Goal: Navigation & Orientation: Go to known website

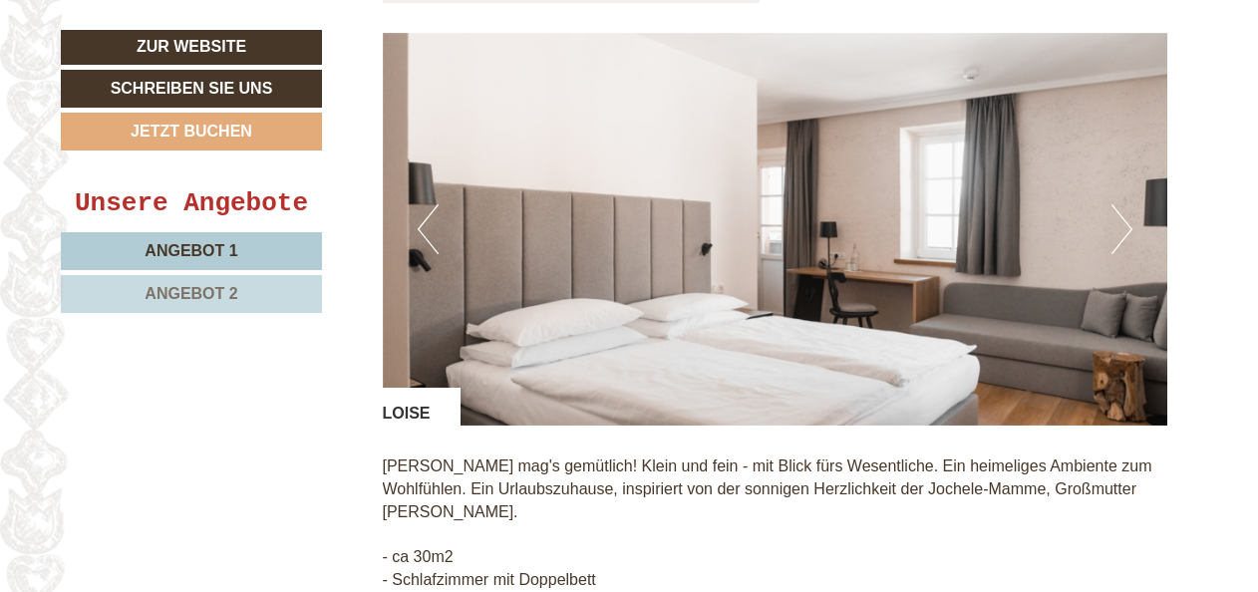
scroll to position [1495, 0]
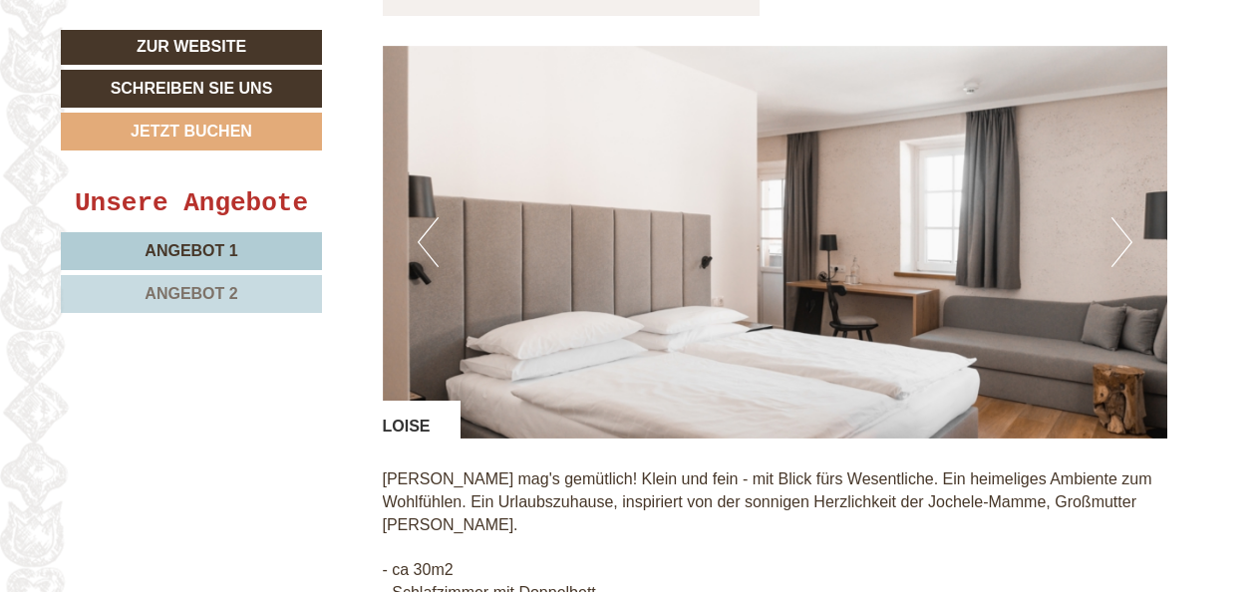
click at [1115, 245] on button "Next" at bounding box center [1121, 242] width 21 height 50
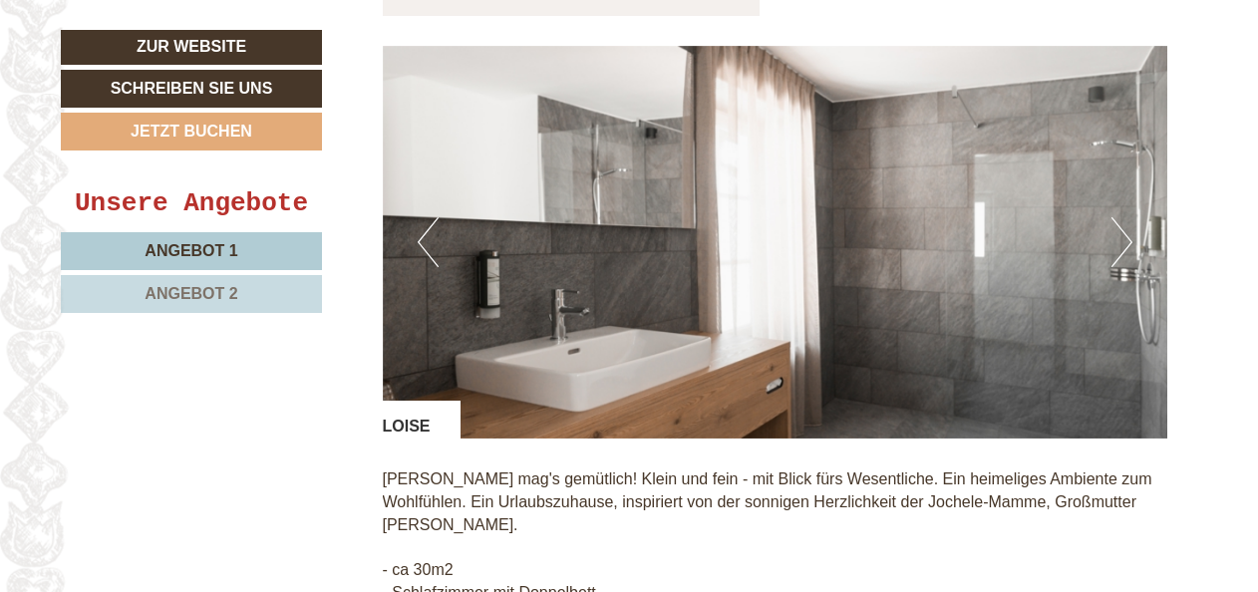
click at [1115, 245] on button "Next" at bounding box center [1121, 242] width 21 height 50
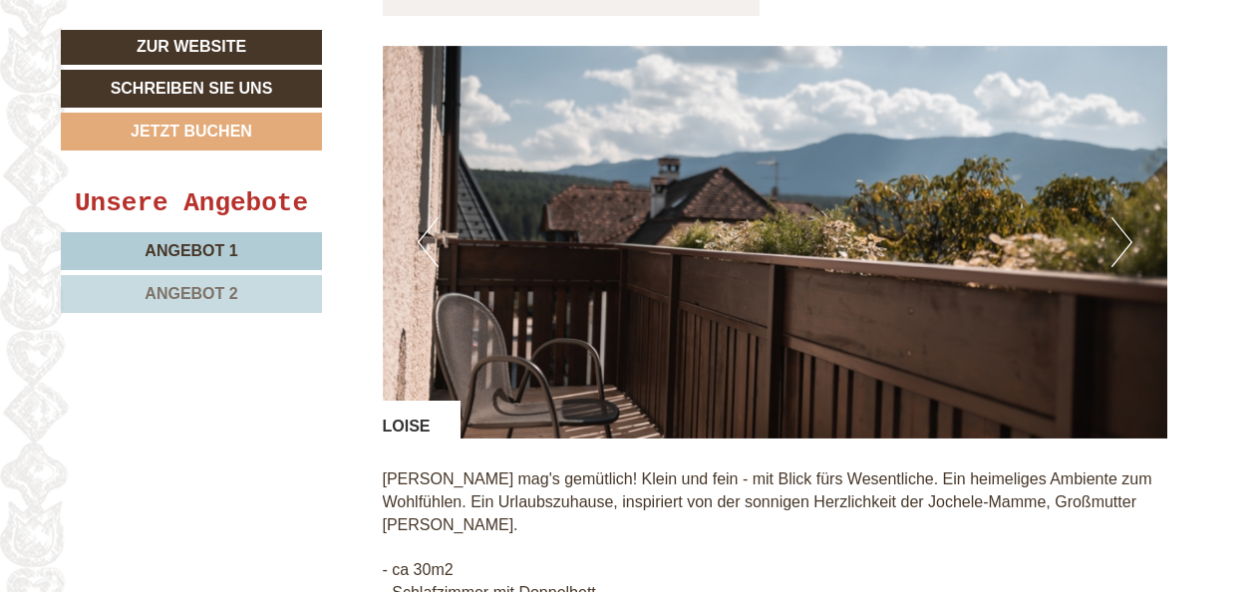
click at [1115, 245] on button "Next" at bounding box center [1121, 242] width 21 height 50
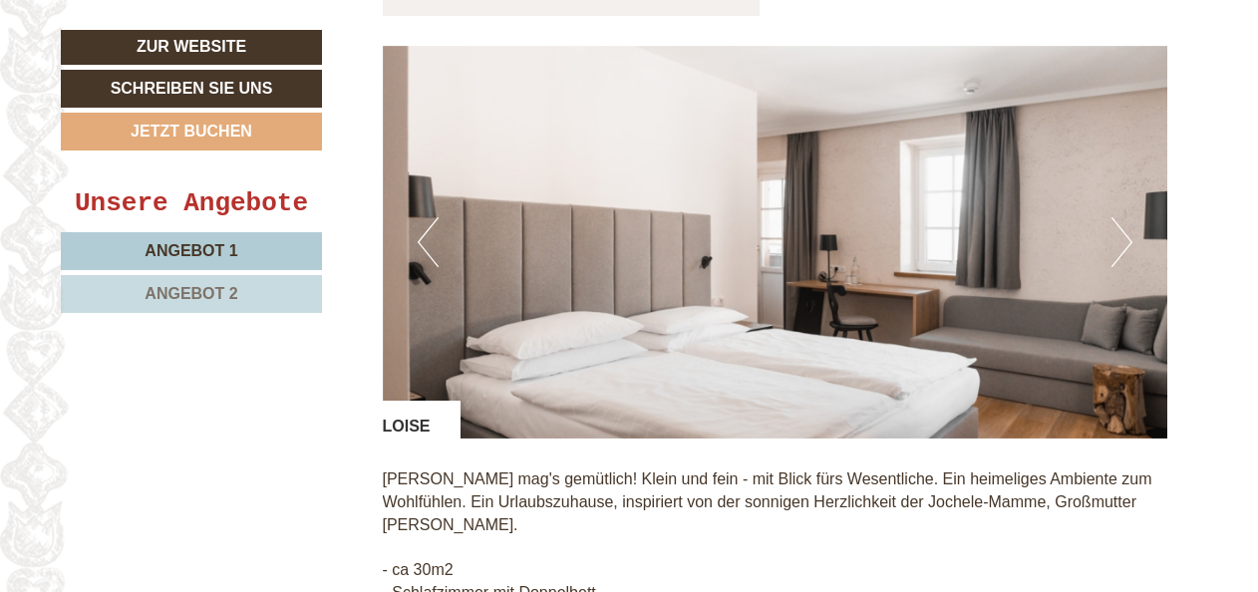
click at [1115, 245] on button "Next" at bounding box center [1121, 242] width 21 height 50
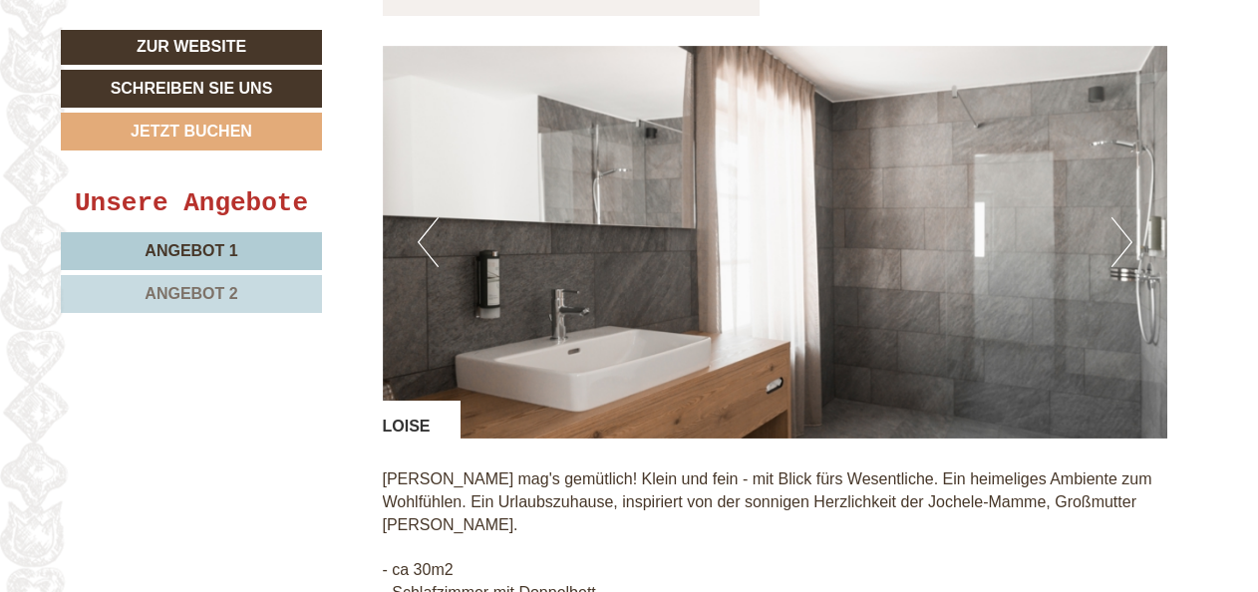
click at [1115, 245] on button "Next" at bounding box center [1121, 242] width 21 height 50
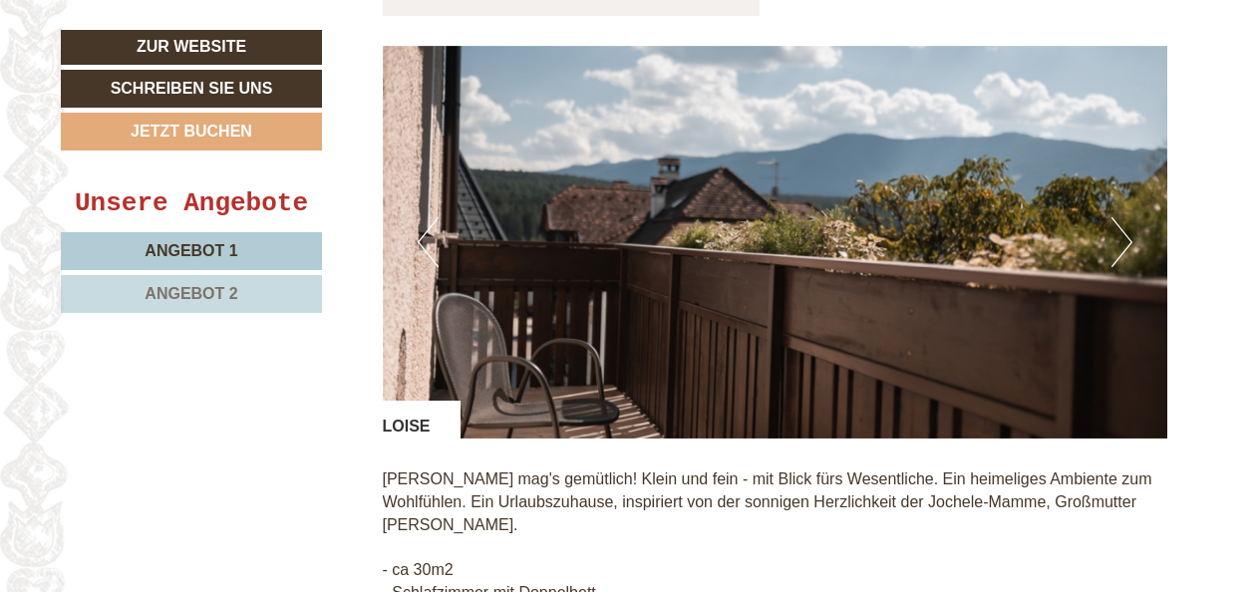
click at [1115, 245] on button "Next" at bounding box center [1121, 242] width 21 height 50
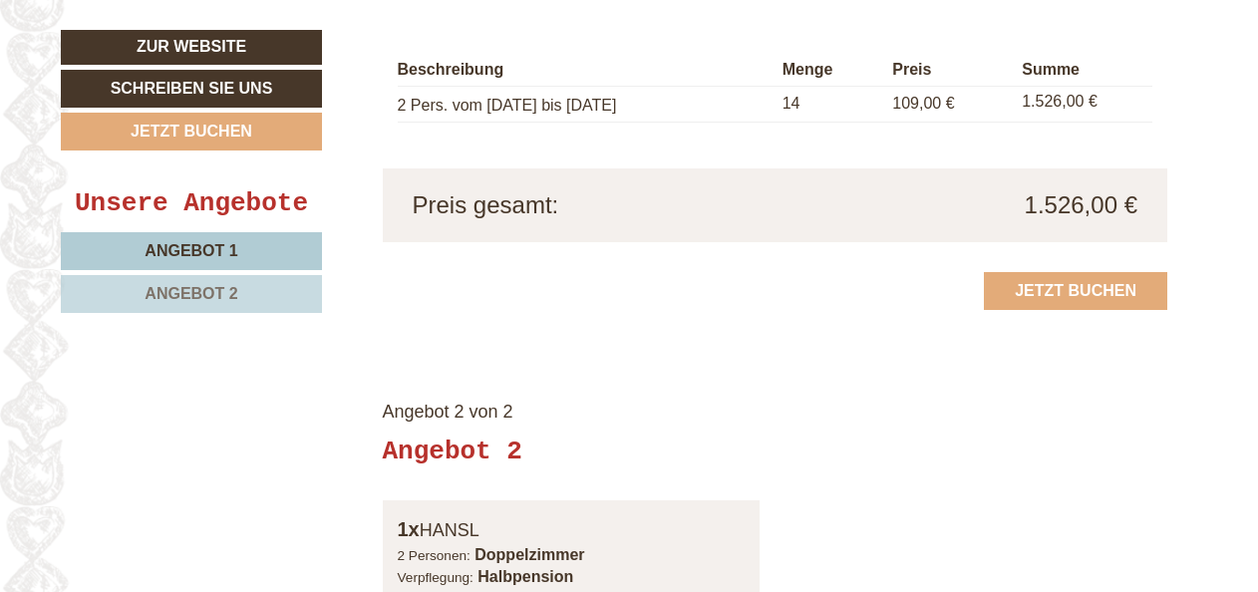
scroll to position [2117, 0]
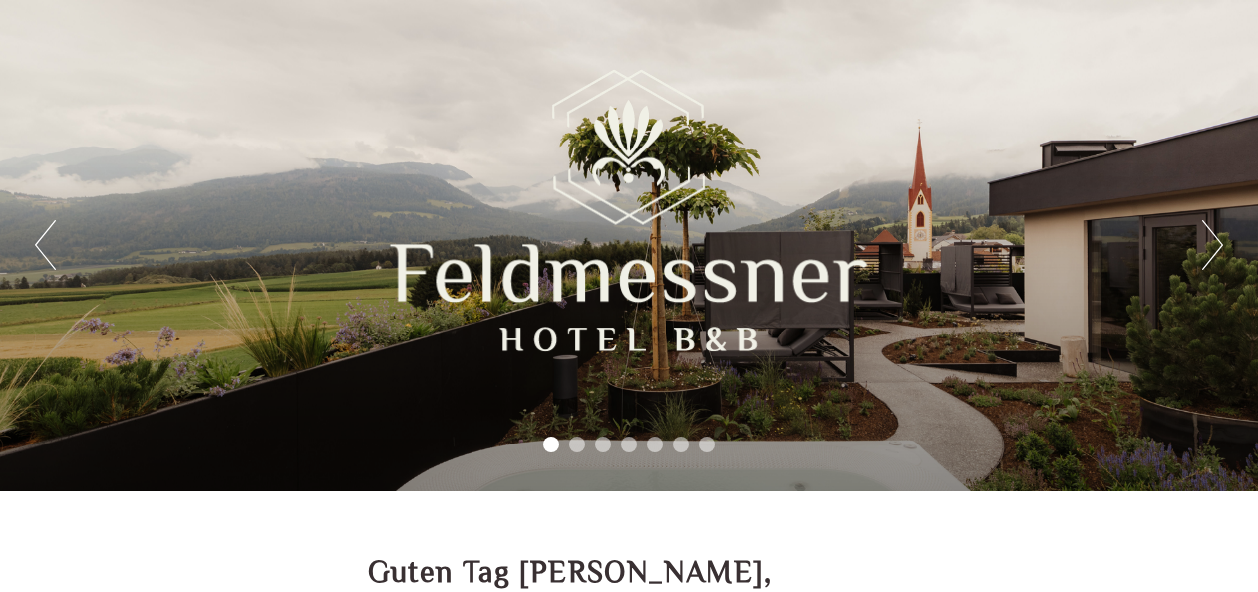
click at [1210, 243] on button "Next" at bounding box center [1212, 245] width 21 height 50
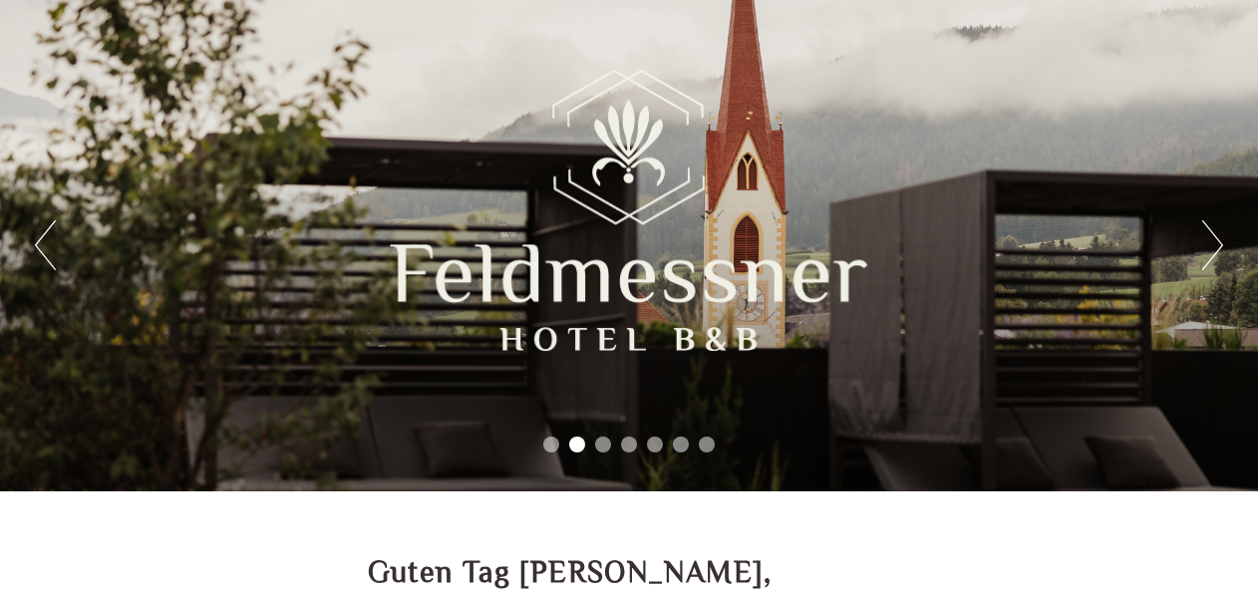
click at [1210, 243] on button "Next" at bounding box center [1212, 245] width 21 height 50
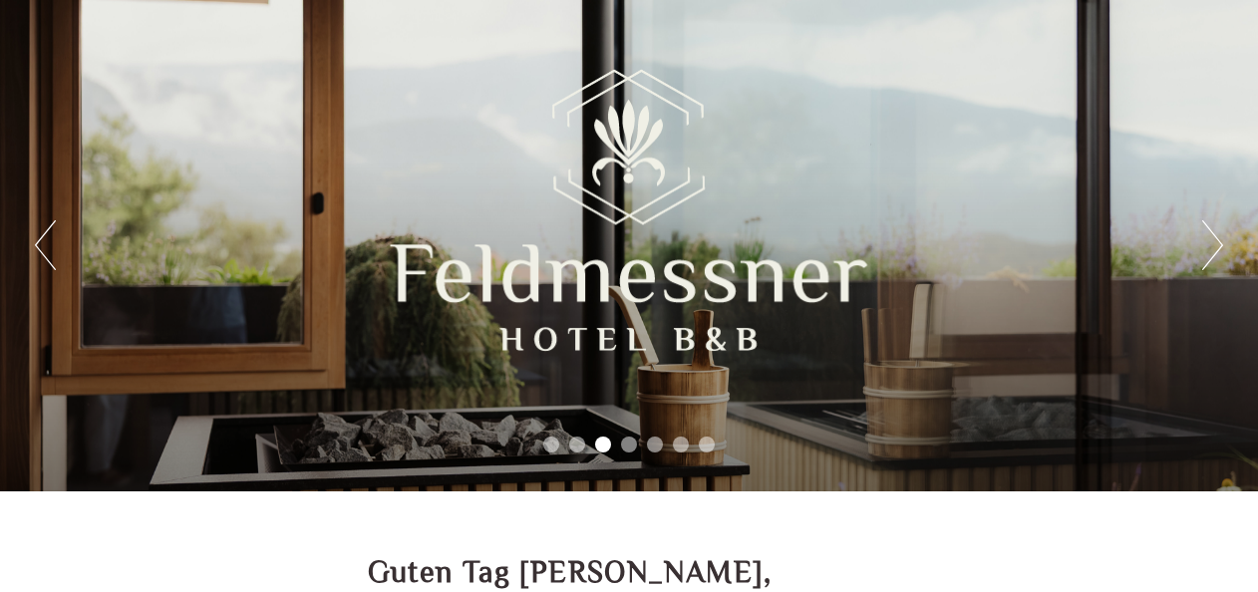
click at [1210, 243] on button "Next" at bounding box center [1212, 245] width 21 height 50
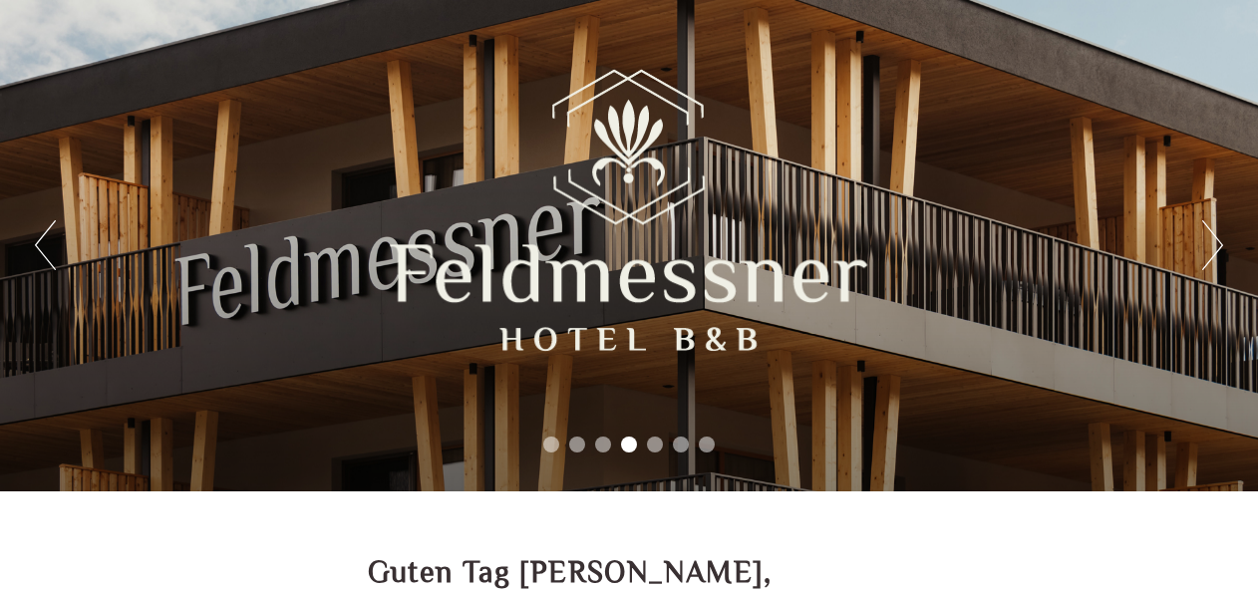
click at [1210, 243] on button "Next" at bounding box center [1212, 245] width 21 height 50
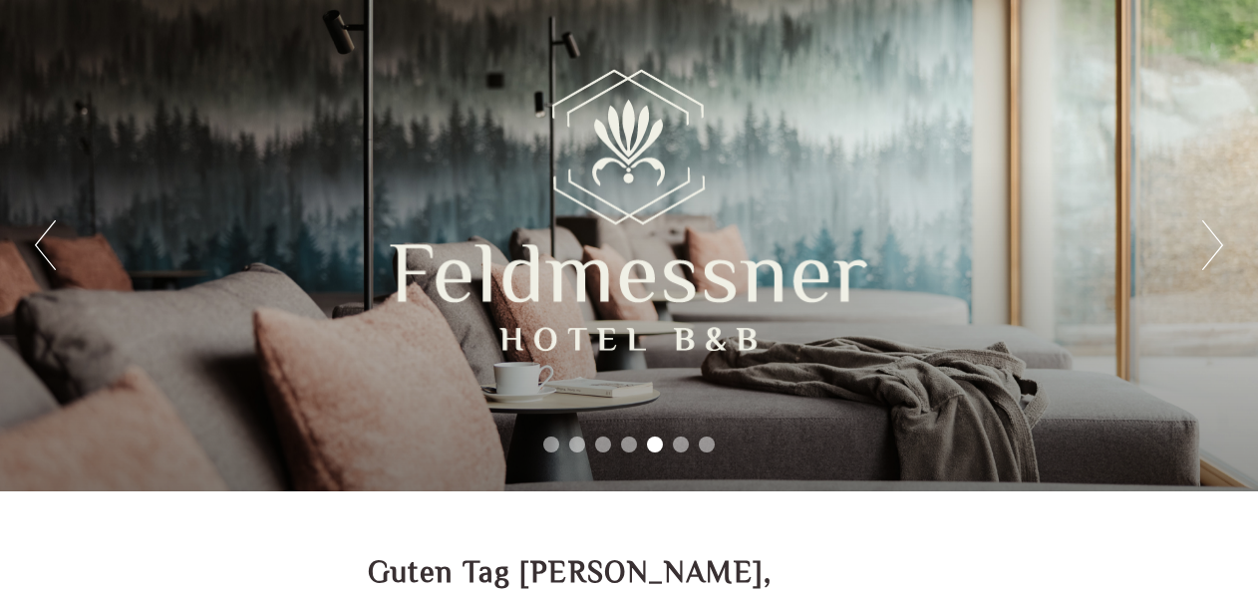
click at [1210, 243] on button "Next" at bounding box center [1212, 245] width 21 height 50
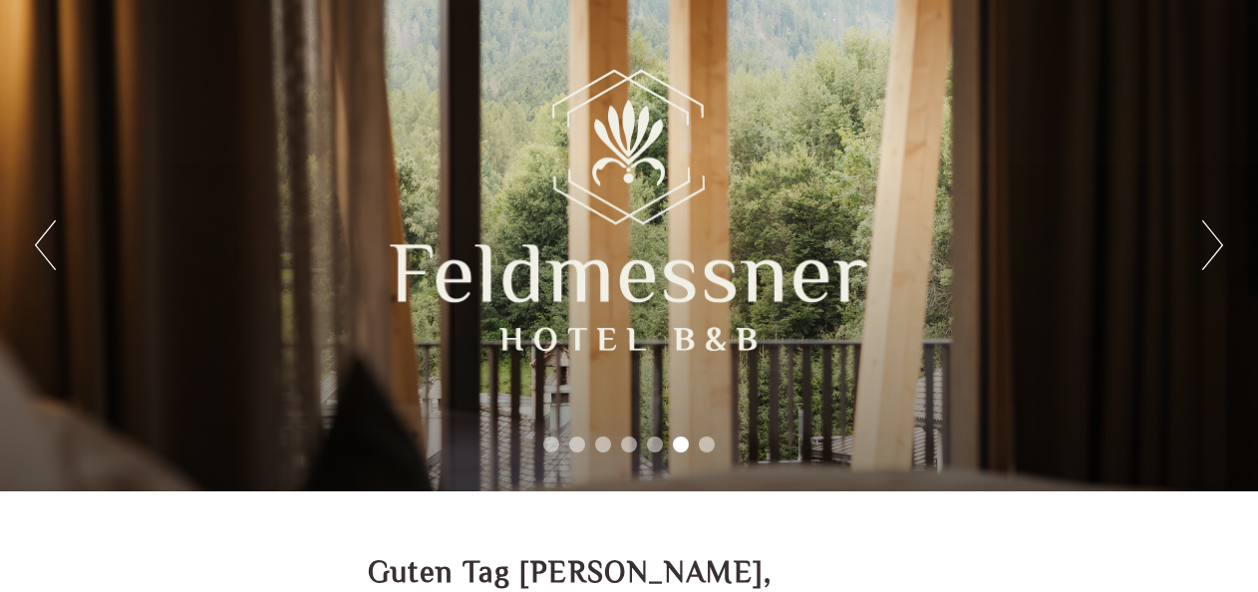
click at [1210, 243] on button "Next" at bounding box center [1212, 245] width 21 height 50
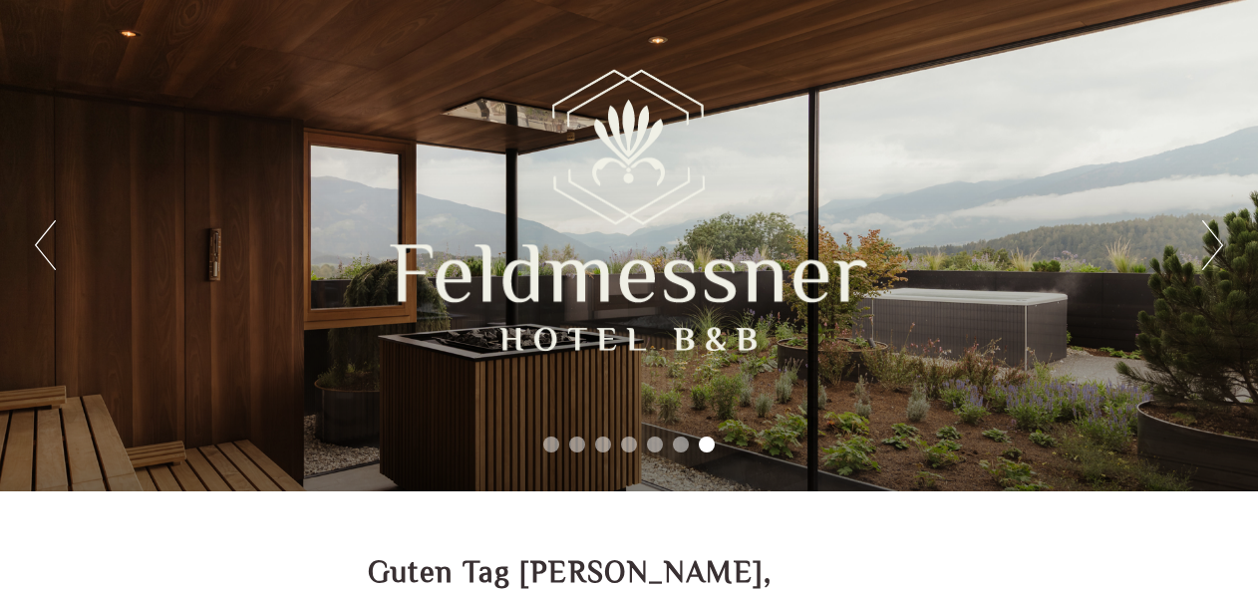
click at [1210, 243] on button "Next" at bounding box center [1212, 245] width 21 height 50
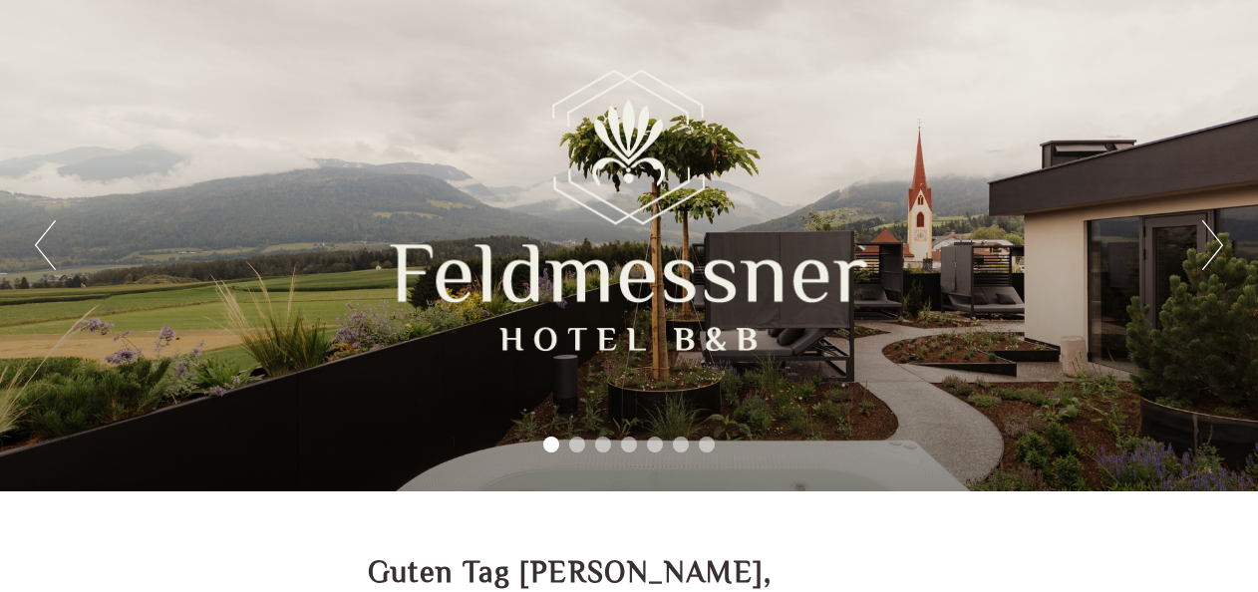
click at [1210, 243] on button "Next" at bounding box center [1212, 245] width 21 height 50
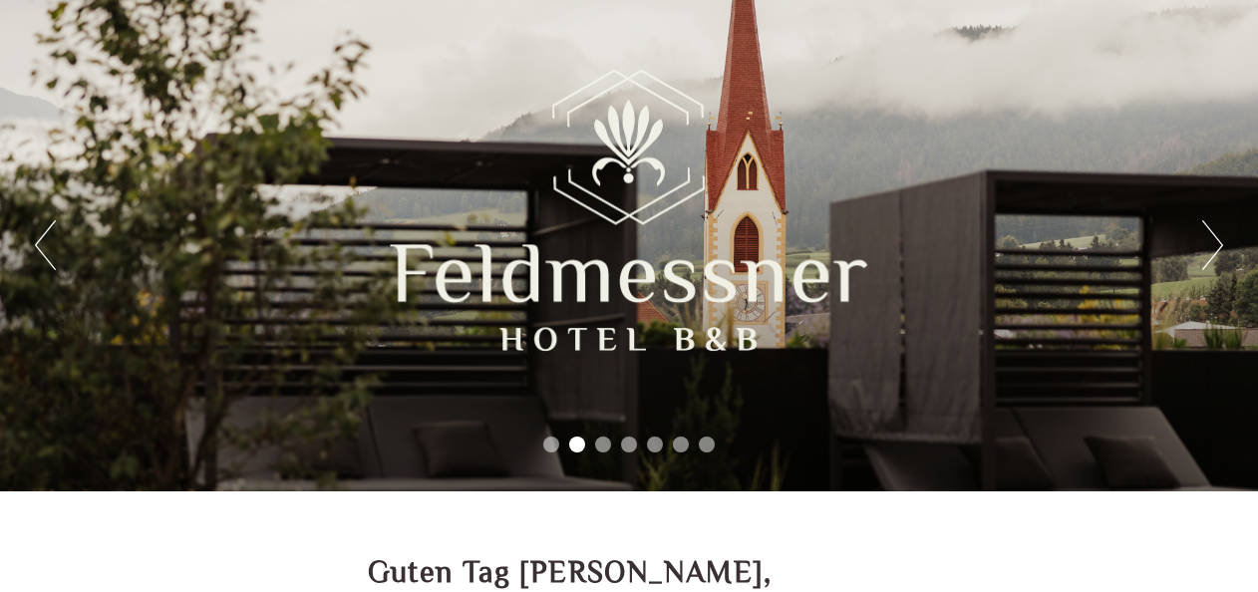
click at [1210, 243] on button "Next" at bounding box center [1212, 245] width 21 height 50
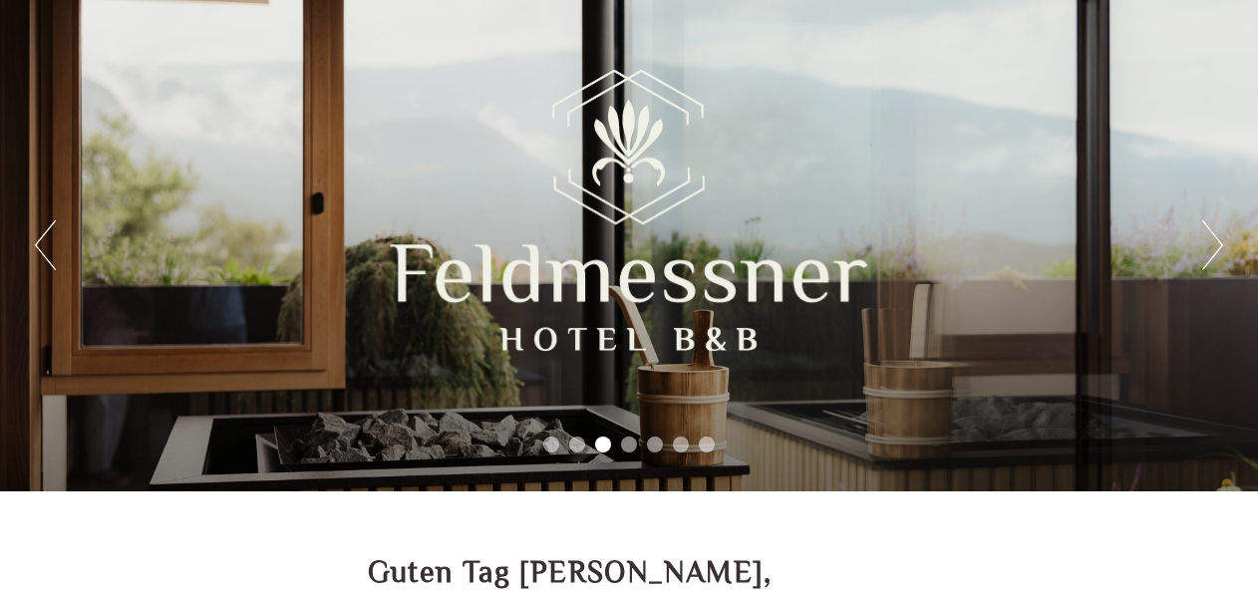
click at [1210, 243] on button "Next" at bounding box center [1212, 245] width 21 height 50
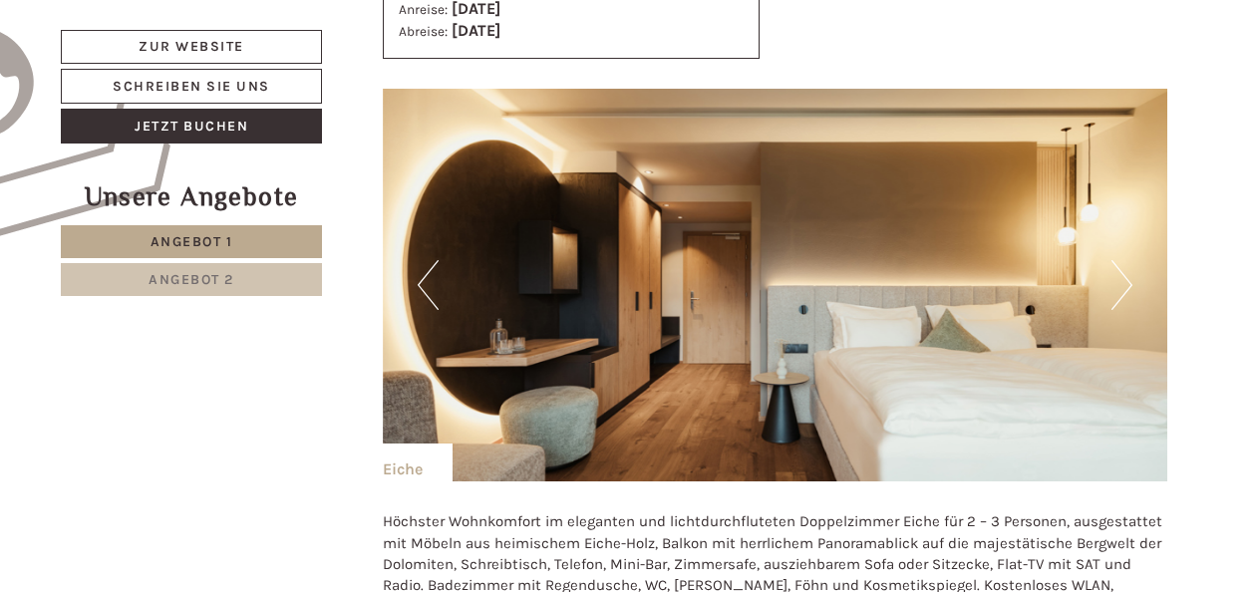
scroll to position [1296, 0]
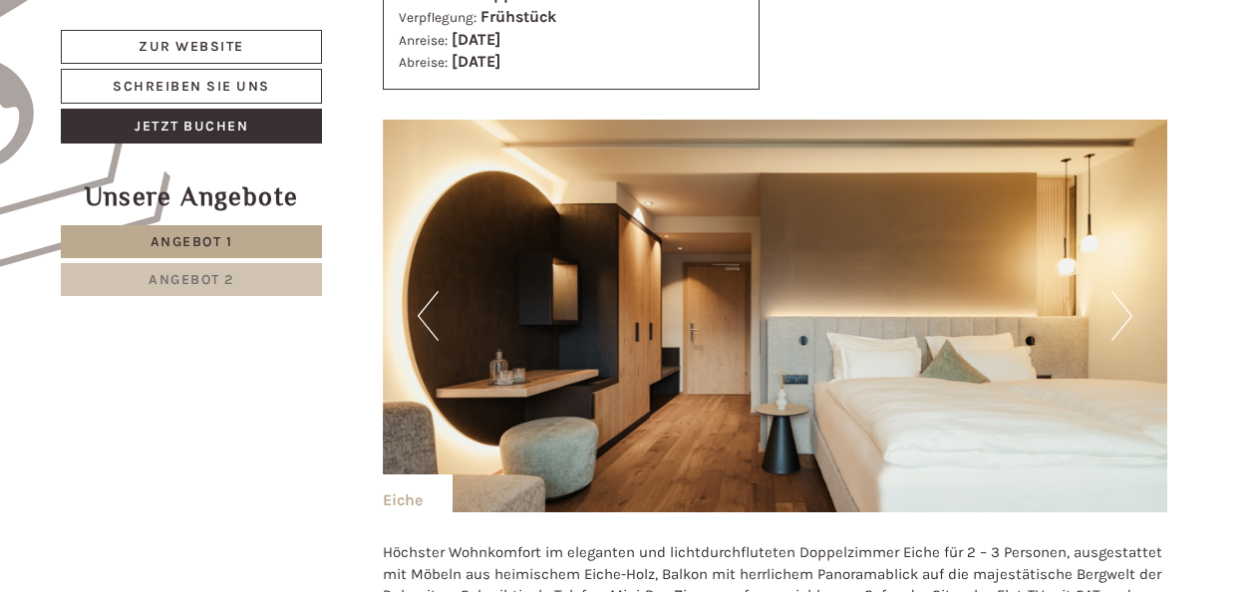
click at [1130, 307] on button "Next" at bounding box center [1121, 316] width 21 height 50
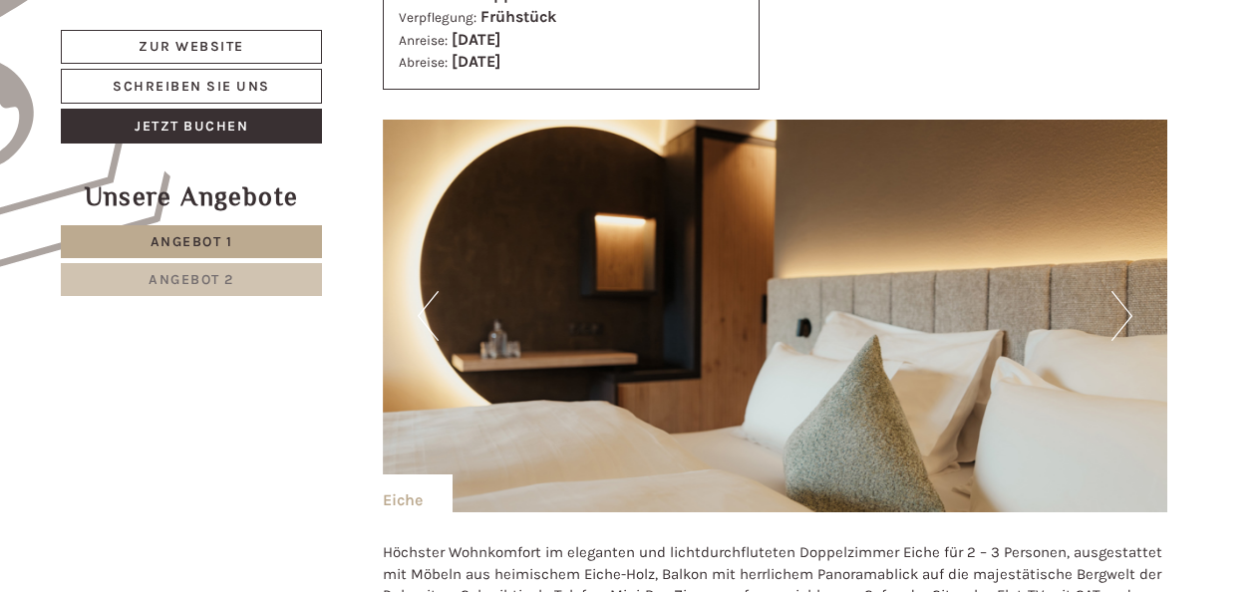
click at [1130, 307] on button "Next" at bounding box center [1121, 316] width 21 height 50
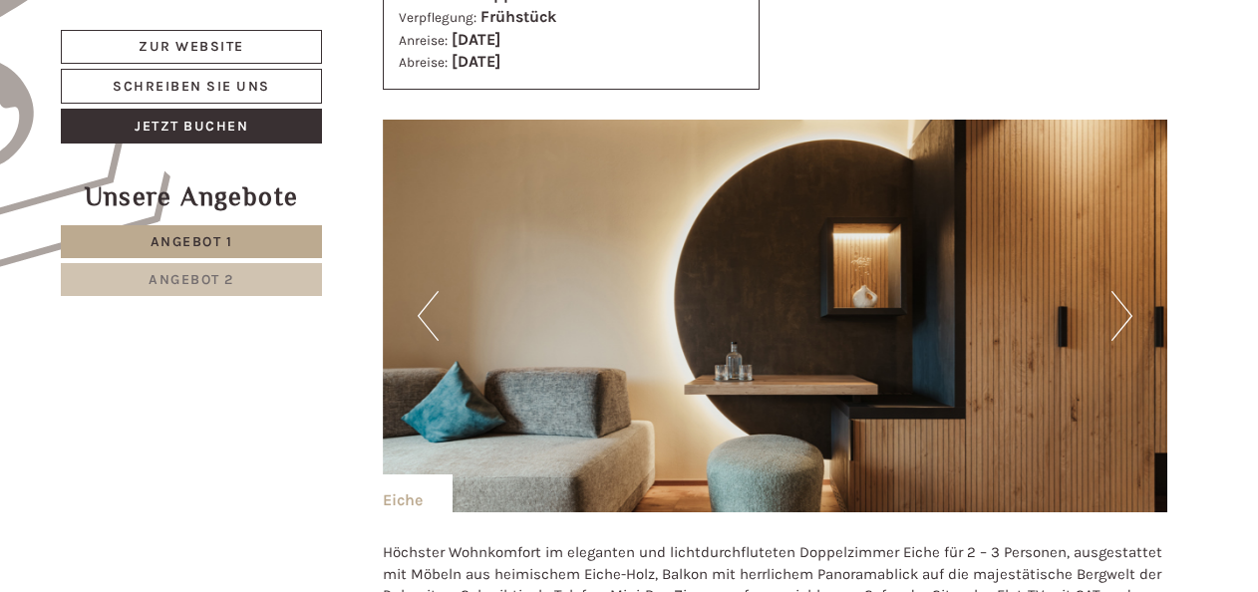
click at [1130, 307] on button "Next" at bounding box center [1121, 316] width 21 height 50
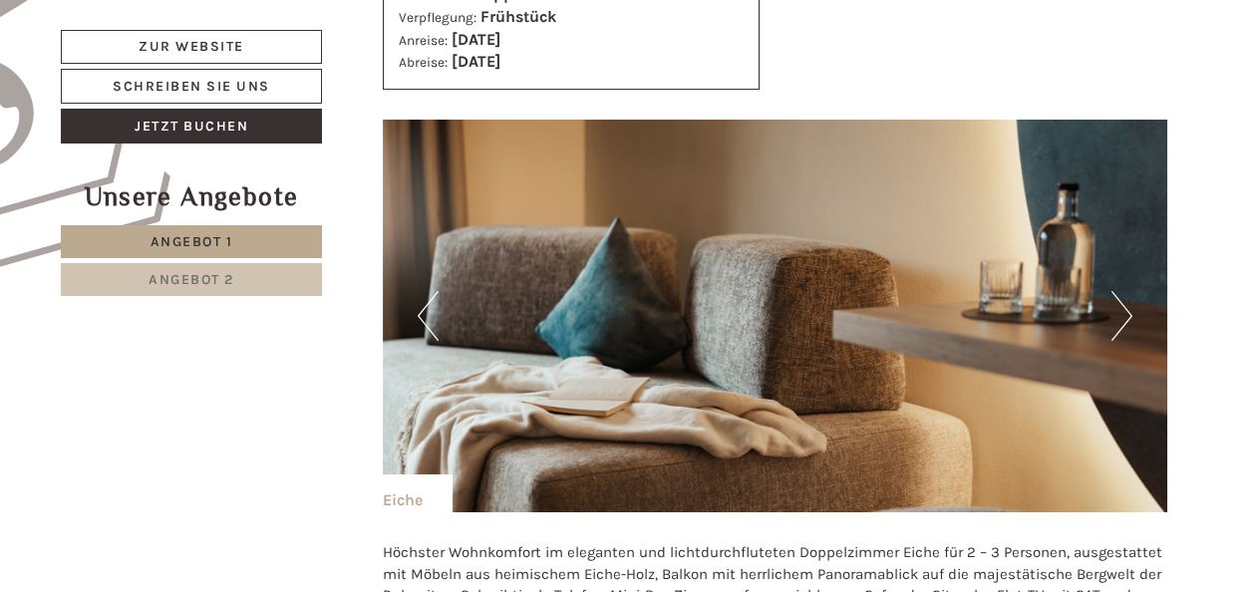
click at [1130, 307] on button "Next" at bounding box center [1121, 316] width 21 height 50
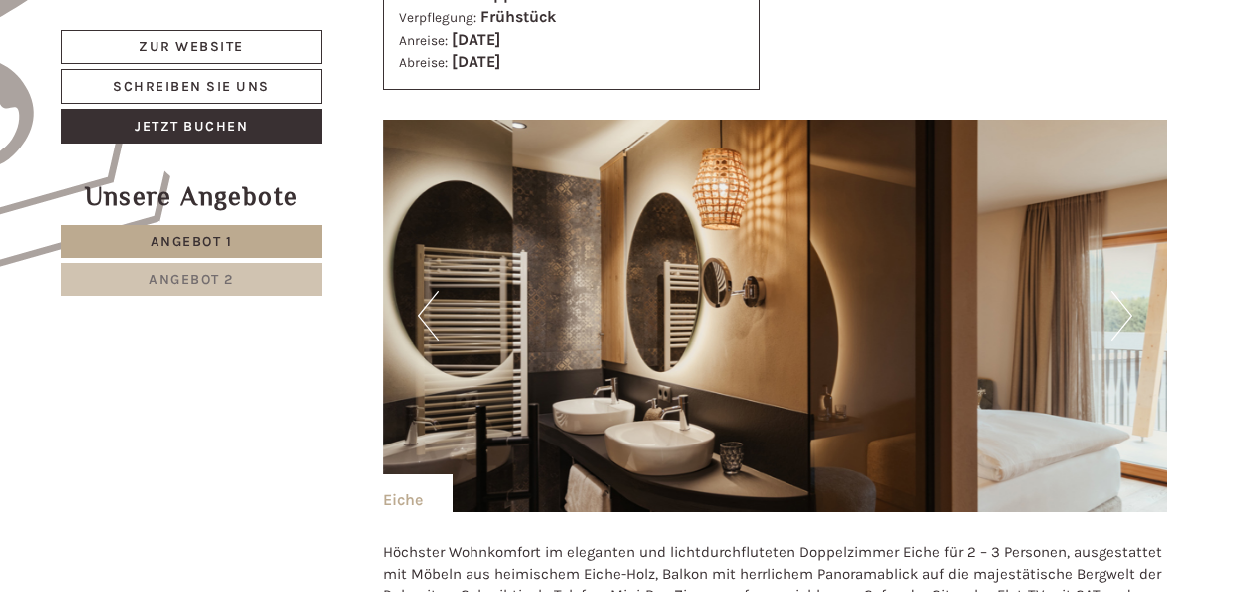
click at [1130, 307] on button "Next" at bounding box center [1121, 316] width 21 height 50
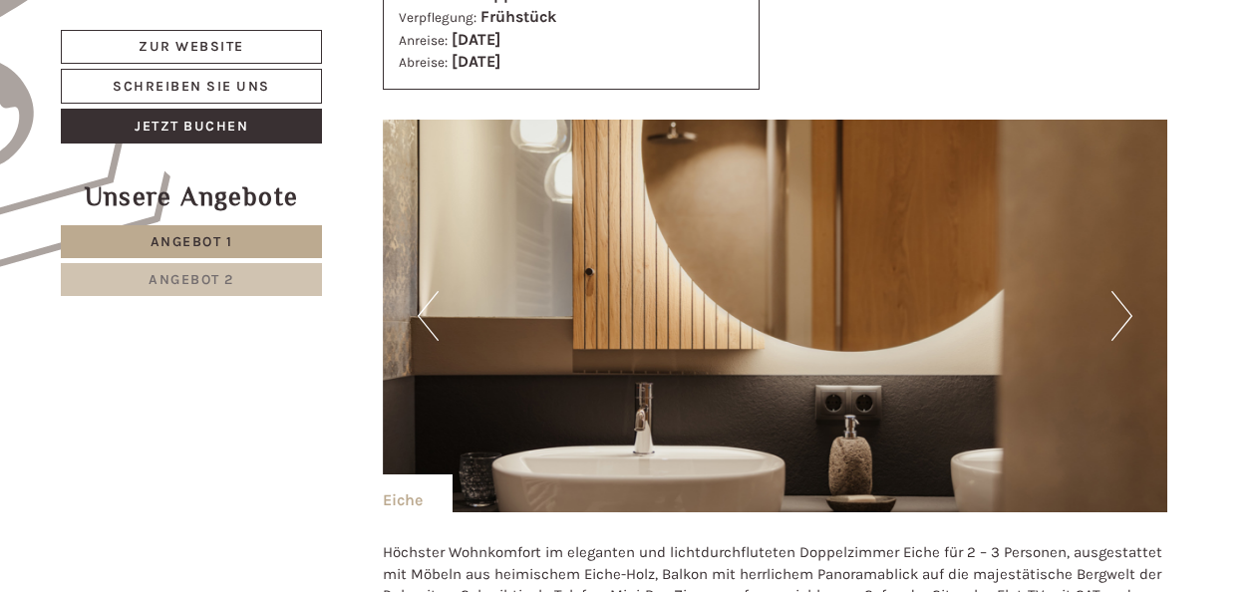
click at [1130, 307] on button "Next" at bounding box center [1121, 316] width 21 height 50
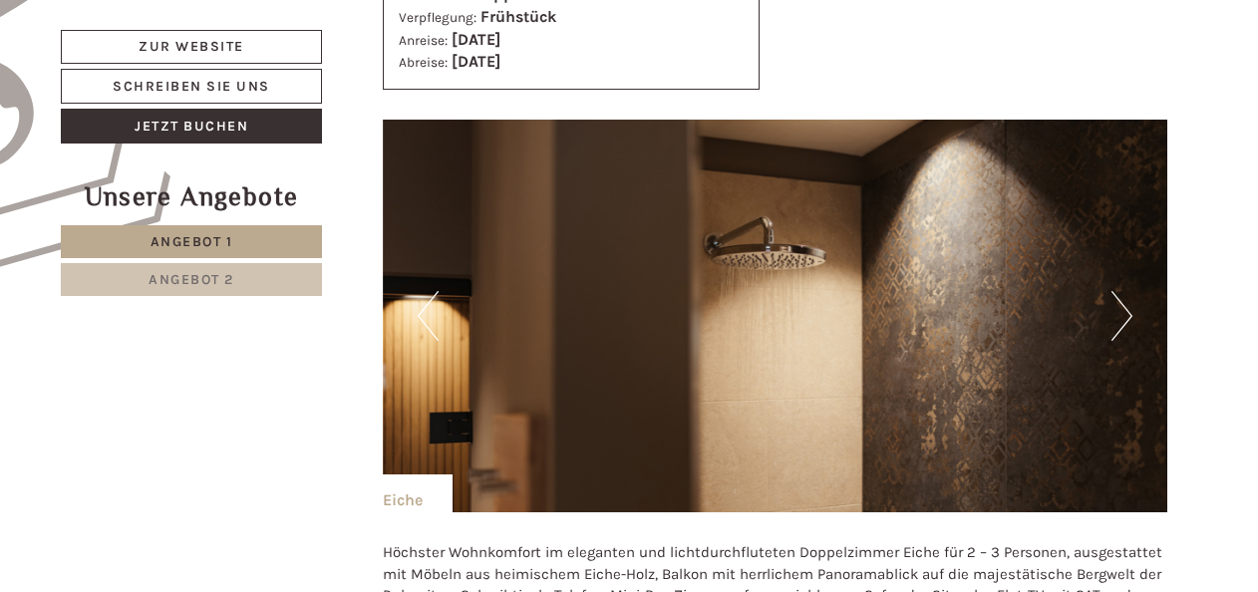
click at [1130, 307] on button "Next" at bounding box center [1121, 316] width 21 height 50
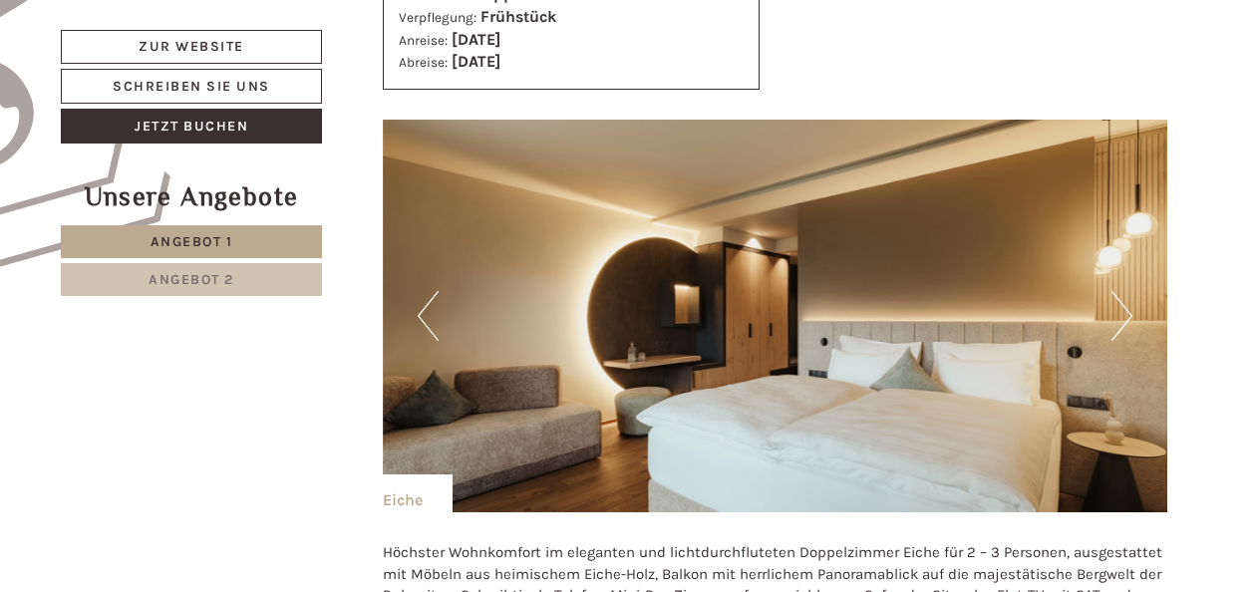
click at [1130, 307] on button "Next" at bounding box center [1121, 316] width 21 height 50
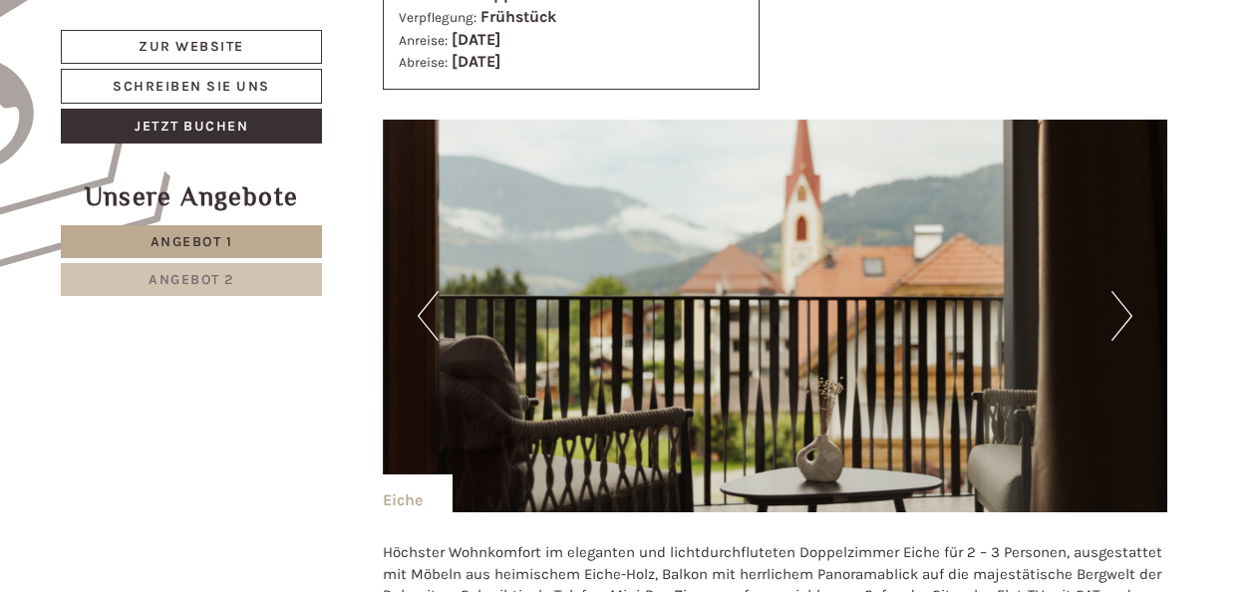
click at [1130, 307] on button "Next" at bounding box center [1121, 316] width 21 height 50
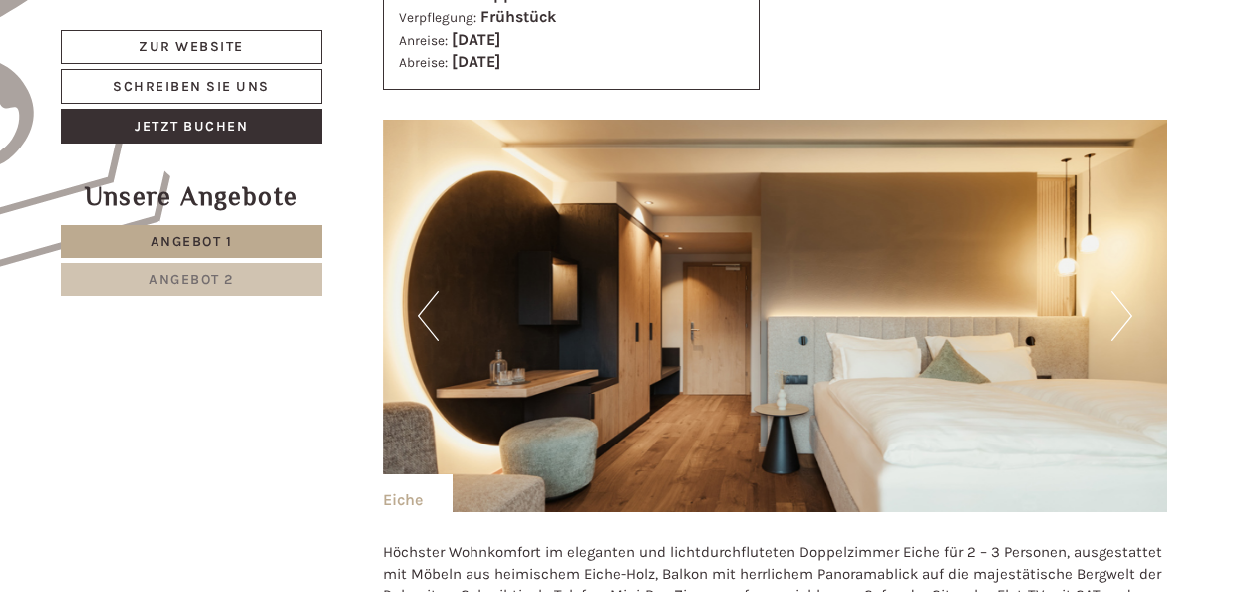
click at [1130, 307] on button "Next" at bounding box center [1121, 316] width 21 height 50
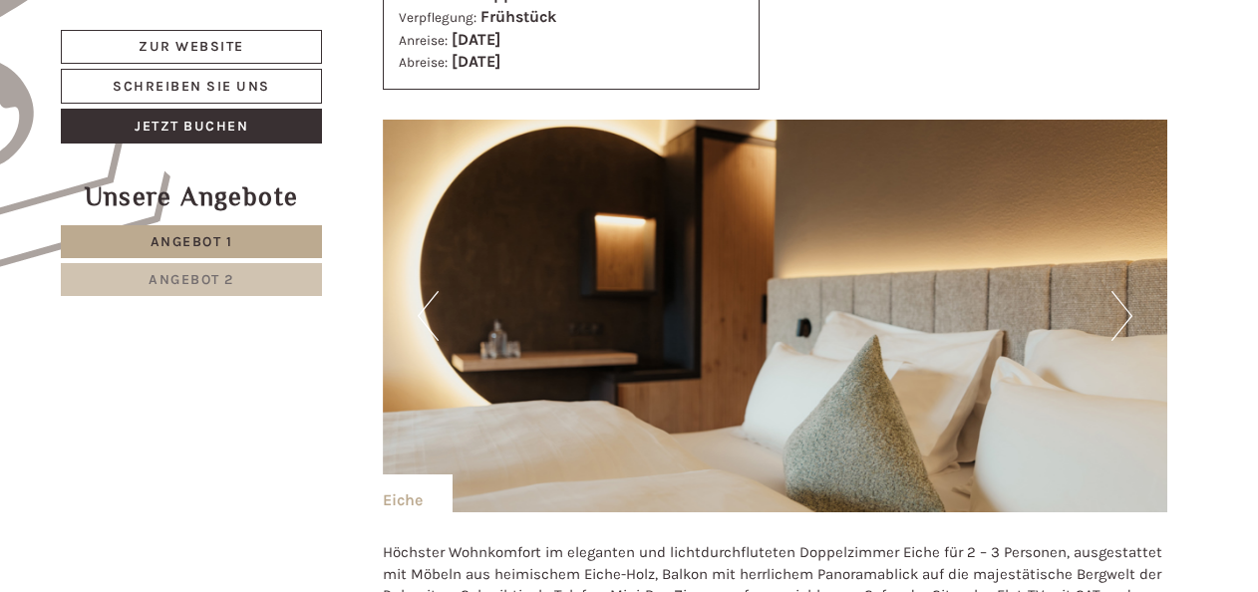
click at [1130, 307] on button "Next" at bounding box center [1121, 316] width 21 height 50
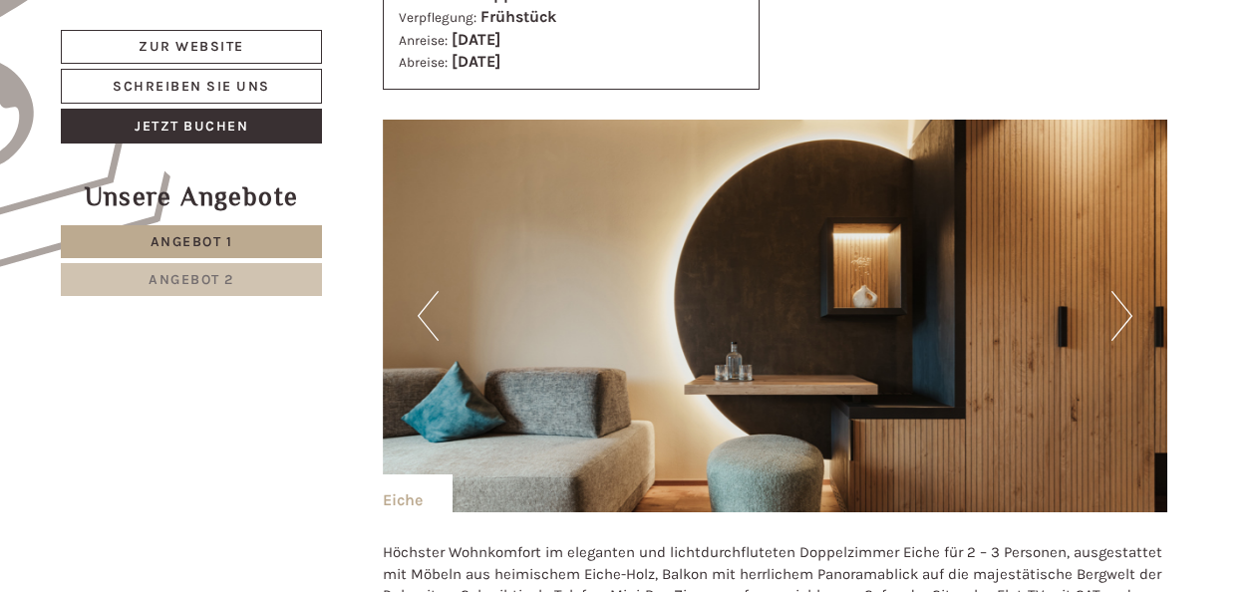
click at [1130, 307] on button "Next" at bounding box center [1121, 316] width 21 height 50
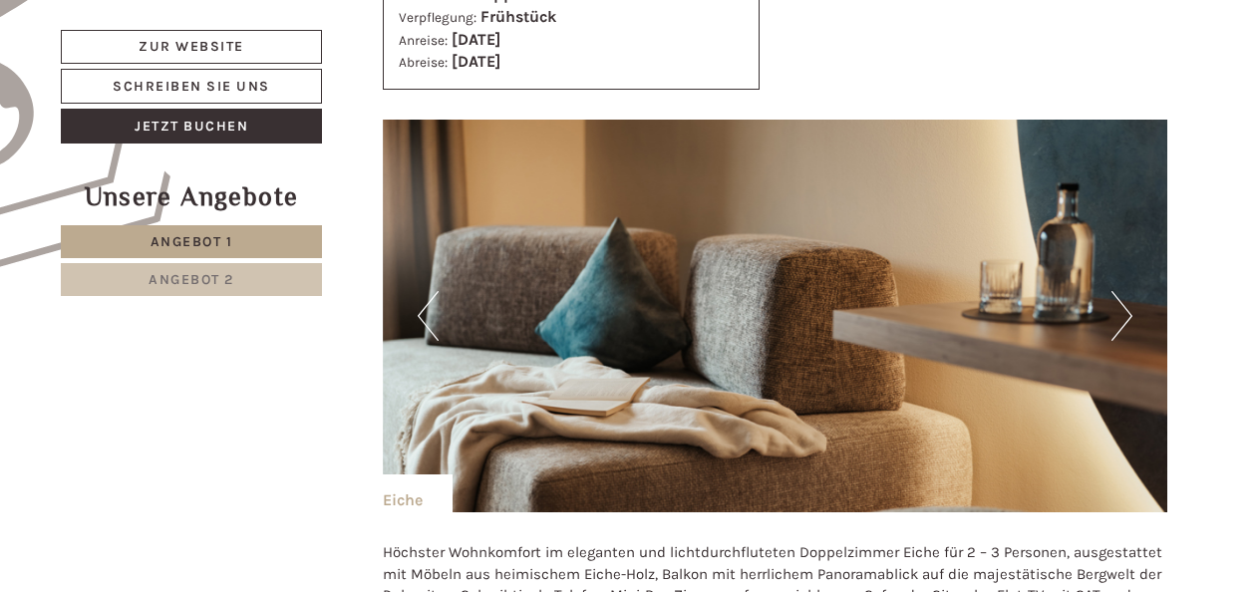
click at [1130, 307] on button "Next" at bounding box center [1121, 316] width 21 height 50
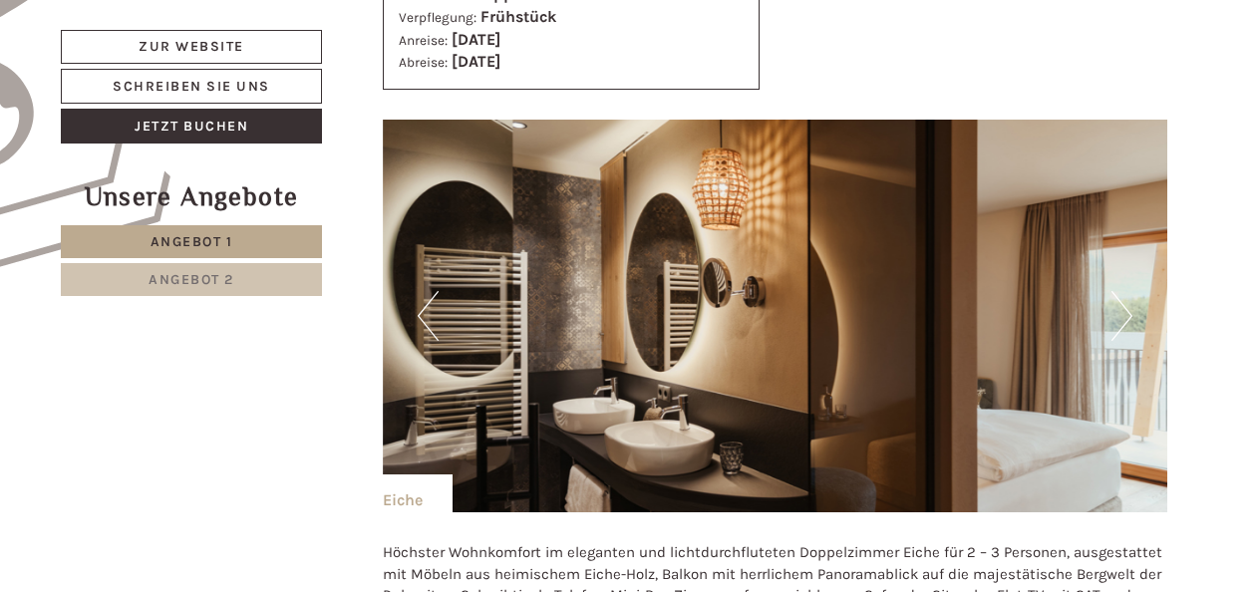
click at [1130, 307] on button "Next" at bounding box center [1121, 316] width 21 height 50
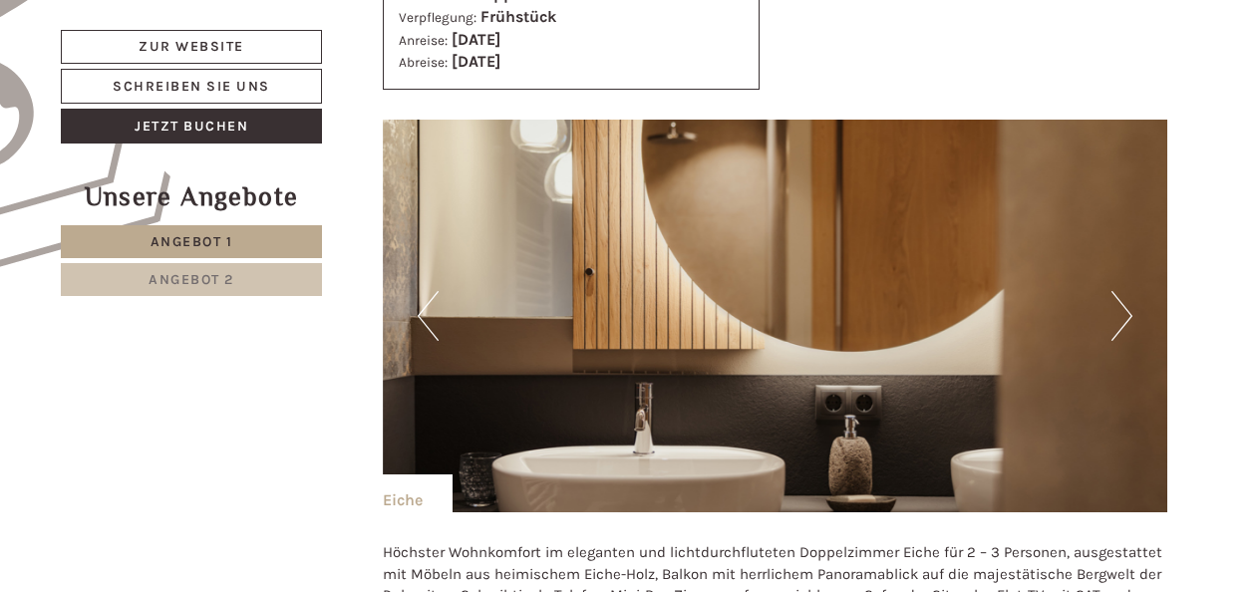
click at [1130, 307] on button "Next" at bounding box center [1121, 316] width 21 height 50
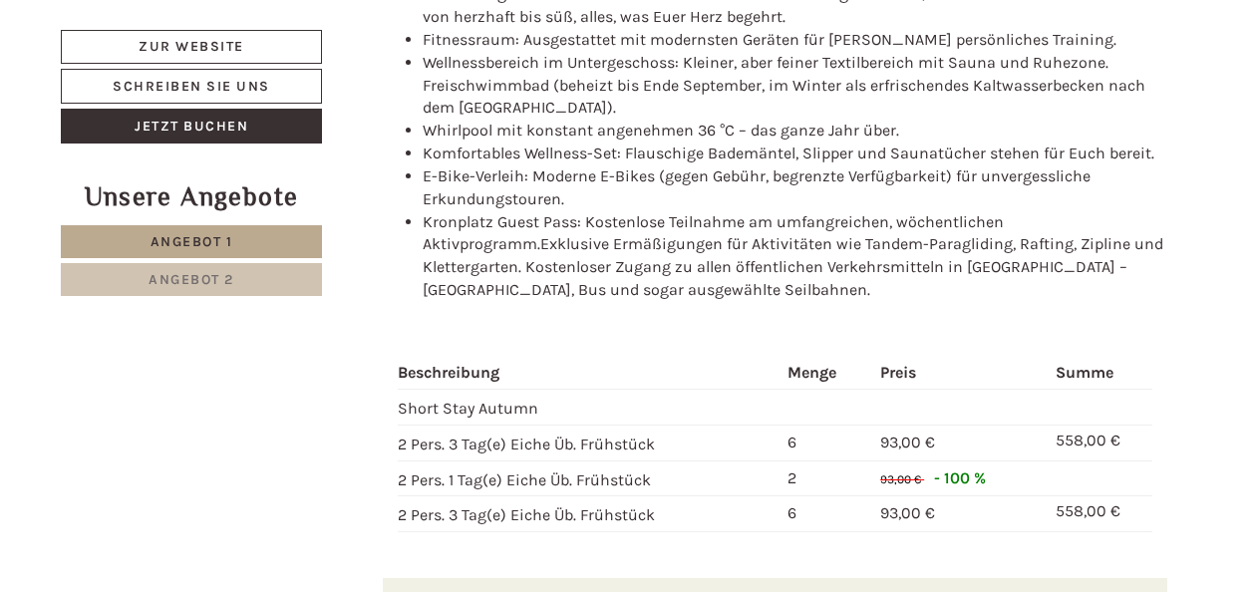
scroll to position [2193, 0]
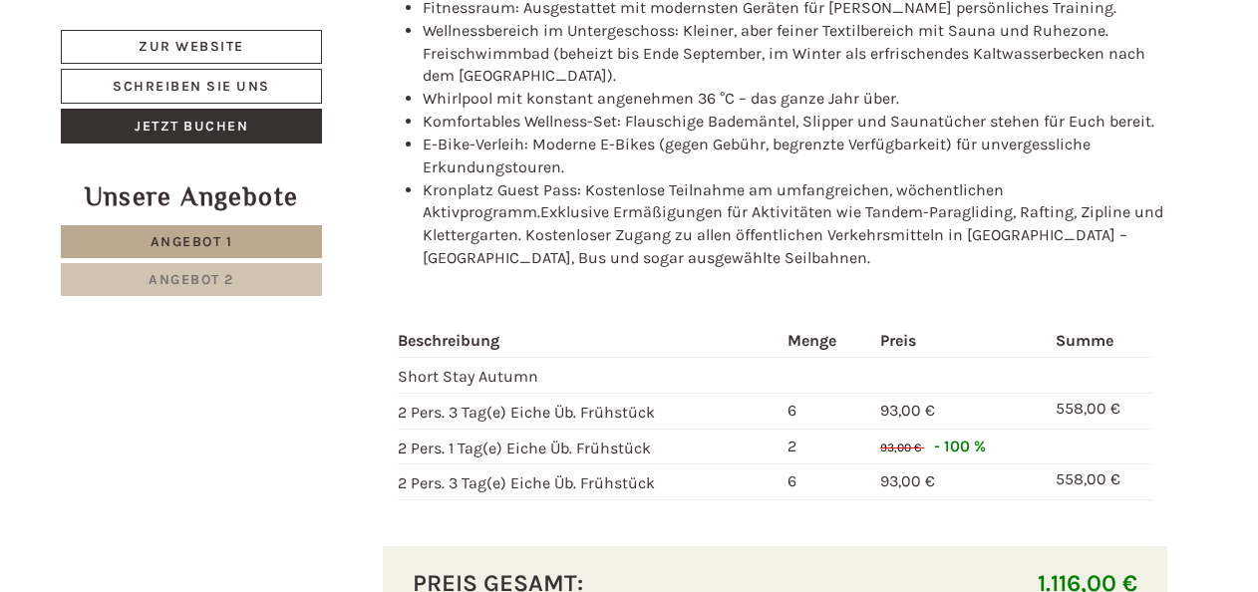
drag, startPoint x: 1249, startPoint y: 319, endPoint x: 225, endPoint y: 428, distance: 1029.3
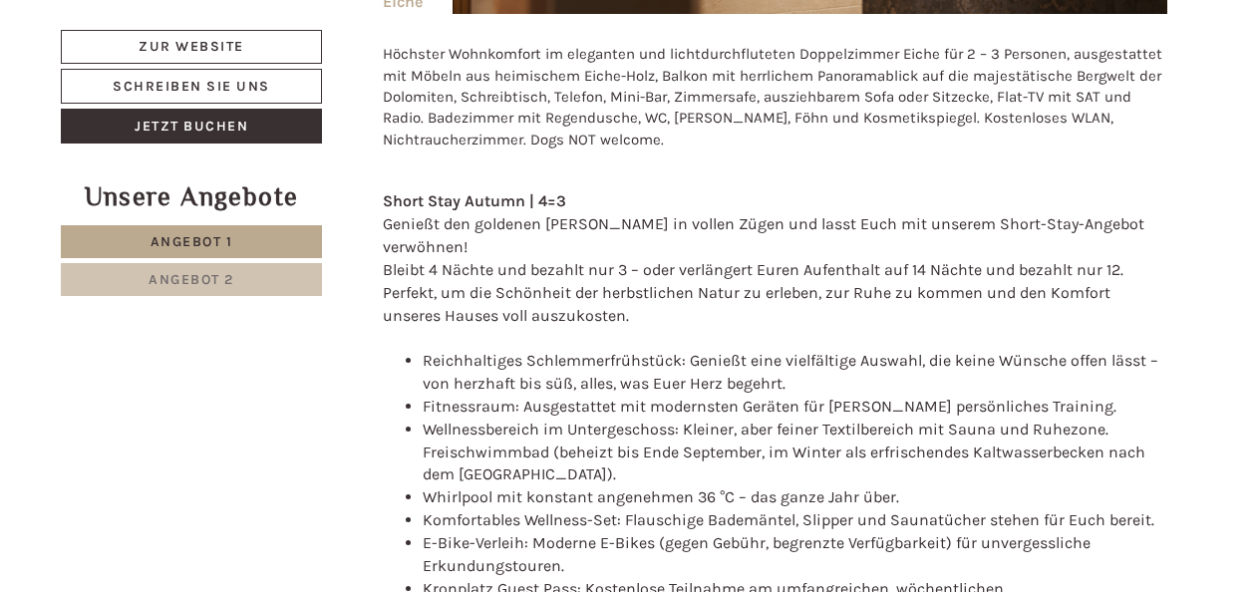
scroll to position [1296, 0]
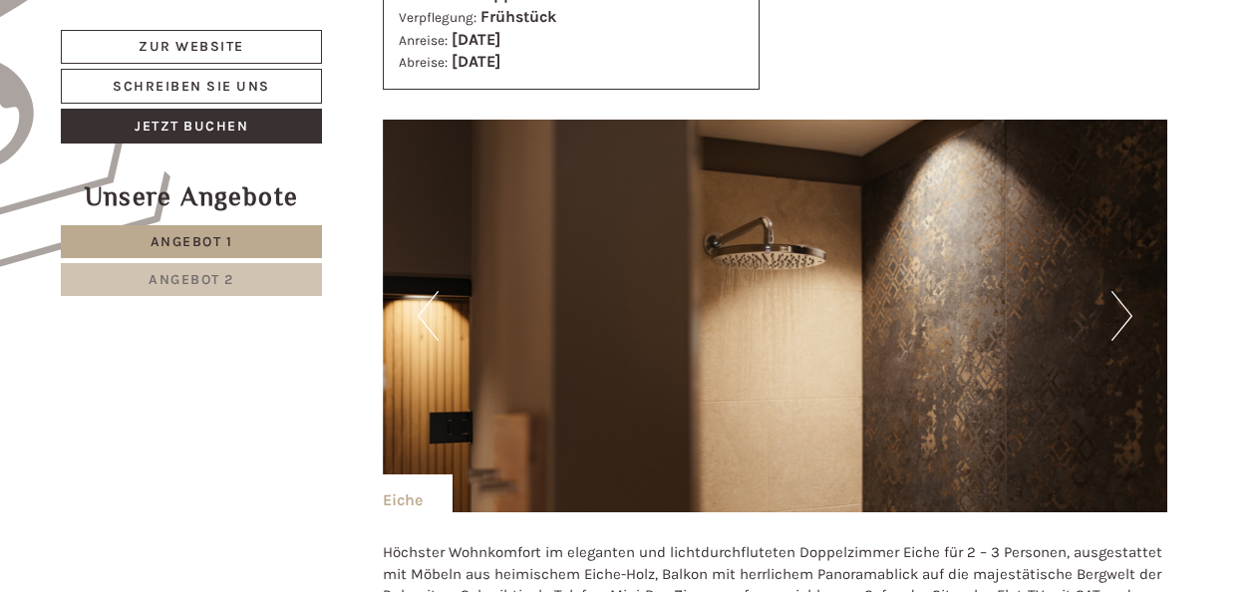
click at [1128, 319] on button "Next" at bounding box center [1121, 316] width 21 height 50
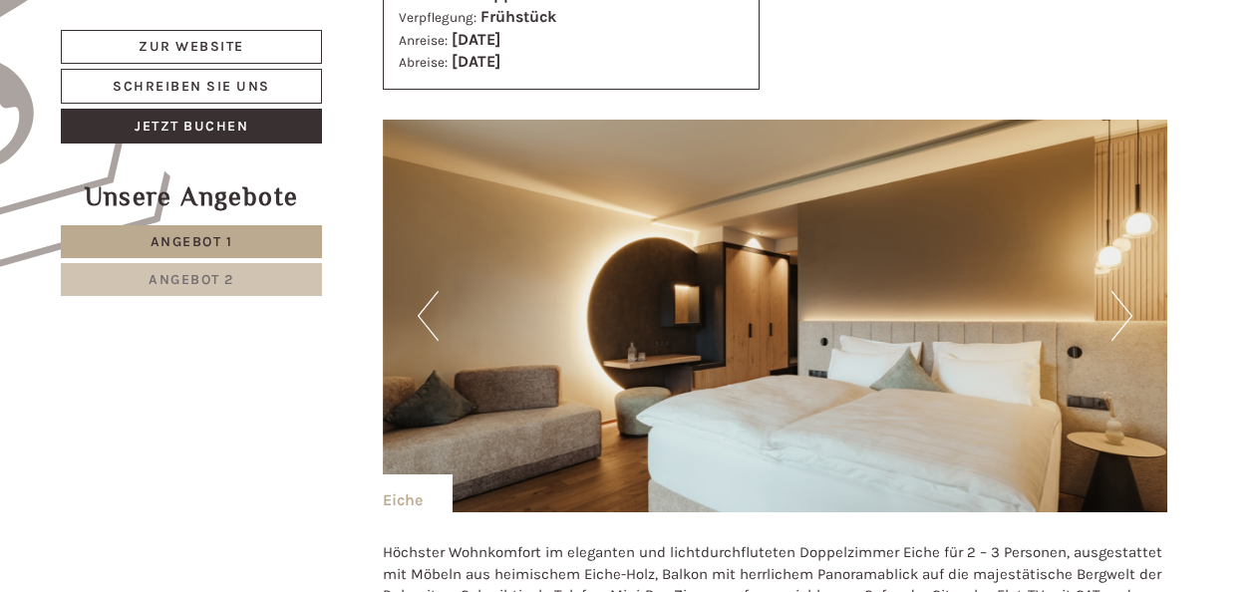
click at [1128, 319] on button "Next" at bounding box center [1121, 316] width 21 height 50
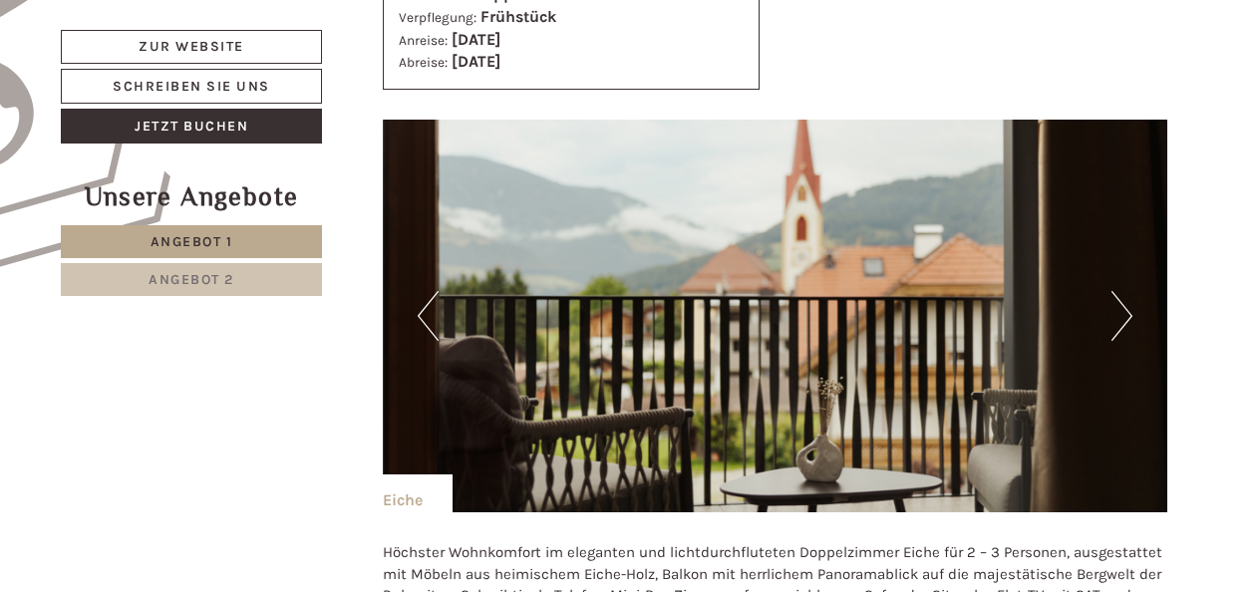
click at [1128, 319] on button "Next" at bounding box center [1121, 316] width 21 height 50
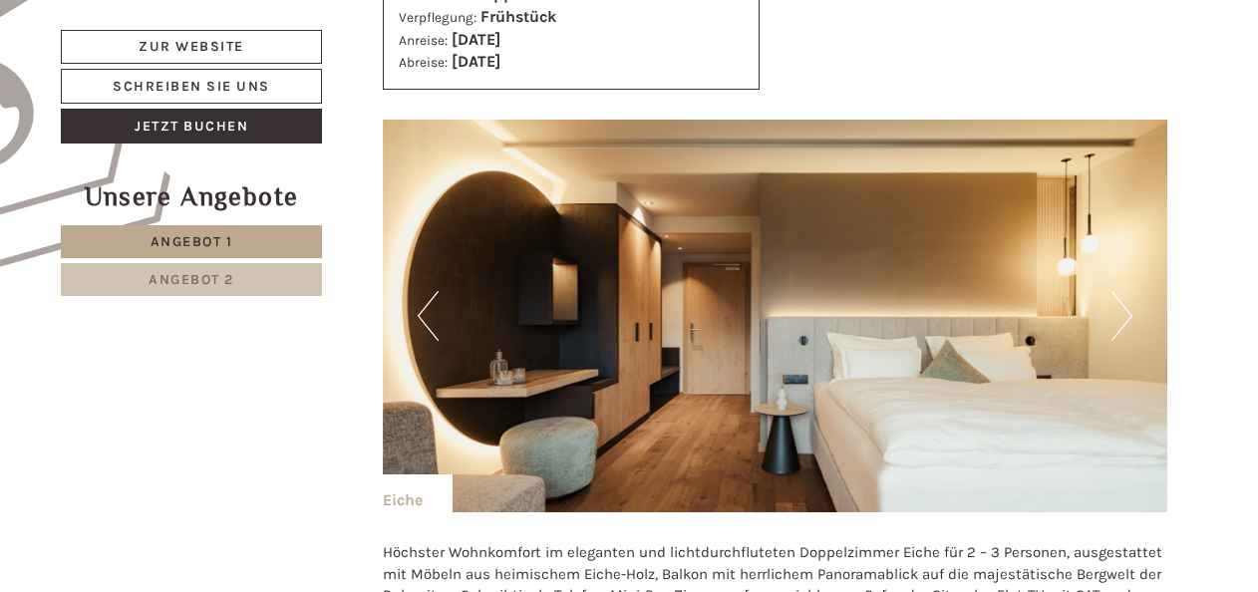
click at [1128, 319] on button "Next" at bounding box center [1121, 316] width 21 height 50
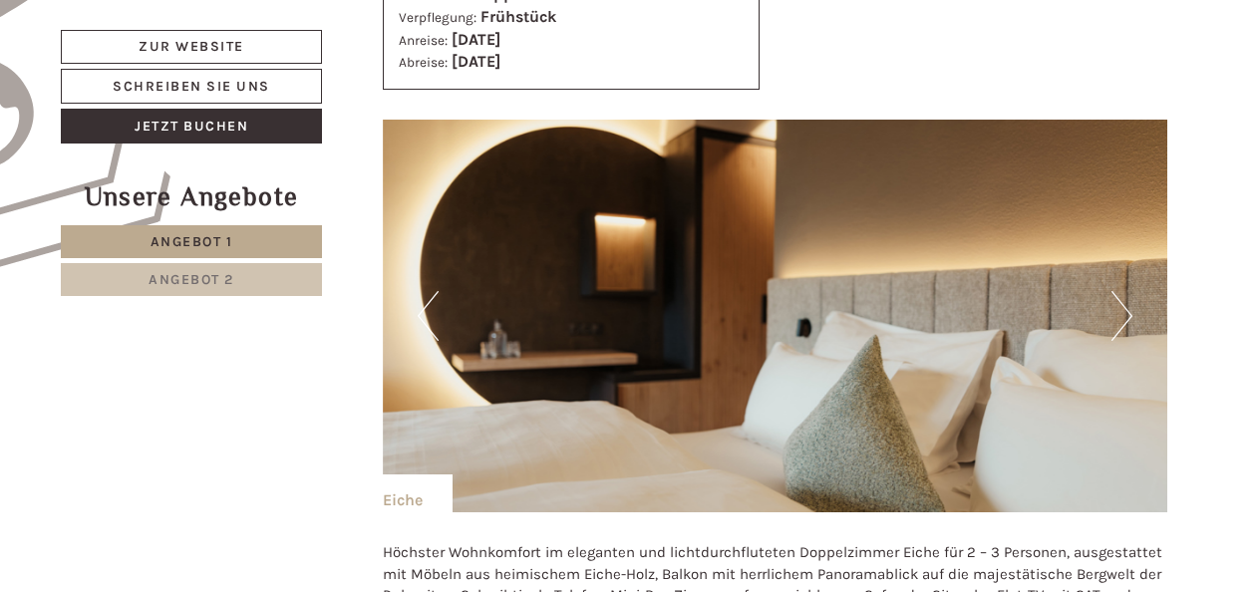
click at [1128, 319] on button "Next" at bounding box center [1121, 316] width 21 height 50
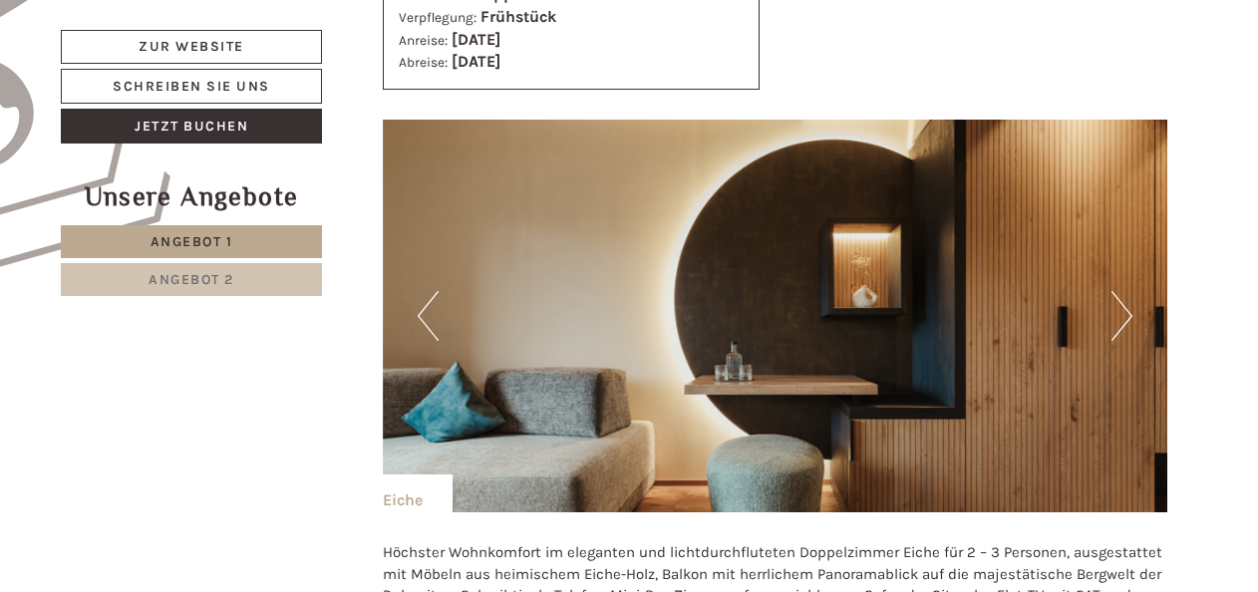
click at [1128, 319] on button "Next" at bounding box center [1121, 316] width 21 height 50
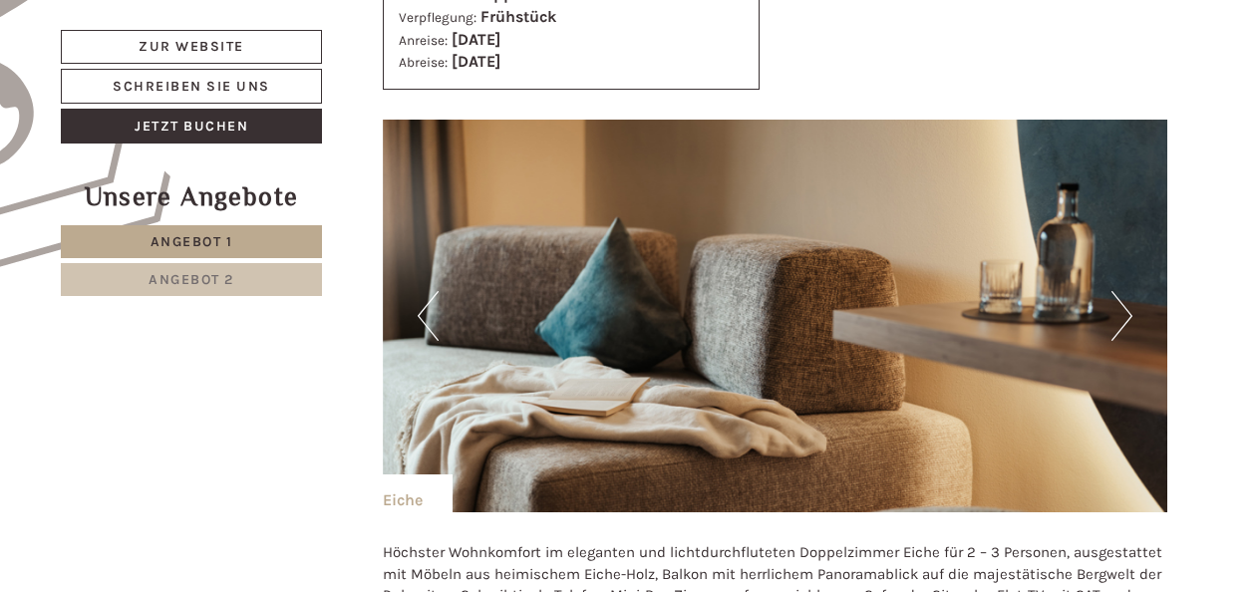
click at [1128, 319] on button "Next" at bounding box center [1121, 316] width 21 height 50
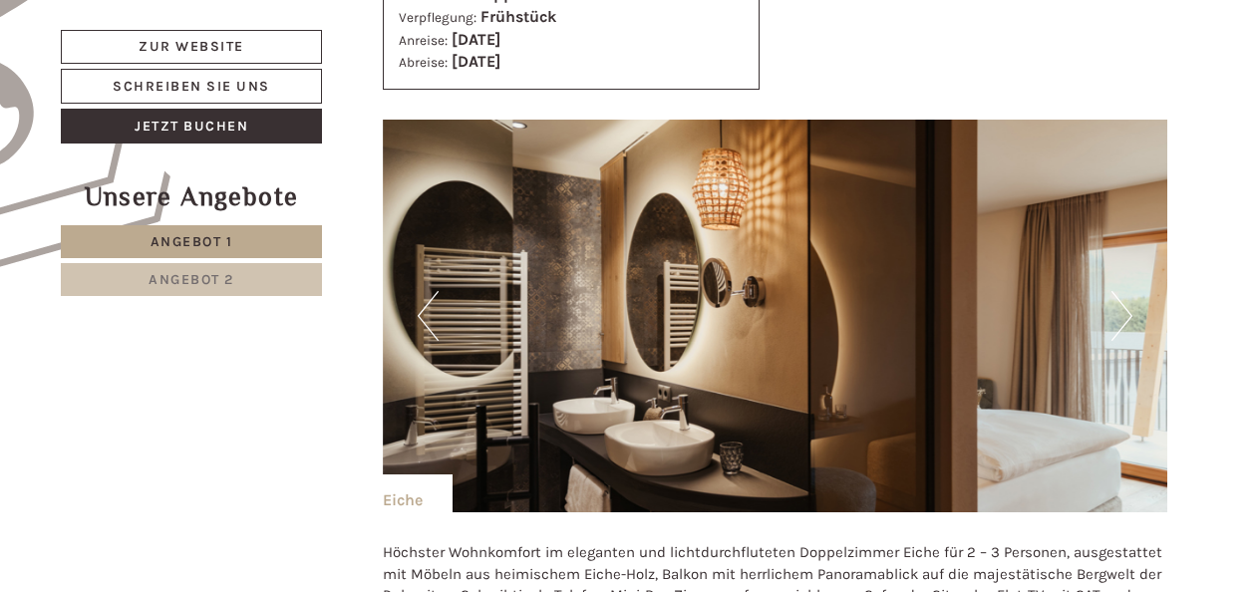
click at [1128, 319] on button "Next" at bounding box center [1121, 316] width 21 height 50
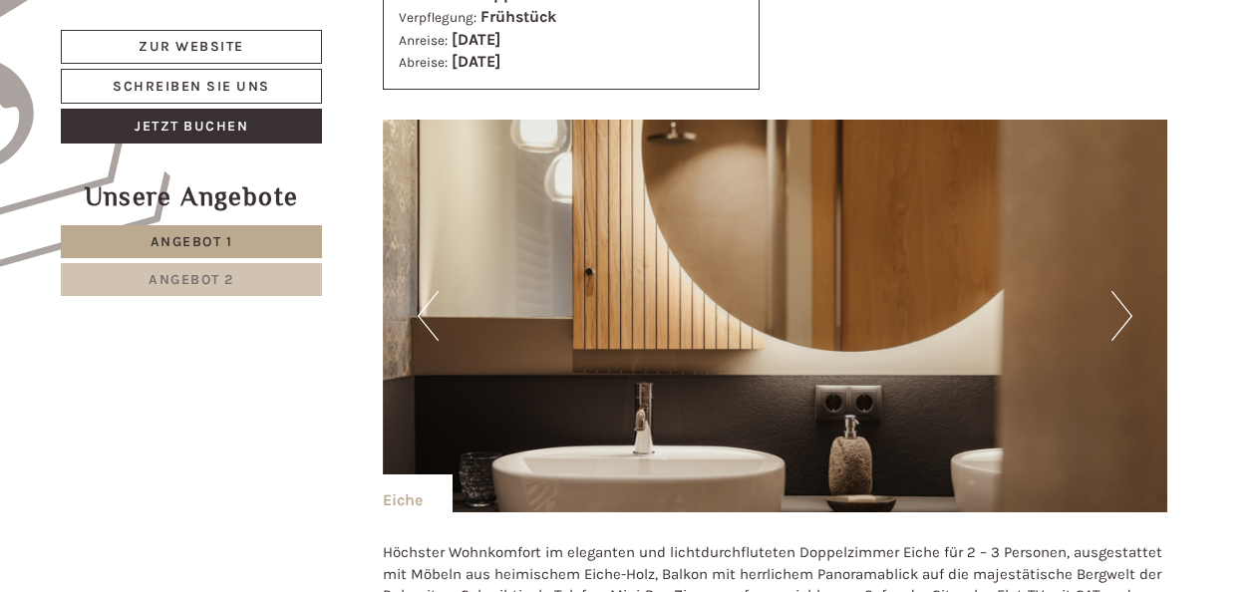
click at [1128, 319] on button "Next" at bounding box center [1121, 316] width 21 height 50
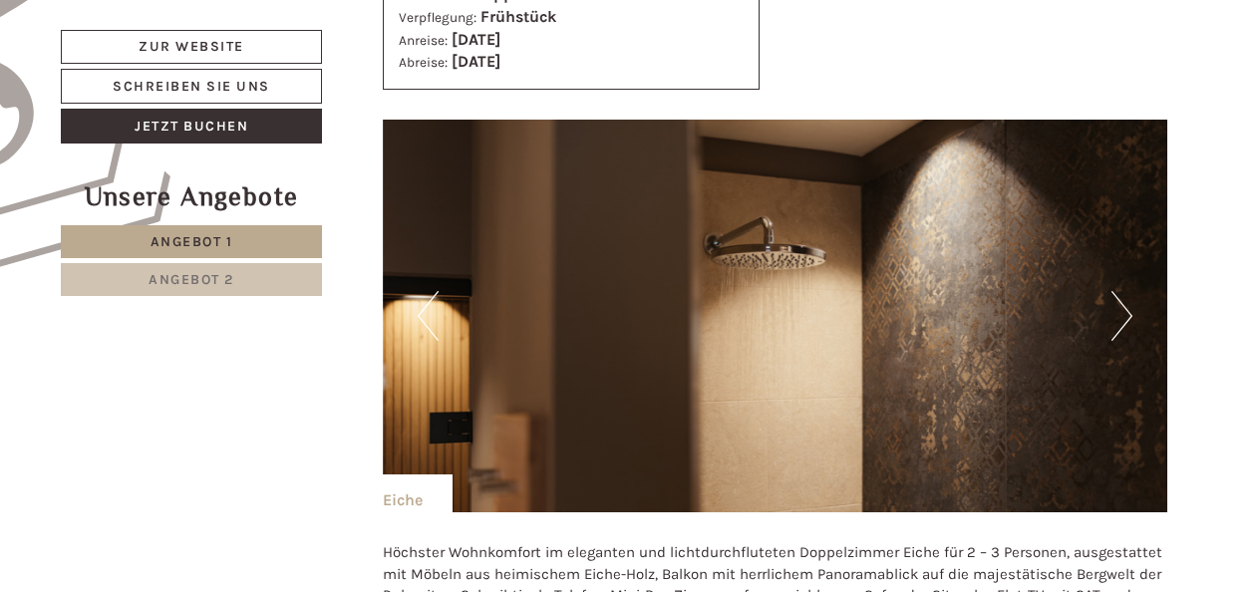
click at [1128, 319] on button "Next" at bounding box center [1121, 316] width 21 height 50
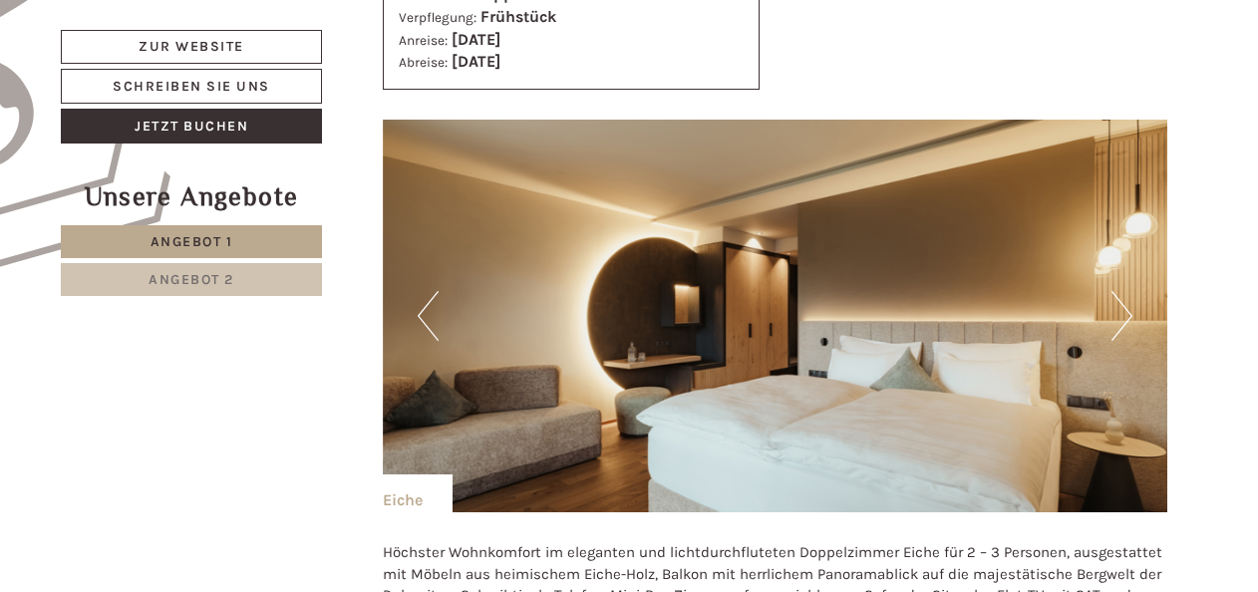
click at [1128, 319] on button "Next" at bounding box center [1121, 316] width 21 height 50
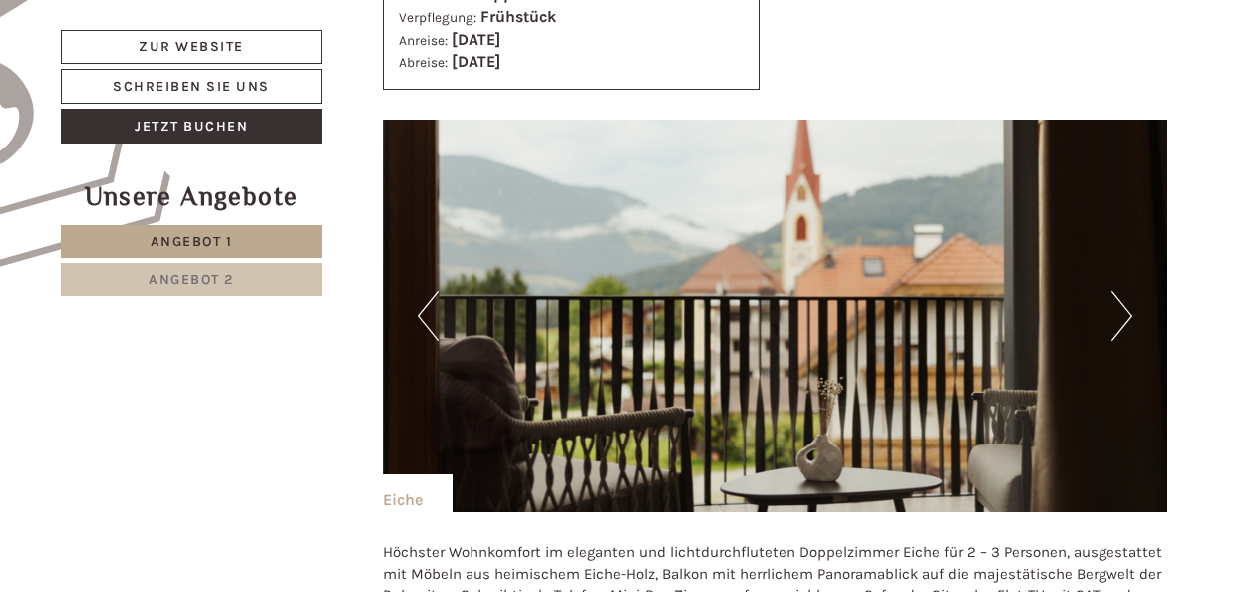
click at [1128, 319] on button "Next" at bounding box center [1121, 316] width 21 height 50
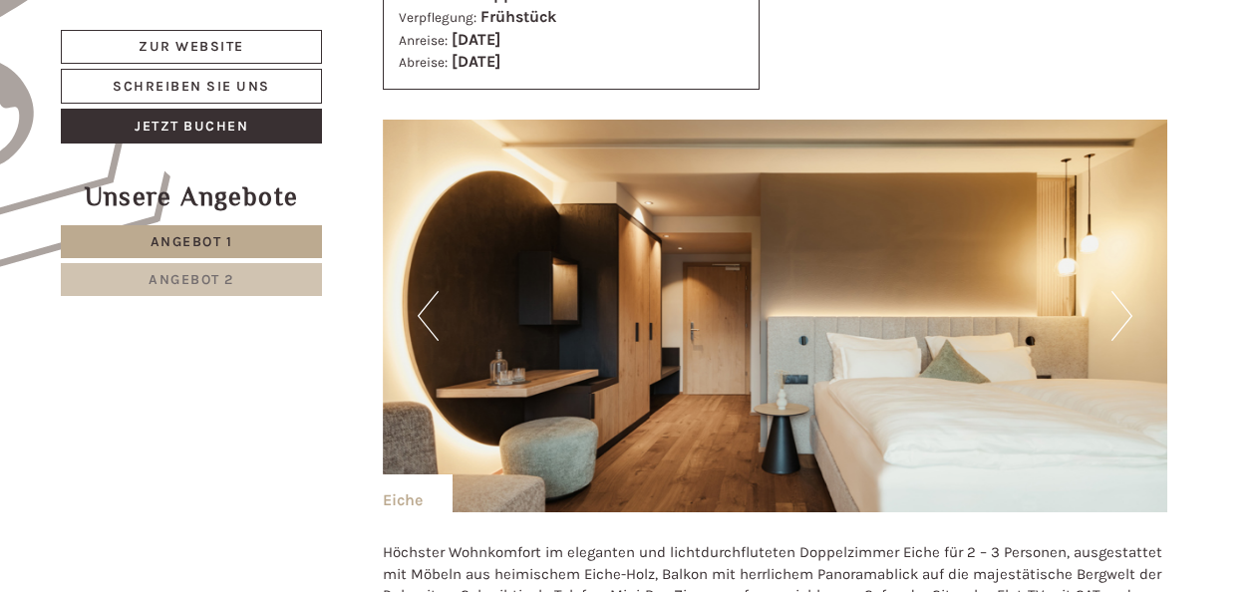
click at [1128, 319] on button "Next" at bounding box center [1121, 316] width 21 height 50
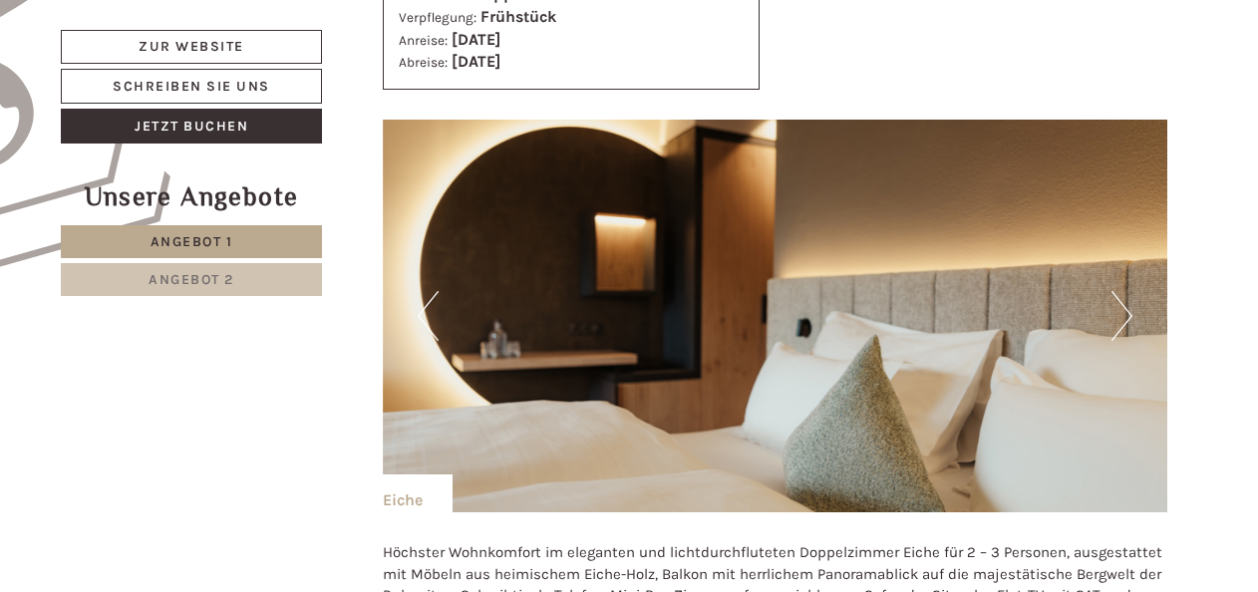
click at [1128, 319] on button "Next" at bounding box center [1121, 316] width 21 height 50
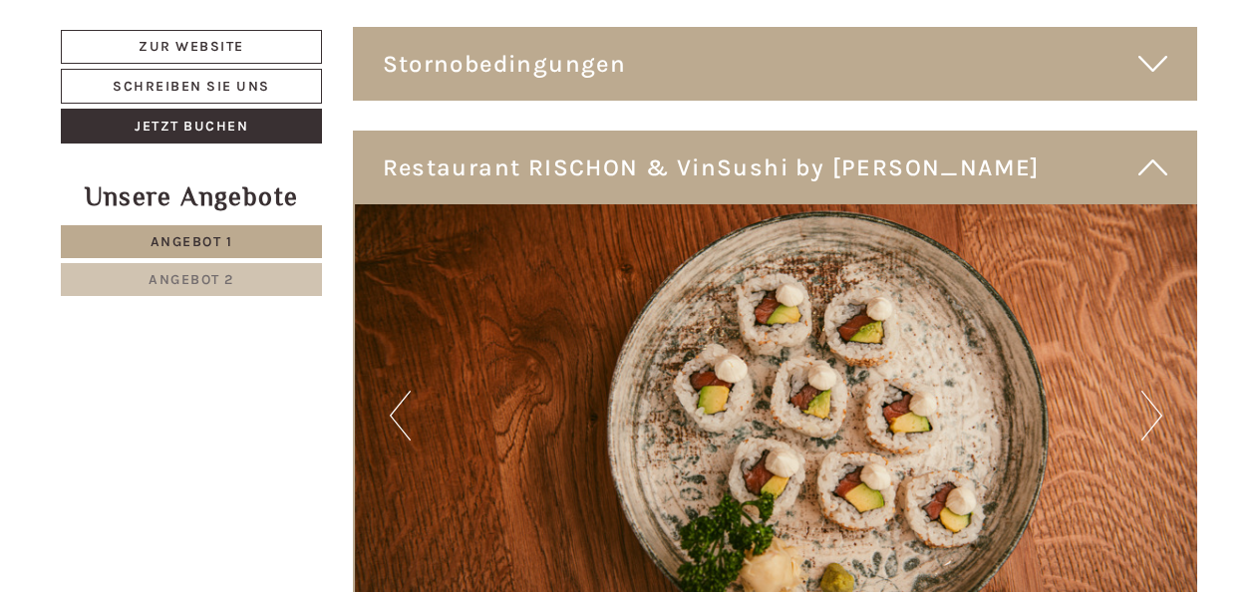
scroll to position [5382, 0]
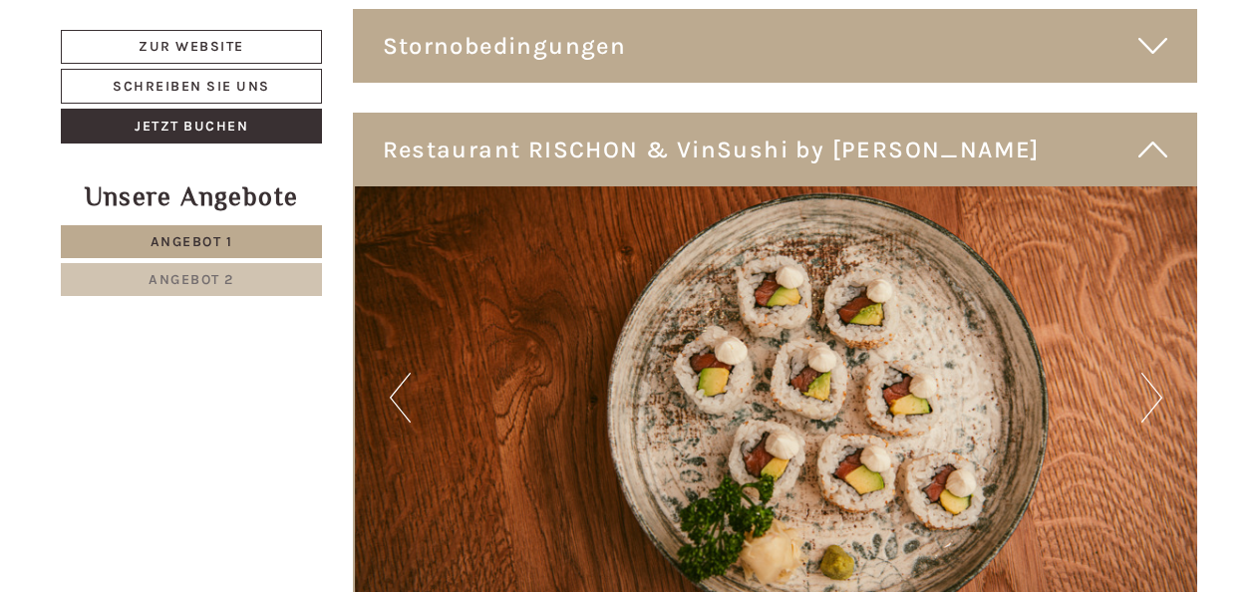
click at [1164, 346] on img at bounding box center [776, 397] width 843 height 422
click at [1158, 373] on button "Next" at bounding box center [1151, 398] width 21 height 50
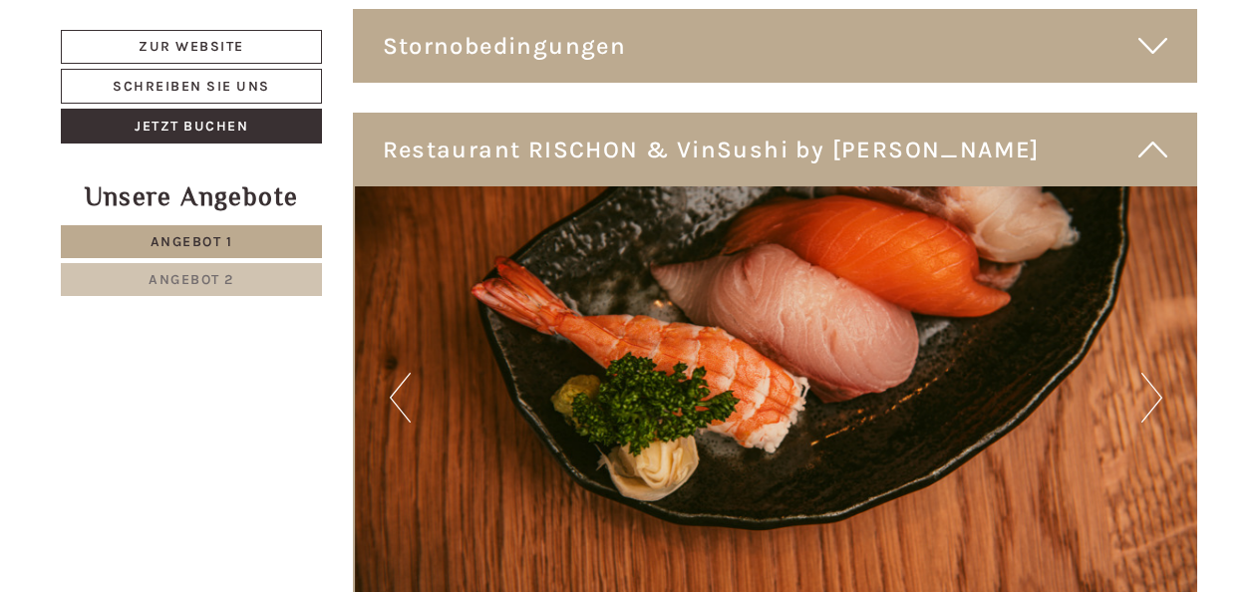
click at [1158, 373] on button "Next" at bounding box center [1151, 398] width 21 height 50
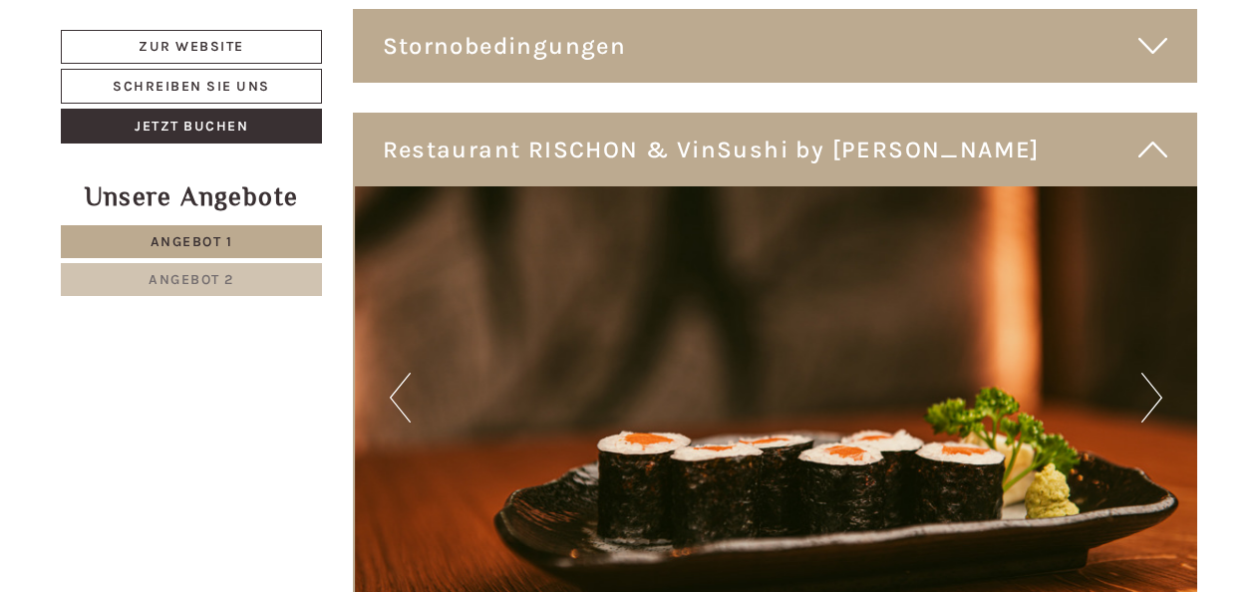
click at [1158, 373] on button "Next" at bounding box center [1151, 398] width 21 height 50
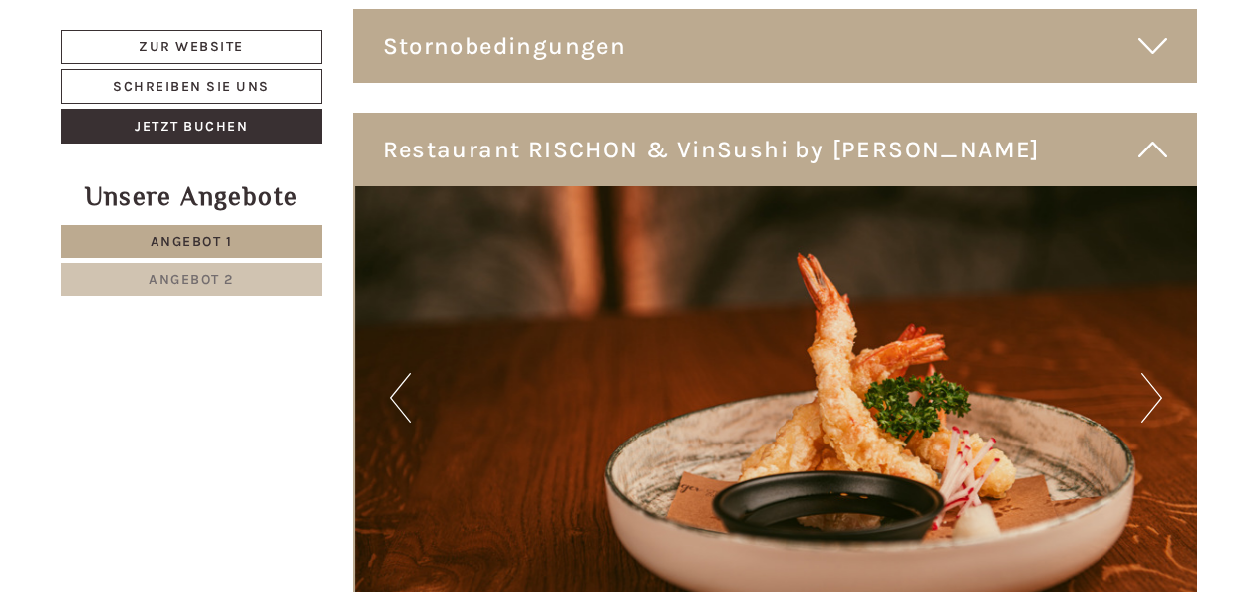
click at [1158, 373] on button "Next" at bounding box center [1151, 398] width 21 height 50
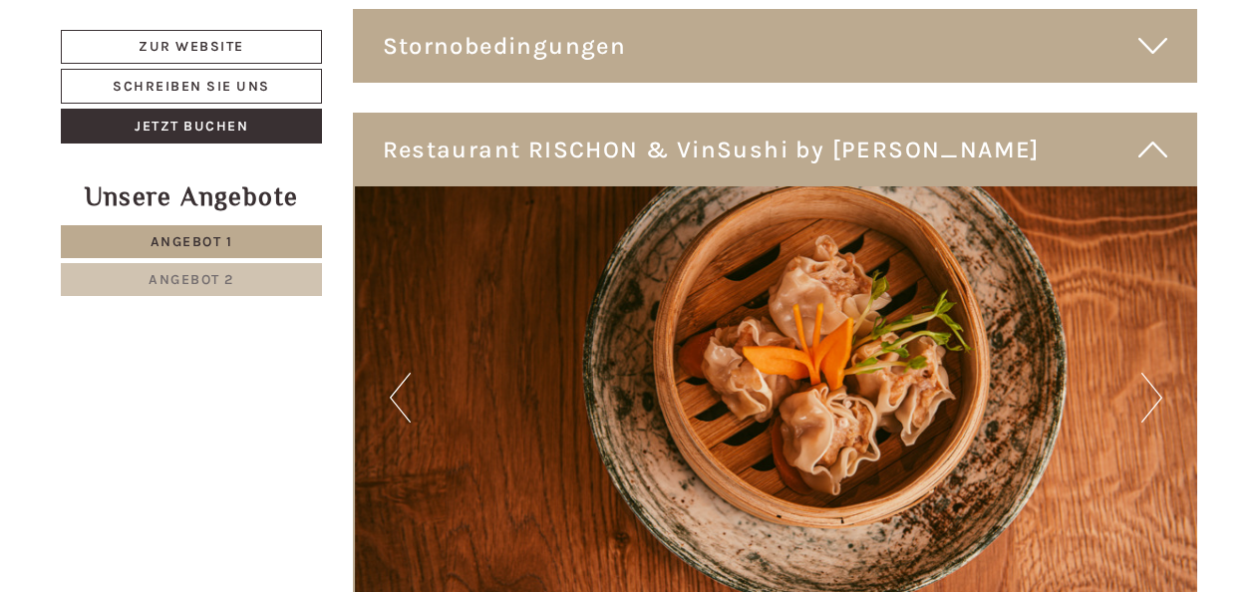
click at [1158, 373] on button "Next" at bounding box center [1151, 398] width 21 height 50
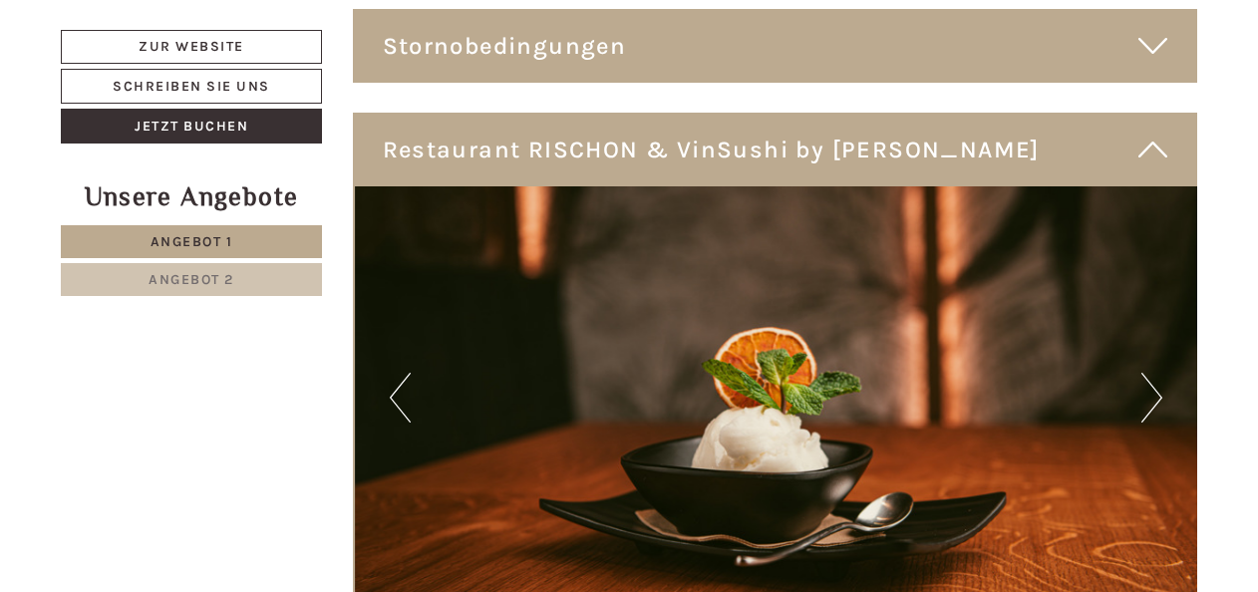
click at [1158, 373] on button "Next" at bounding box center [1151, 398] width 21 height 50
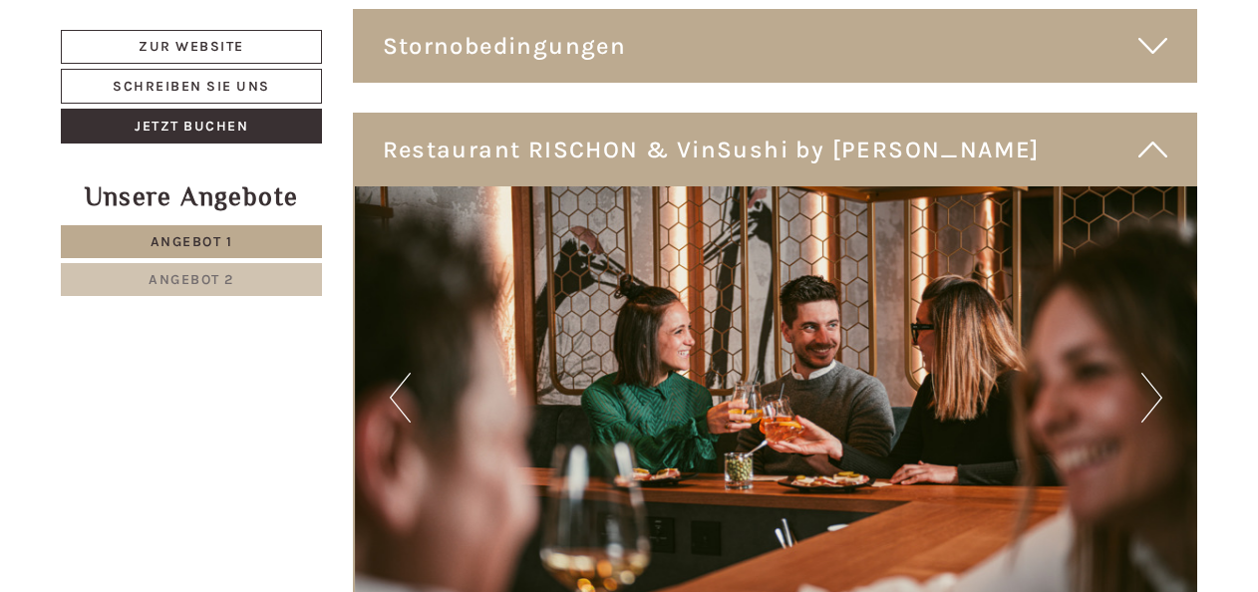
click at [1158, 373] on button "Next" at bounding box center [1151, 398] width 21 height 50
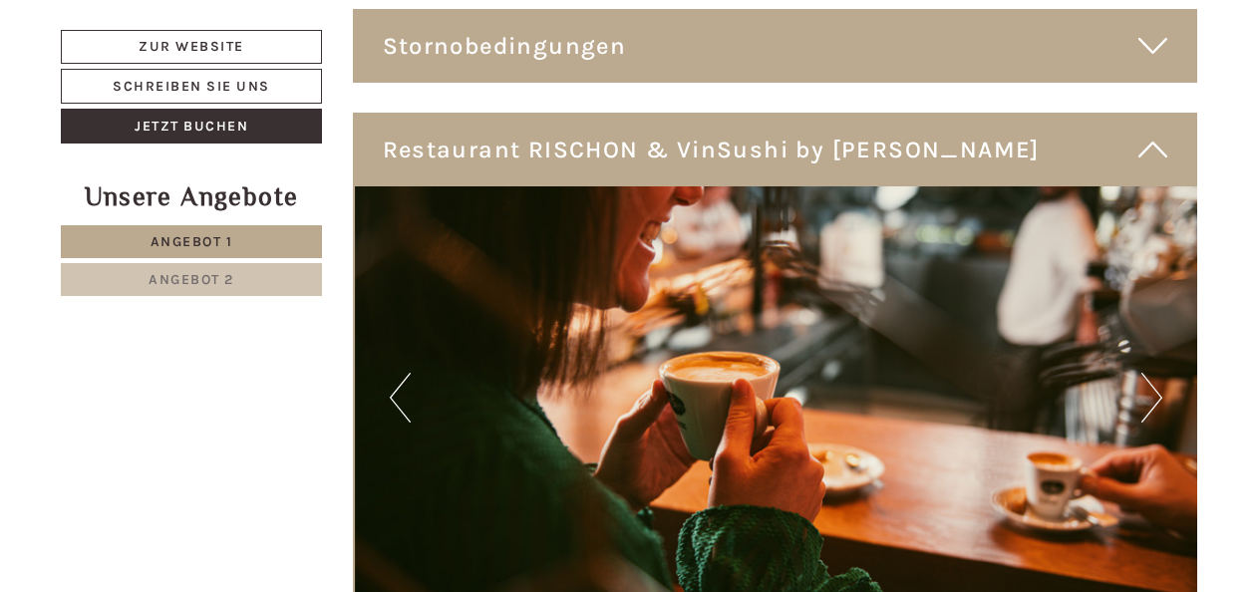
click at [1158, 373] on button "Next" at bounding box center [1151, 398] width 21 height 50
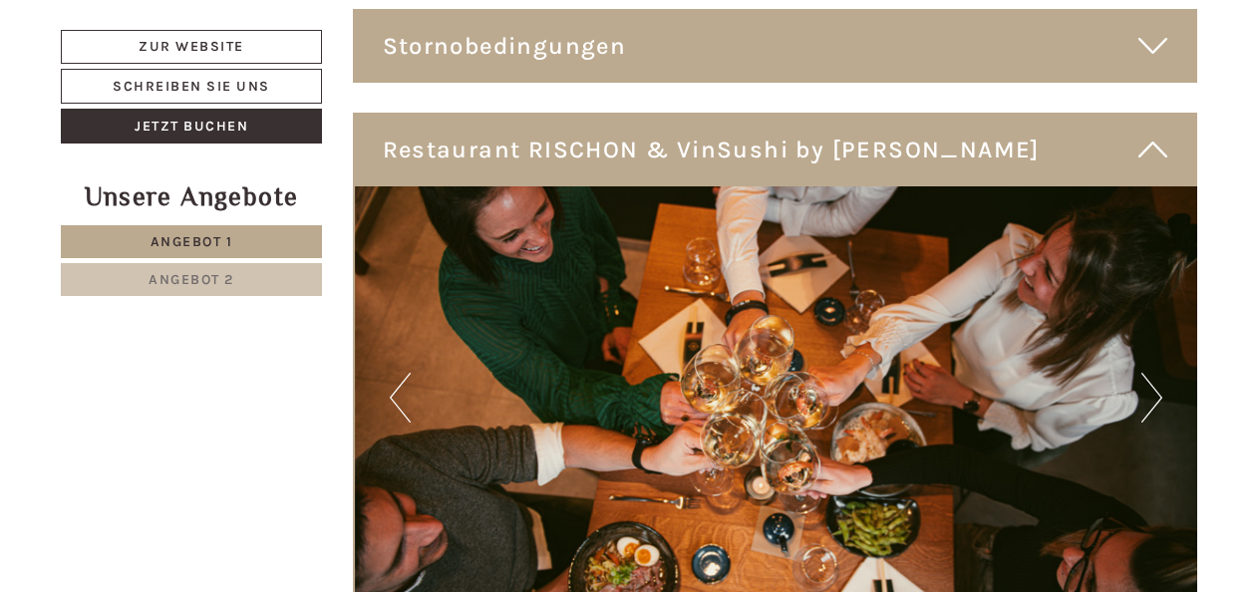
click at [1158, 373] on button "Next" at bounding box center [1151, 398] width 21 height 50
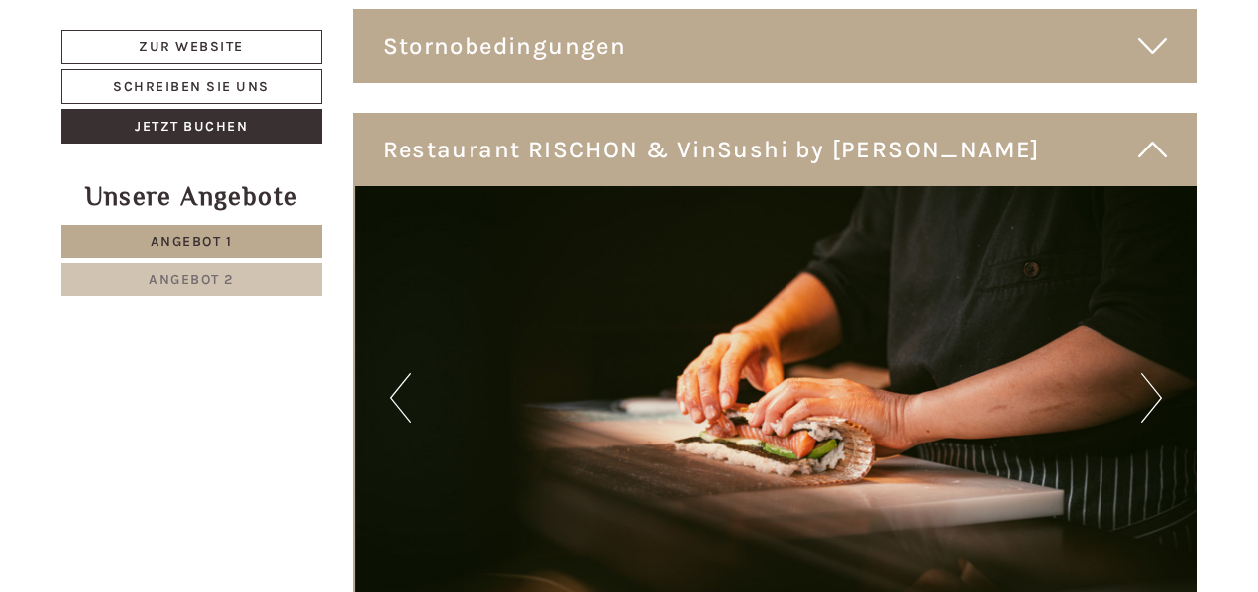
click at [1158, 373] on button "Next" at bounding box center [1151, 398] width 21 height 50
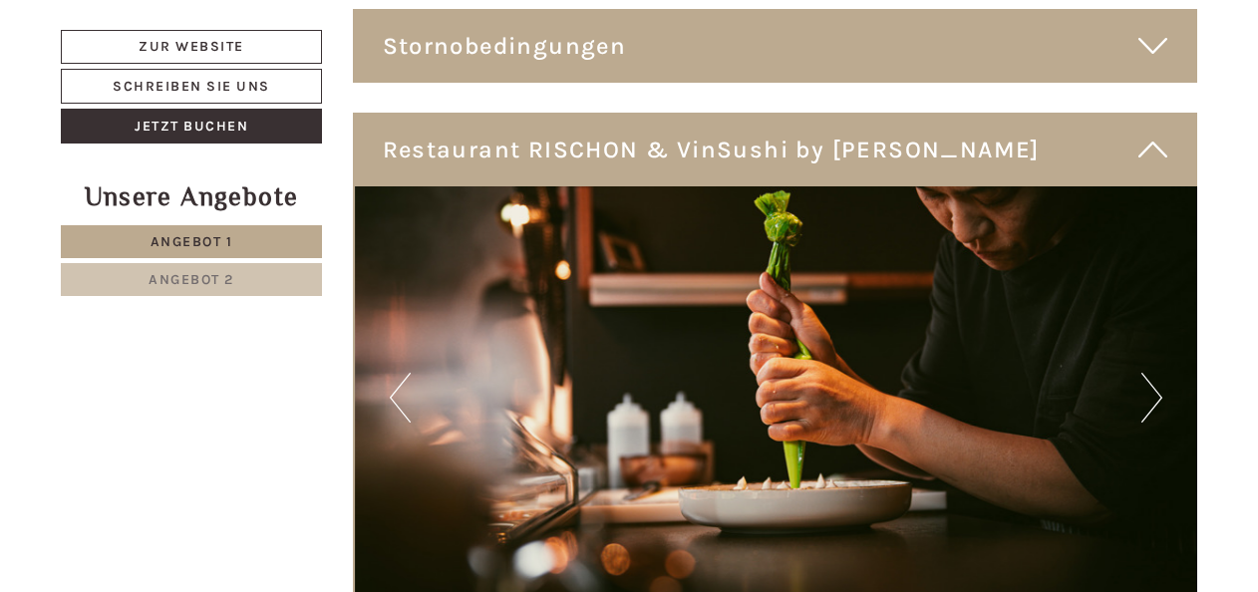
click at [1158, 373] on button "Next" at bounding box center [1151, 398] width 21 height 50
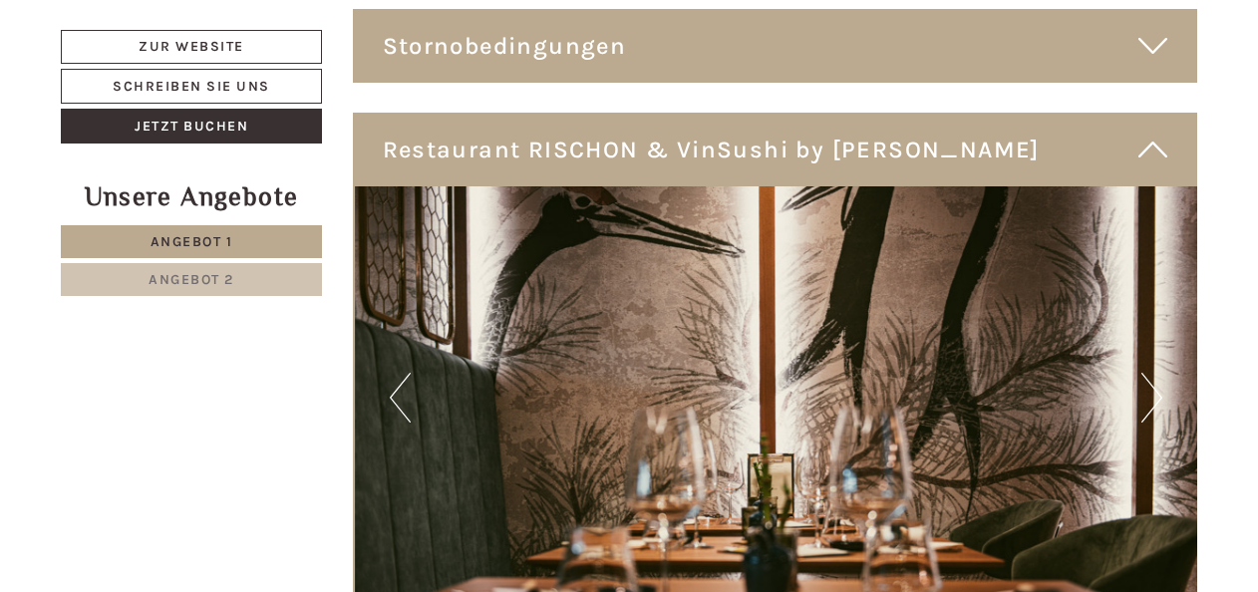
click at [1158, 373] on button "Next" at bounding box center [1151, 398] width 21 height 50
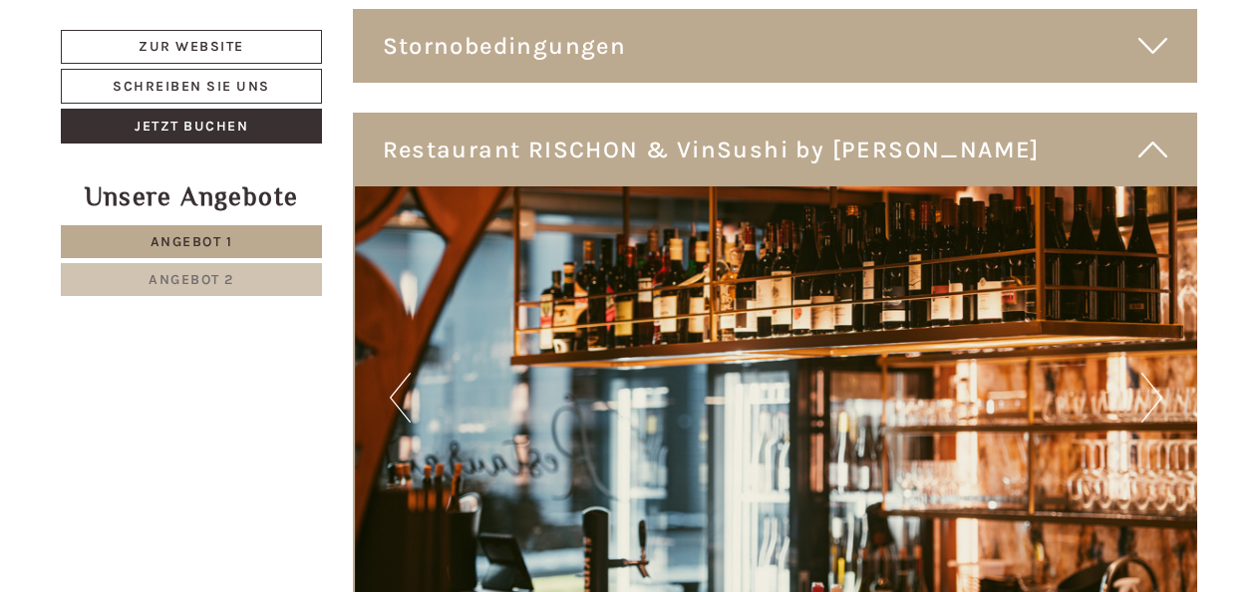
click at [1158, 373] on button "Next" at bounding box center [1151, 398] width 21 height 50
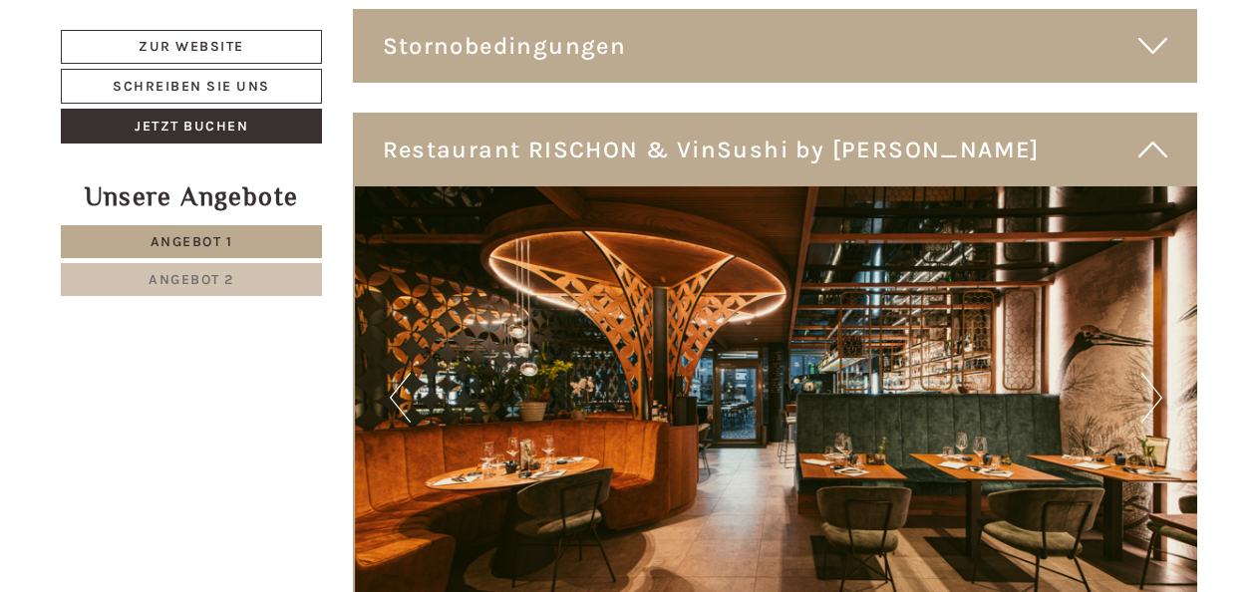
click at [1158, 373] on button "Next" at bounding box center [1151, 398] width 21 height 50
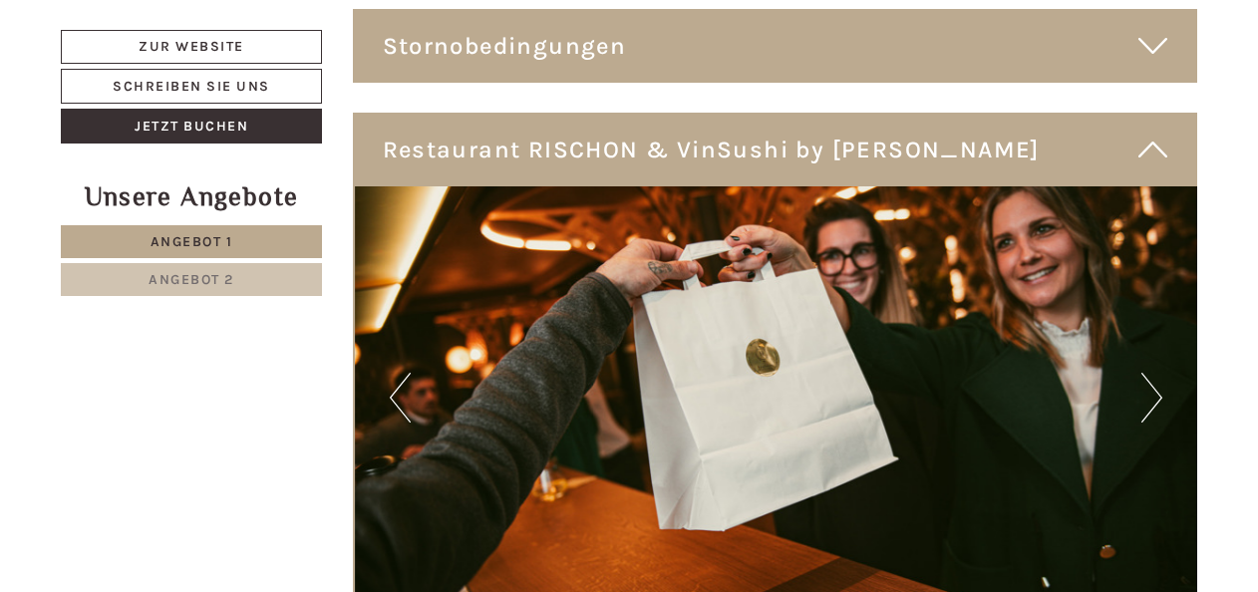
click at [1158, 373] on button "Next" at bounding box center [1151, 398] width 21 height 50
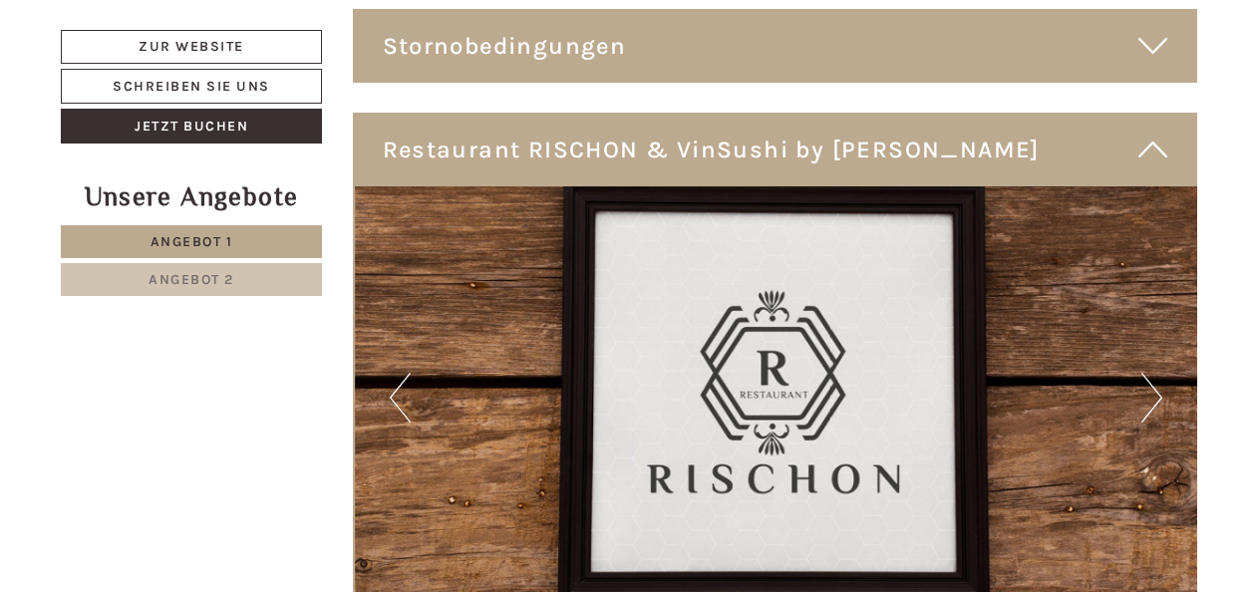
click at [1158, 373] on button "Next" at bounding box center [1151, 398] width 21 height 50
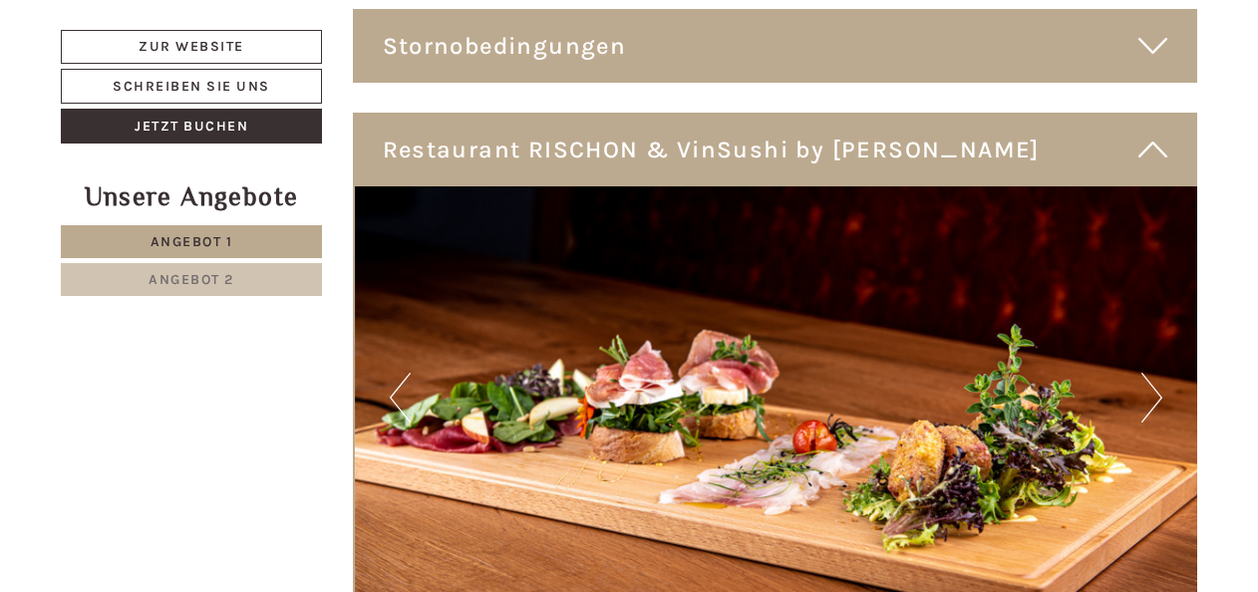
click at [1158, 373] on button "Next" at bounding box center [1151, 398] width 21 height 50
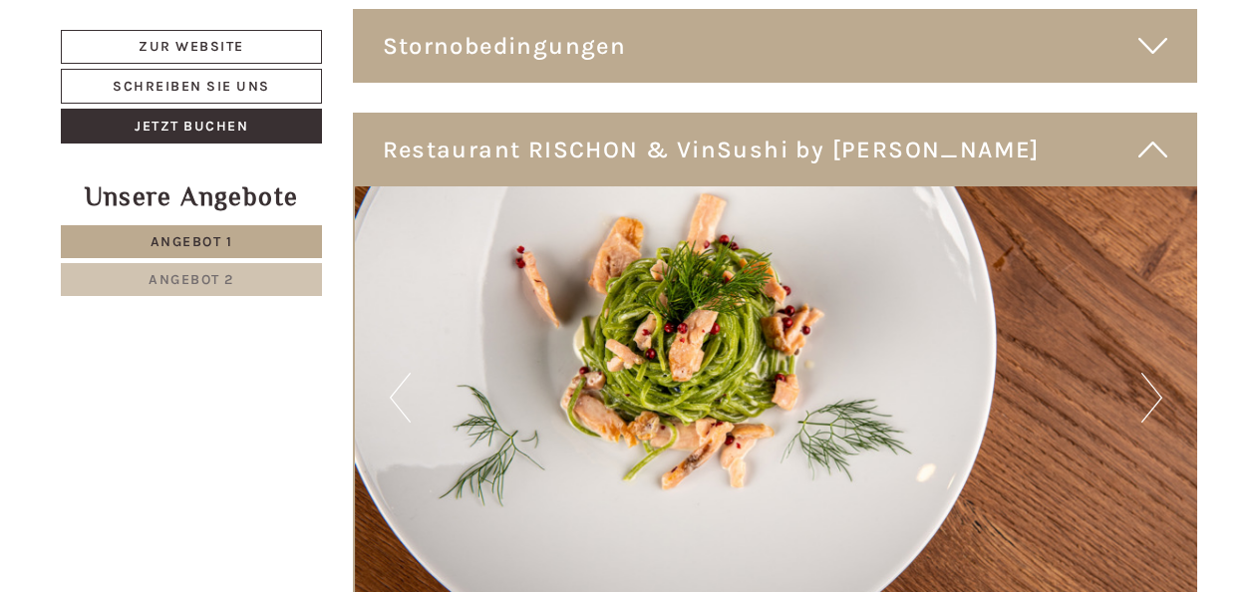
click at [1158, 373] on button "Next" at bounding box center [1151, 398] width 21 height 50
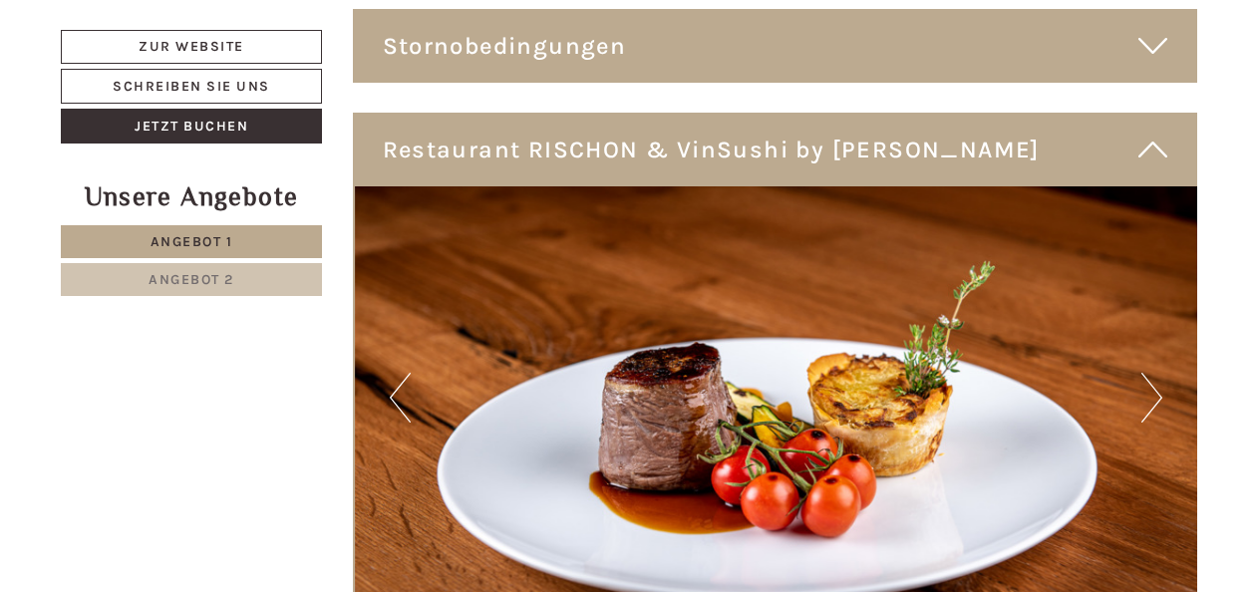
click at [1158, 373] on button "Next" at bounding box center [1151, 398] width 21 height 50
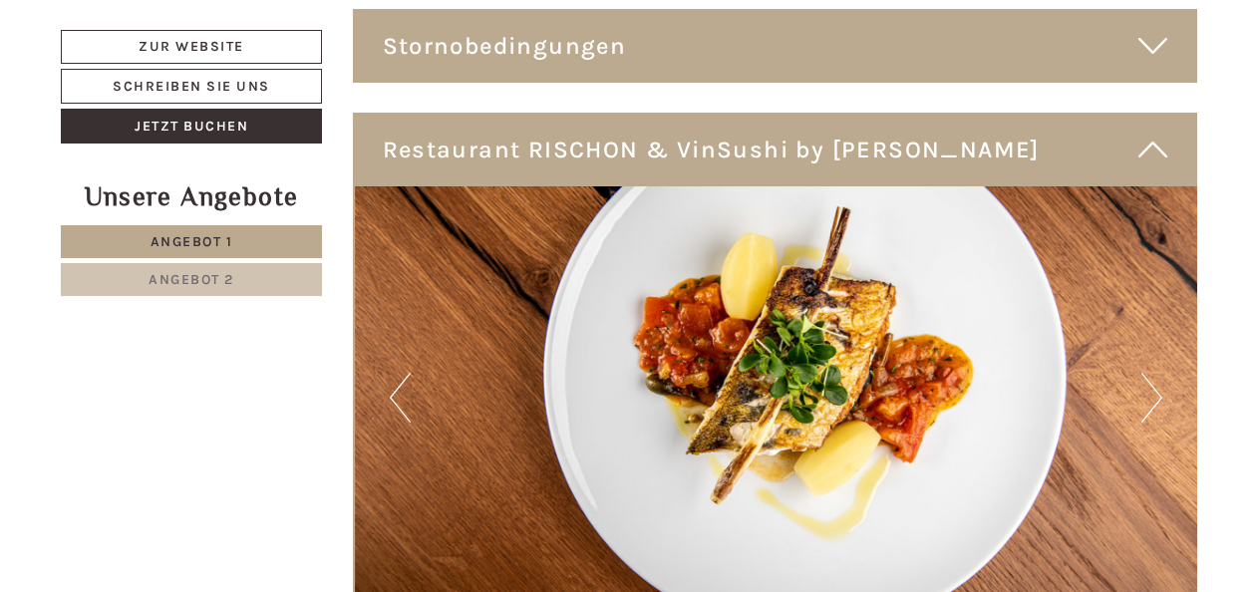
click at [1158, 373] on button "Next" at bounding box center [1151, 398] width 21 height 50
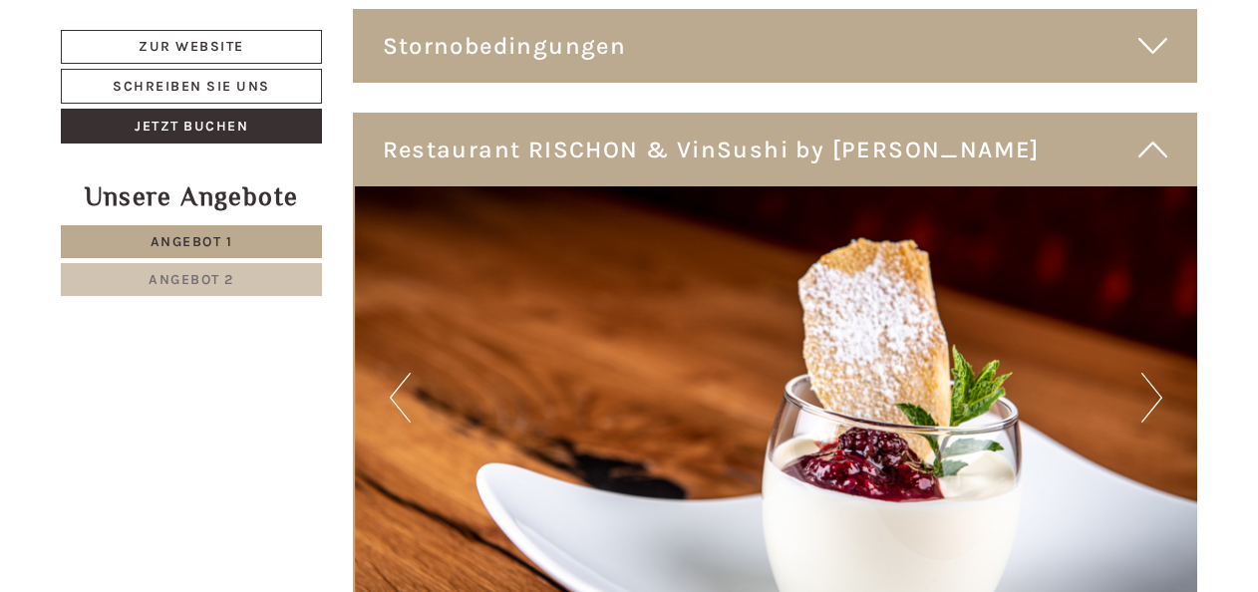
click at [1158, 373] on button "Next" at bounding box center [1151, 398] width 21 height 50
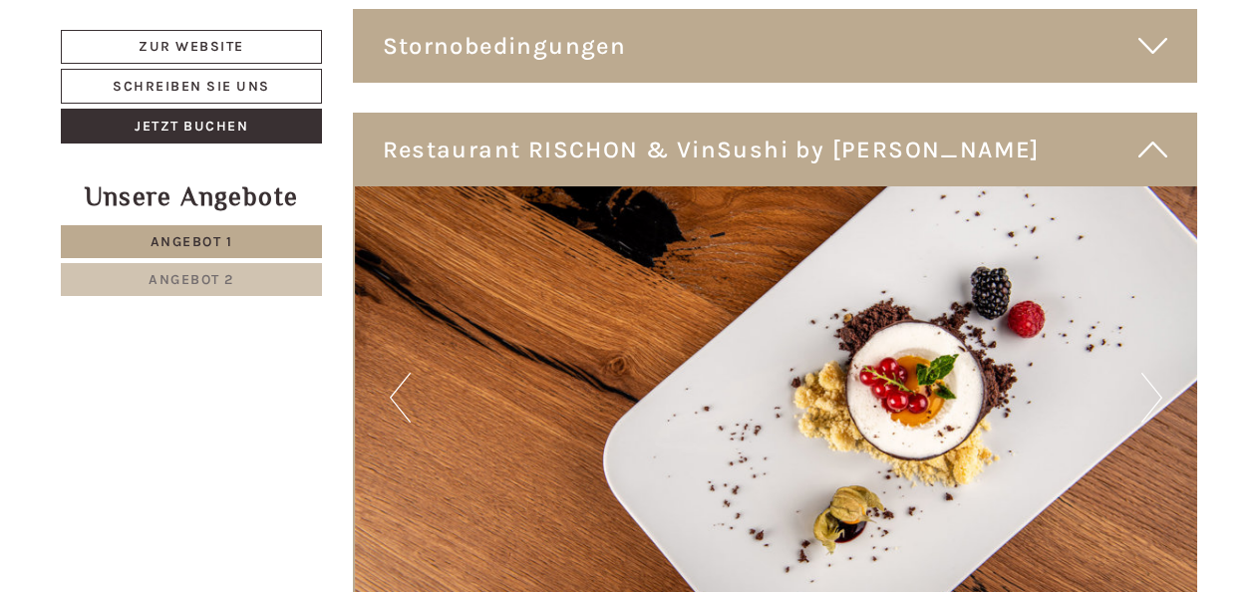
click at [1158, 373] on button "Next" at bounding box center [1151, 398] width 21 height 50
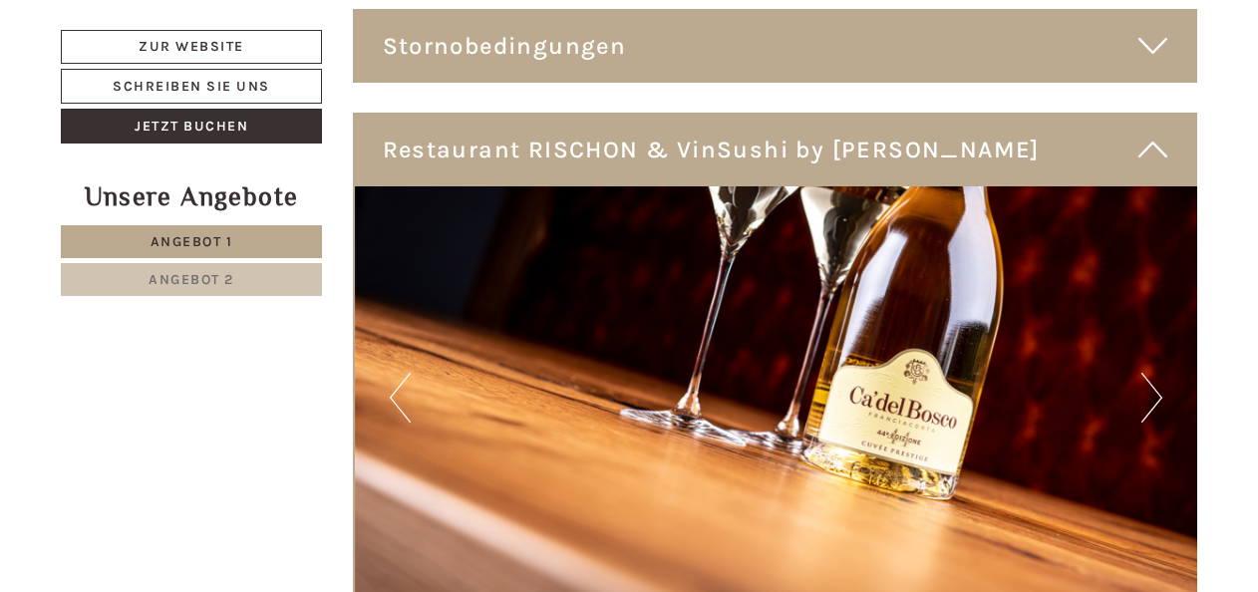
click at [1158, 373] on button "Next" at bounding box center [1151, 398] width 21 height 50
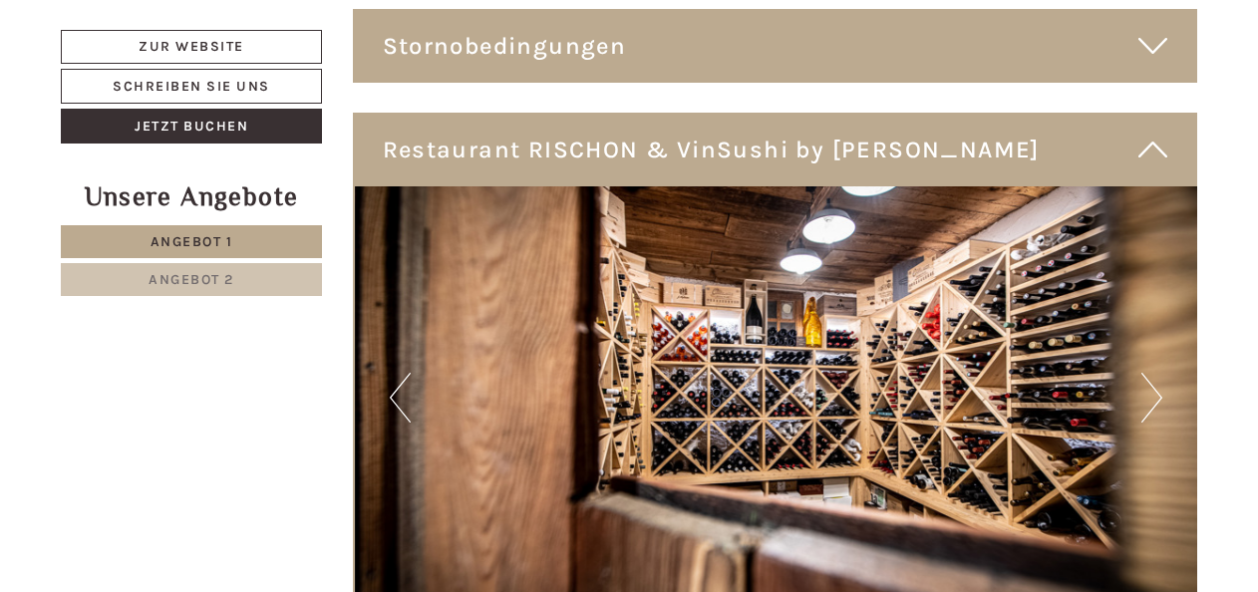
click at [1158, 373] on button "Next" at bounding box center [1151, 398] width 21 height 50
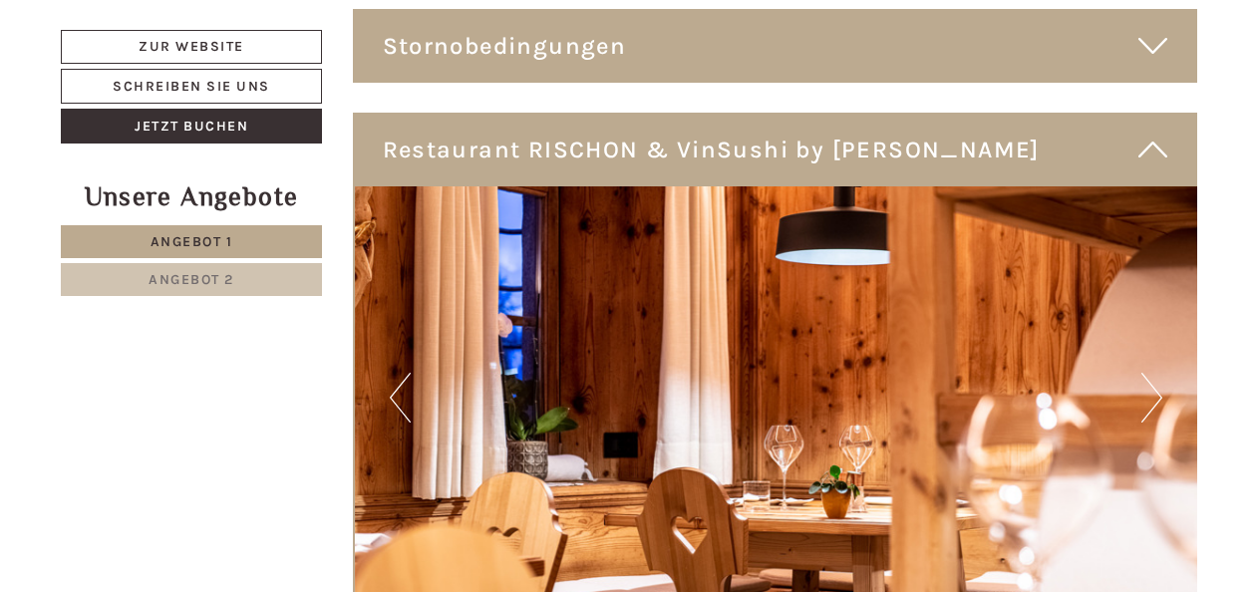
click at [1158, 373] on button "Next" at bounding box center [1151, 398] width 21 height 50
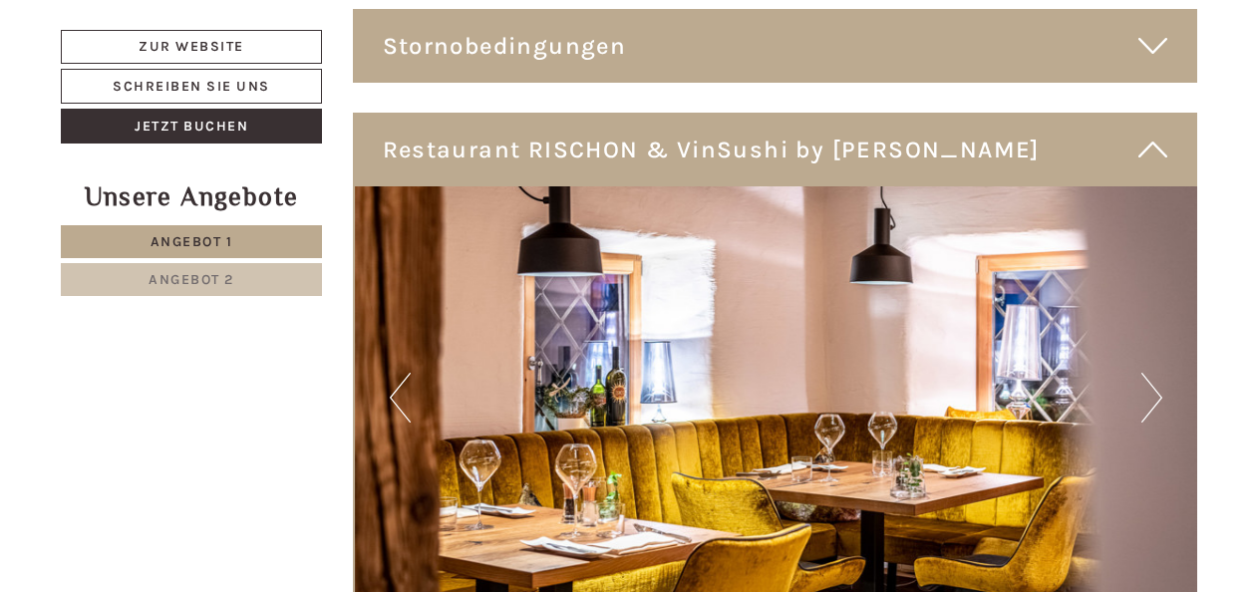
click at [1158, 373] on button "Next" at bounding box center [1151, 398] width 21 height 50
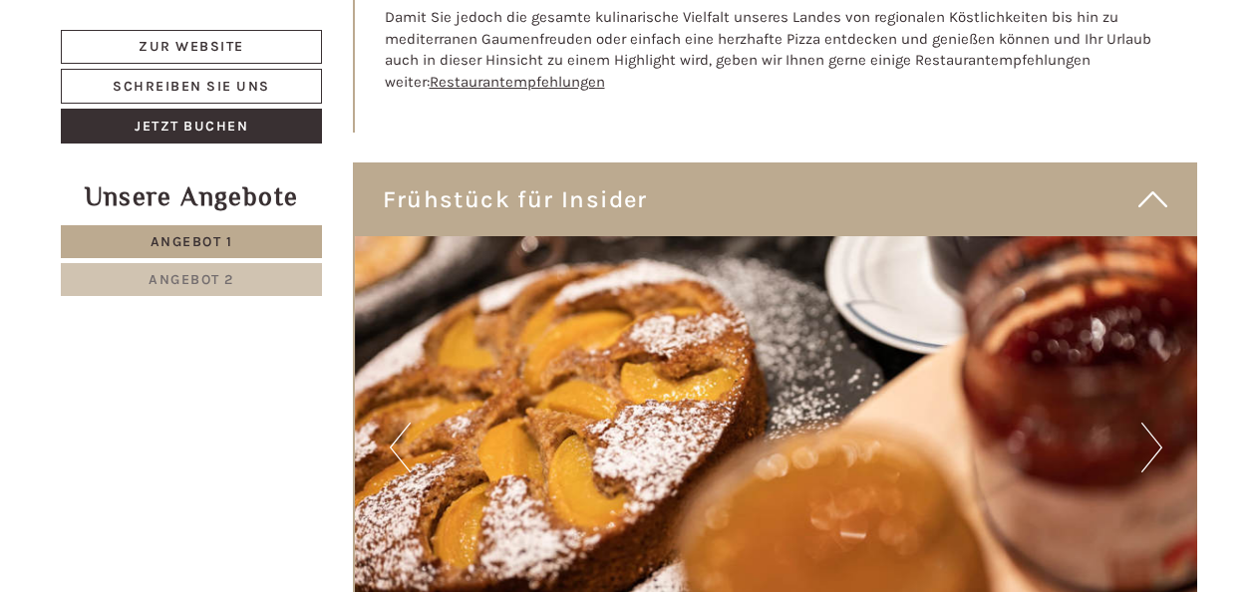
scroll to position [6279, 0]
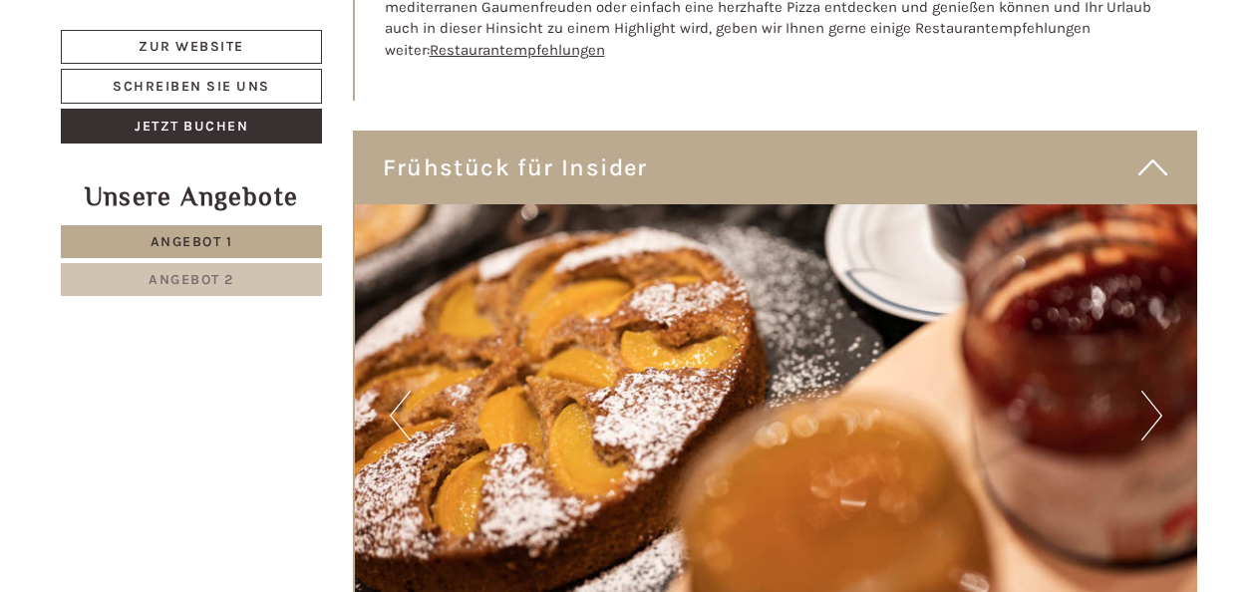
click at [1142, 391] on button "Next" at bounding box center [1151, 416] width 21 height 50
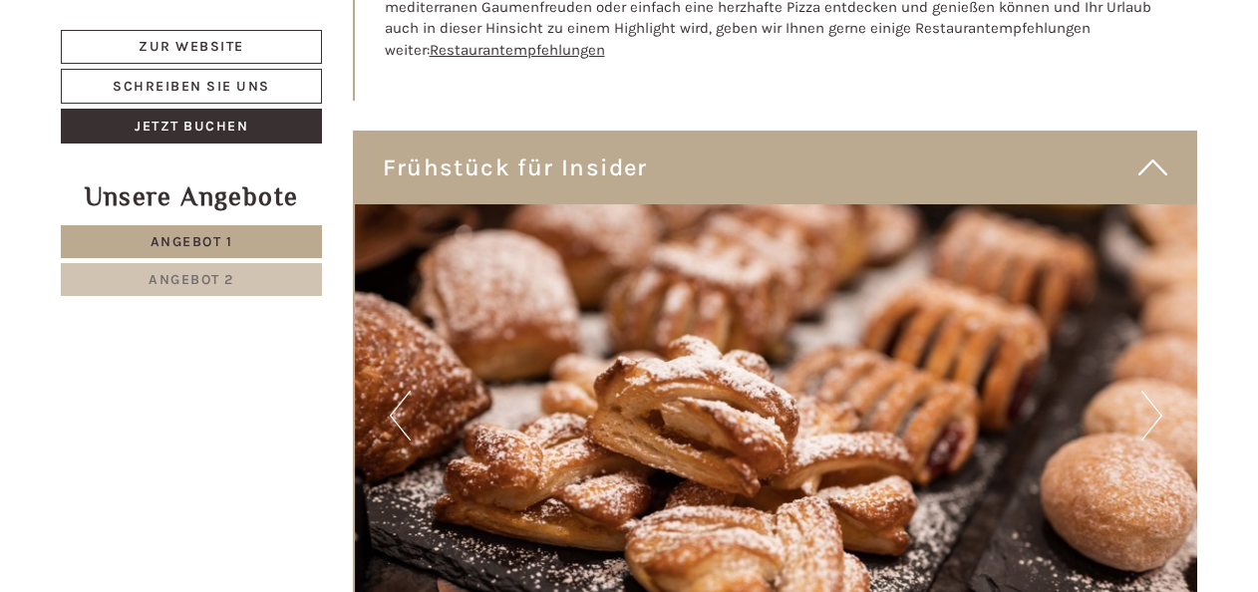
click at [1158, 391] on button "Next" at bounding box center [1151, 416] width 21 height 50
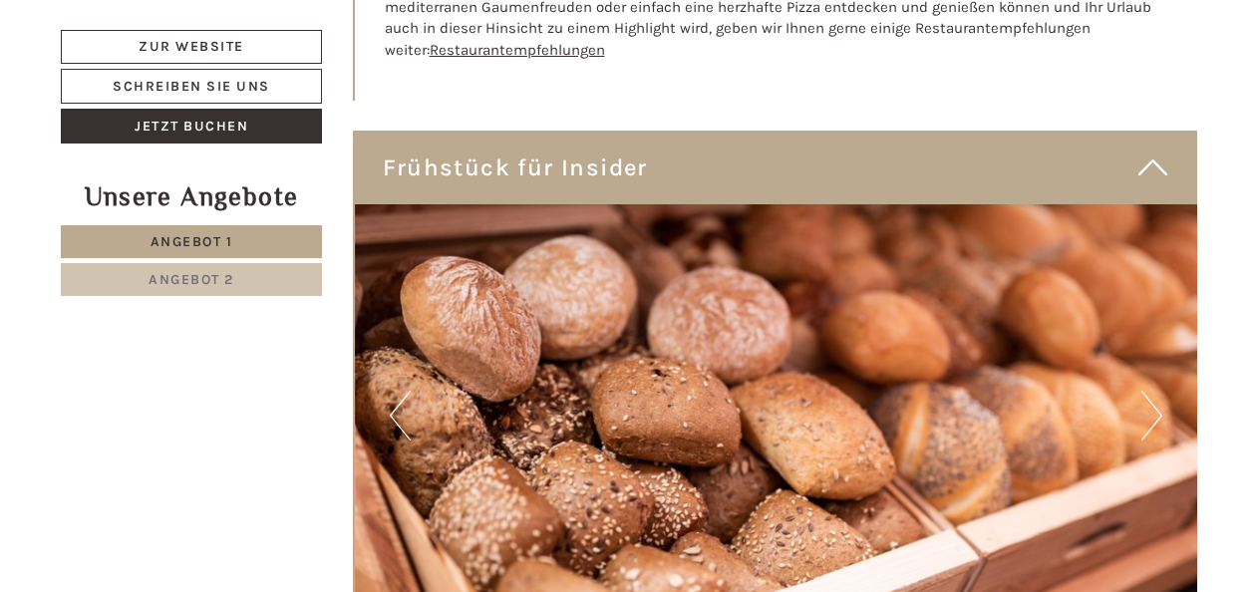
click at [1158, 391] on button "Next" at bounding box center [1151, 416] width 21 height 50
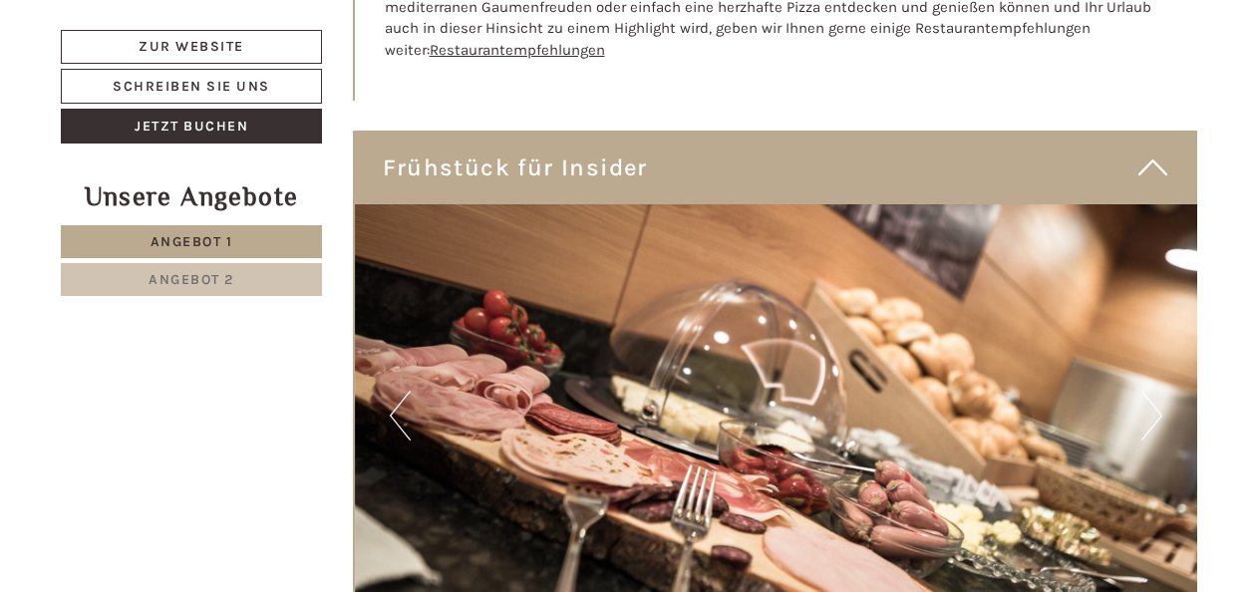
click at [1158, 391] on button "Next" at bounding box center [1151, 416] width 21 height 50
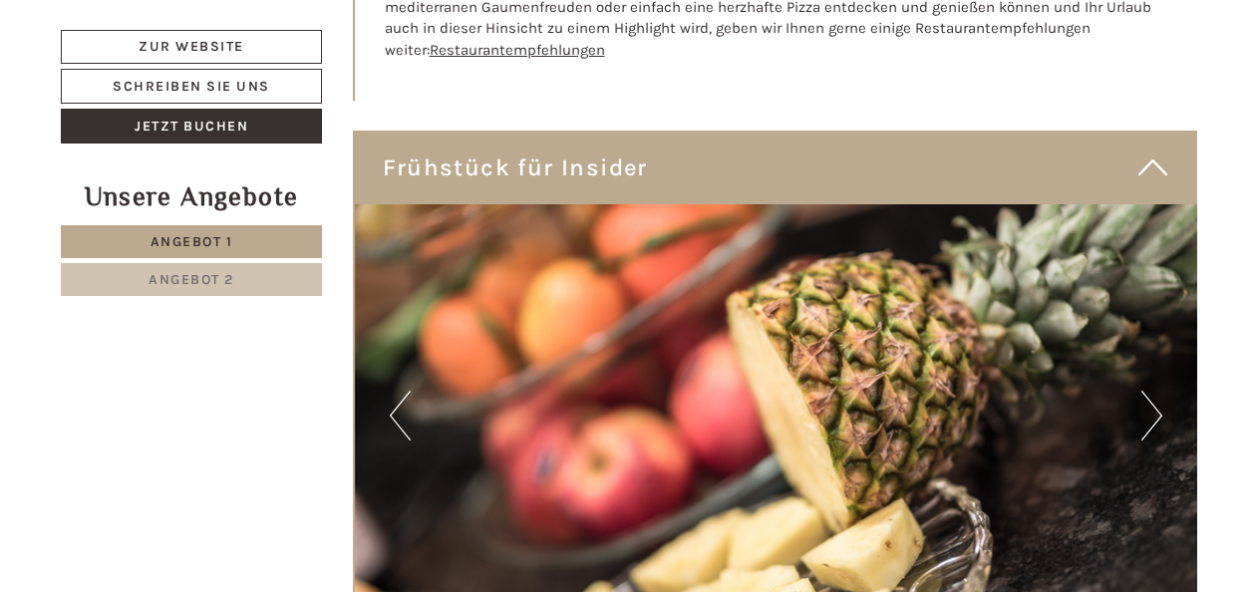
click at [1158, 391] on button "Next" at bounding box center [1151, 416] width 21 height 50
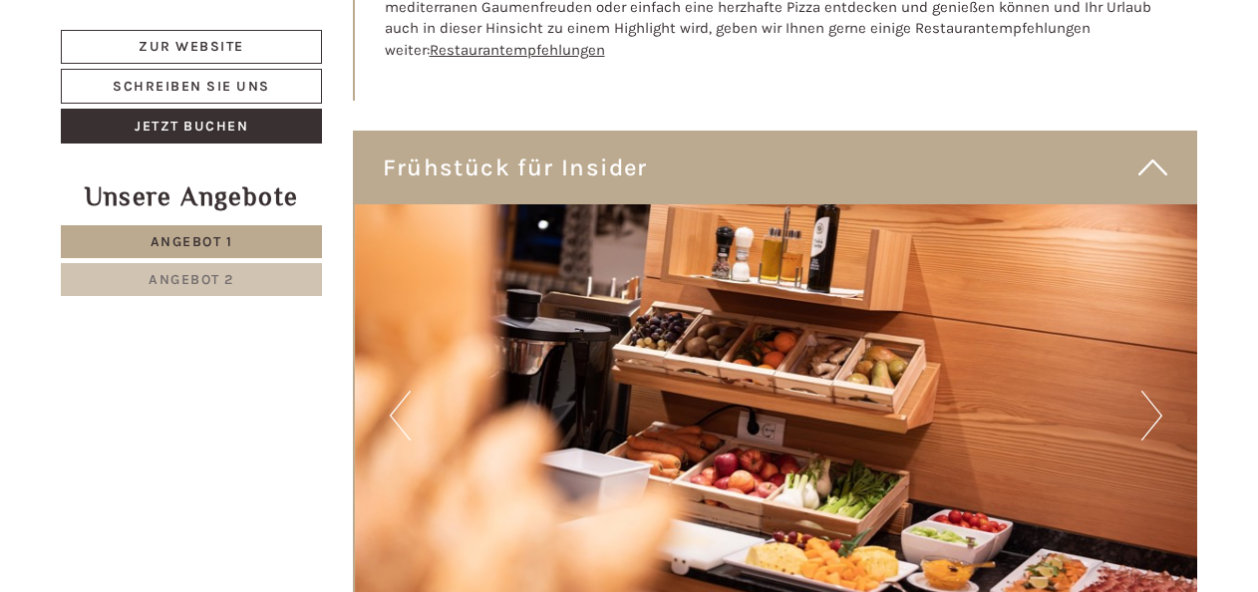
click at [1158, 391] on button "Next" at bounding box center [1151, 416] width 21 height 50
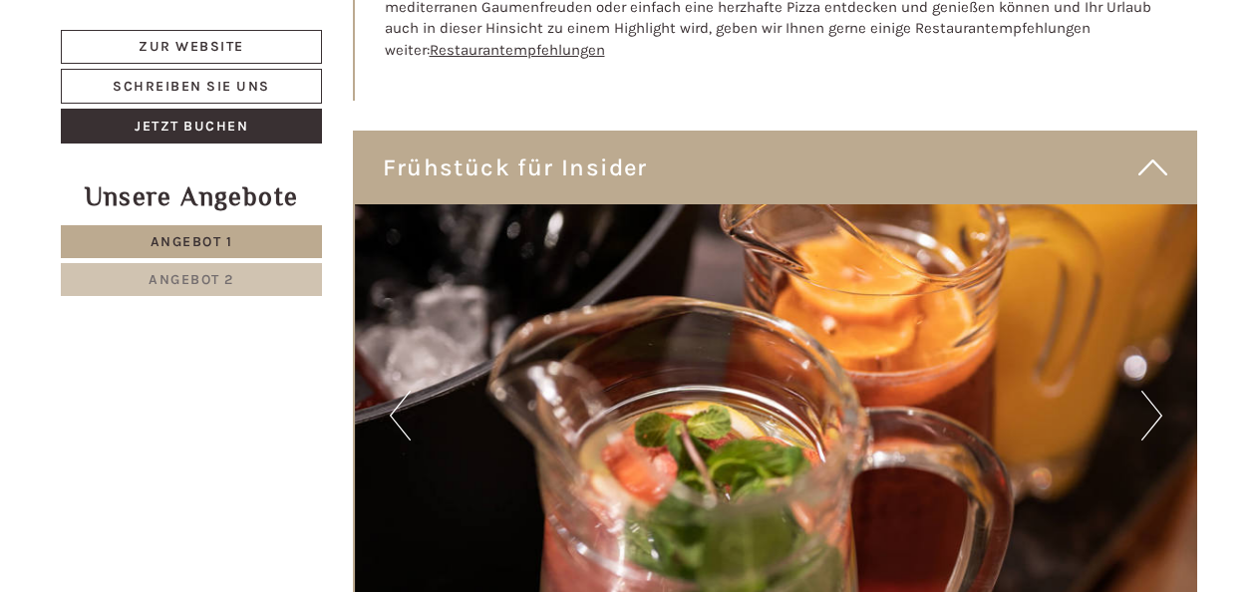
click at [1158, 391] on button "Next" at bounding box center [1151, 416] width 21 height 50
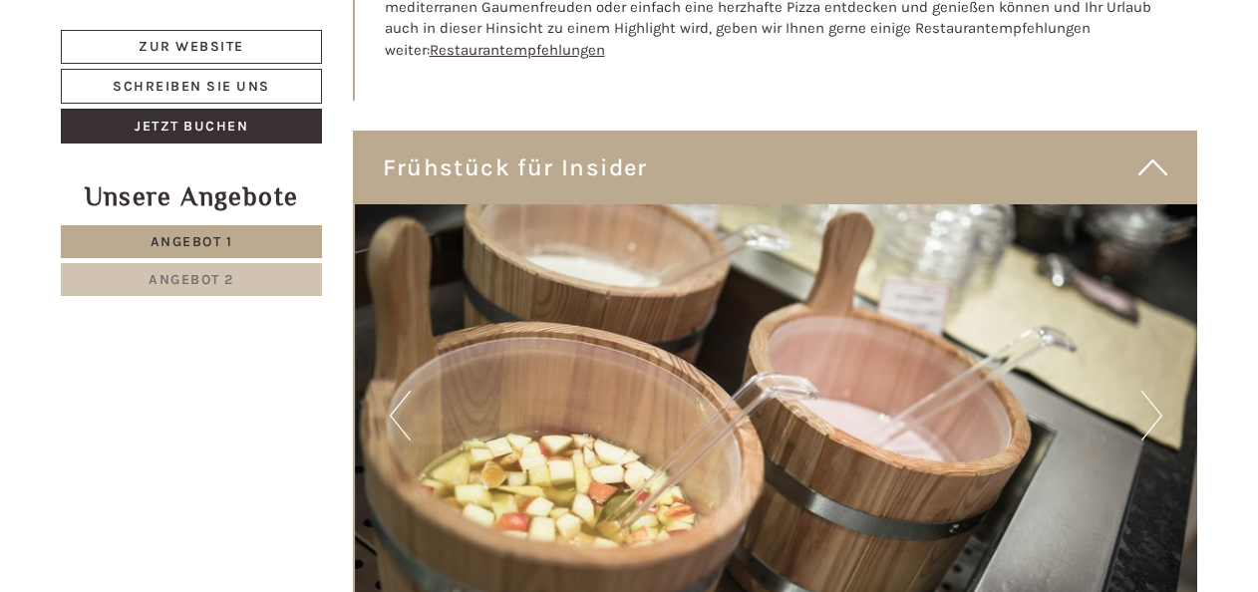
click at [1158, 391] on button "Next" at bounding box center [1151, 416] width 21 height 50
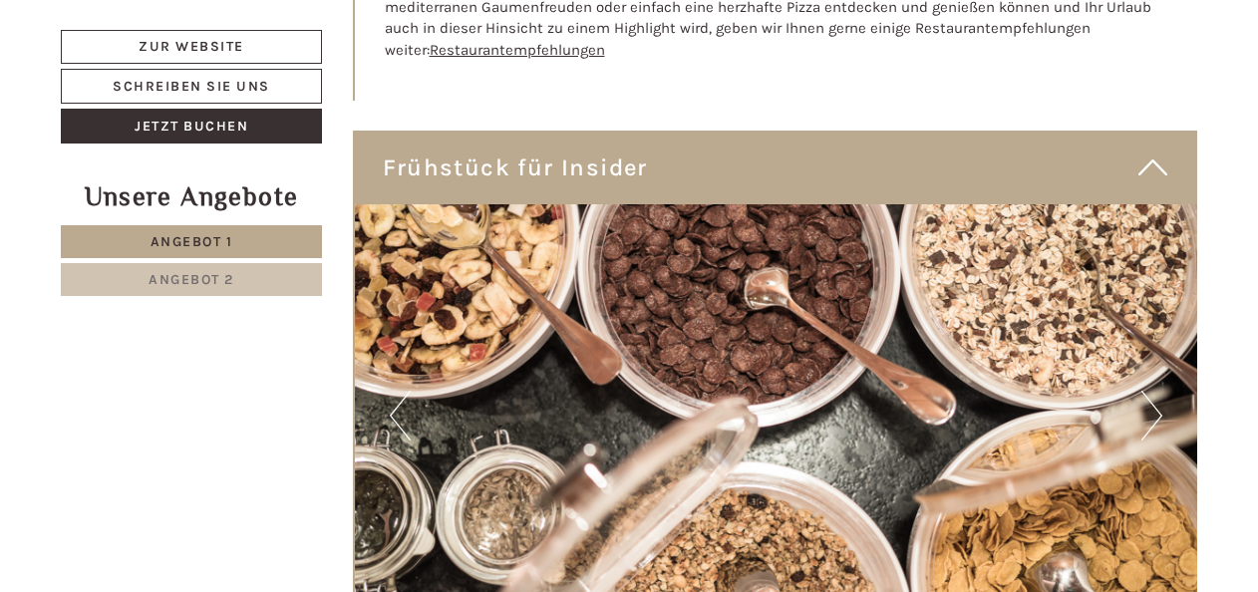
click at [1158, 391] on button "Next" at bounding box center [1151, 416] width 21 height 50
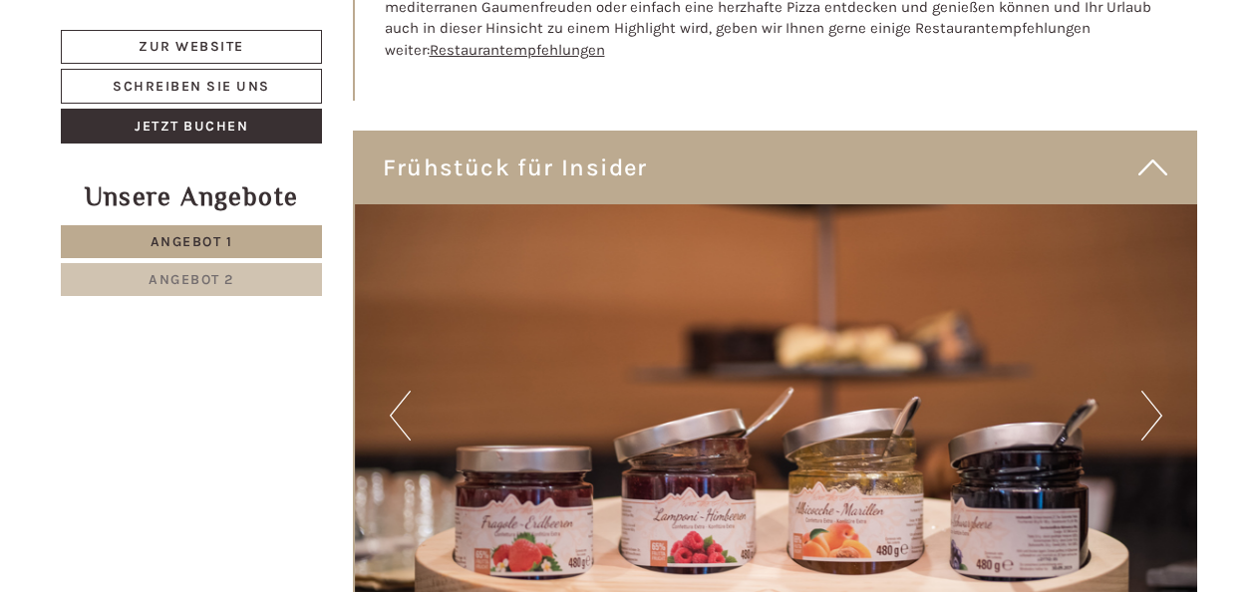
click at [1158, 391] on button "Next" at bounding box center [1151, 416] width 21 height 50
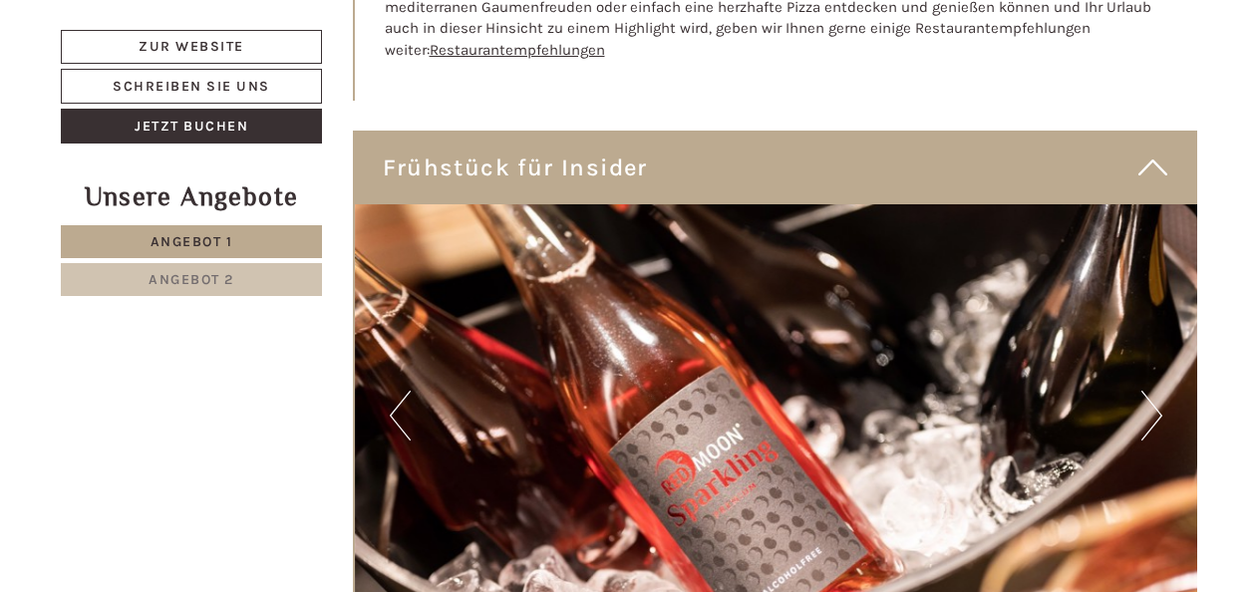
click at [1158, 391] on button "Next" at bounding box center [1151, 416] width 21 height 50
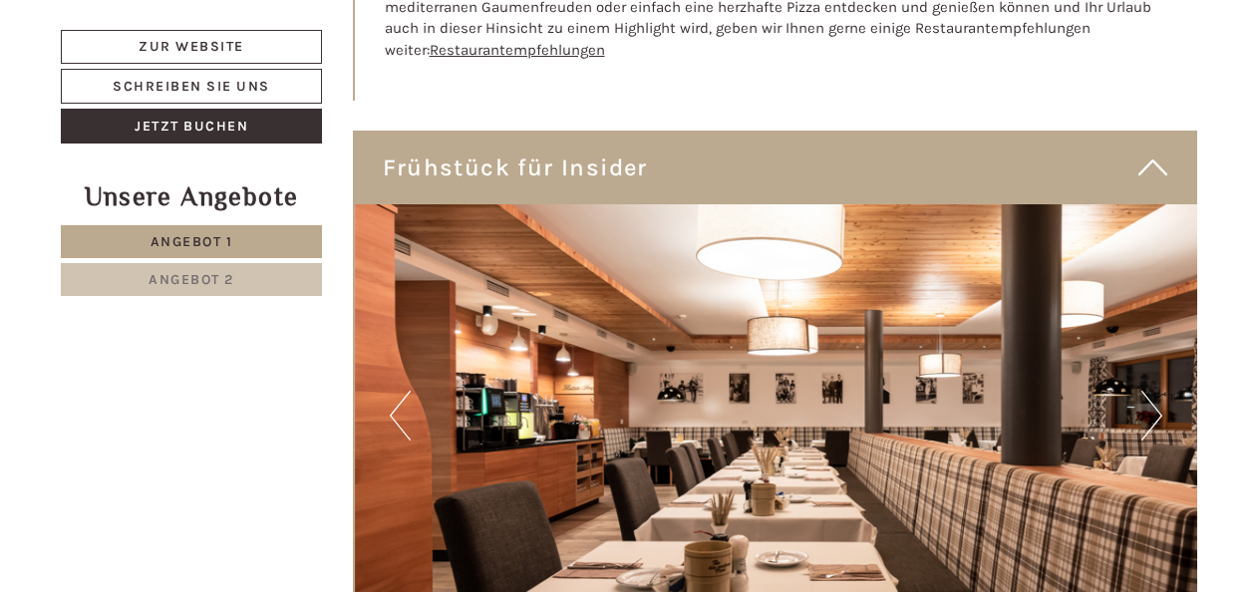
click at [1158, 391] on button "Next" at bounding box center [1151, 416] width 21 height 50
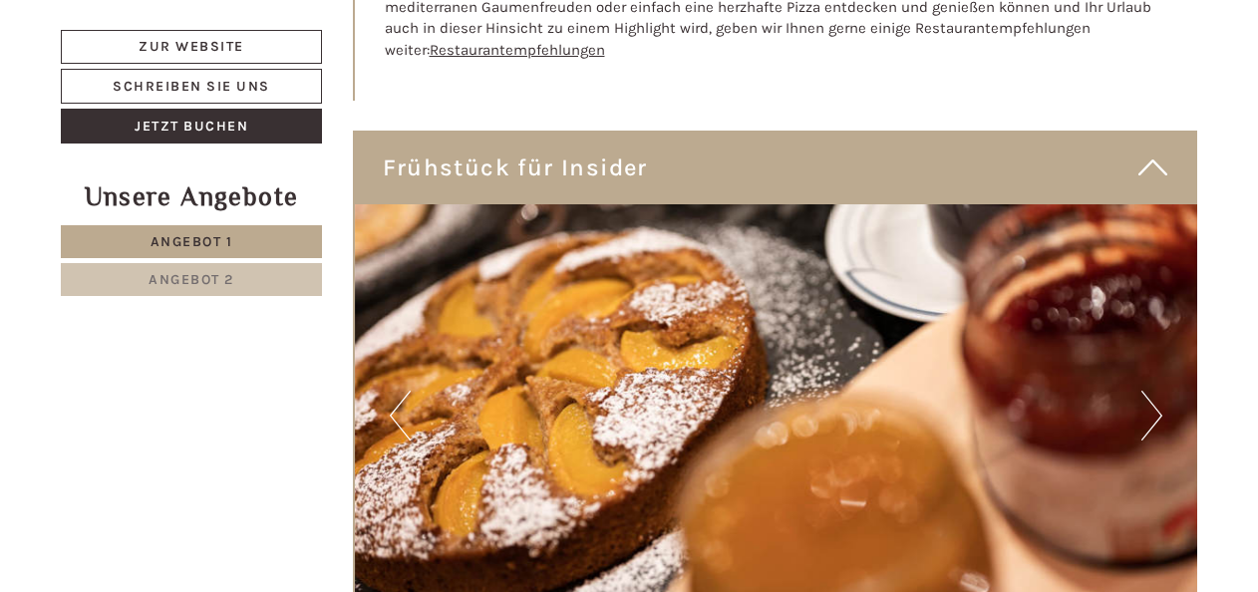
click at [1158, 391] on button "Next" at bounding box center [1151, 416] width 21 height 50
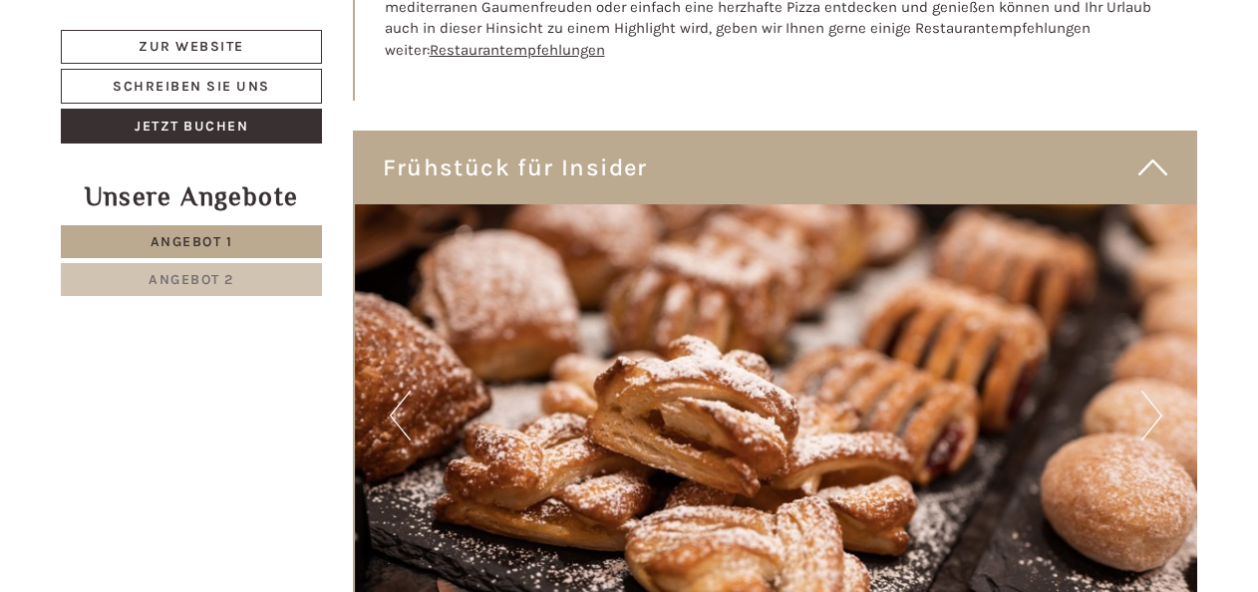
click at [1158, 391] on button "Next" at bounding box center [1151, 416] width 21 height 50
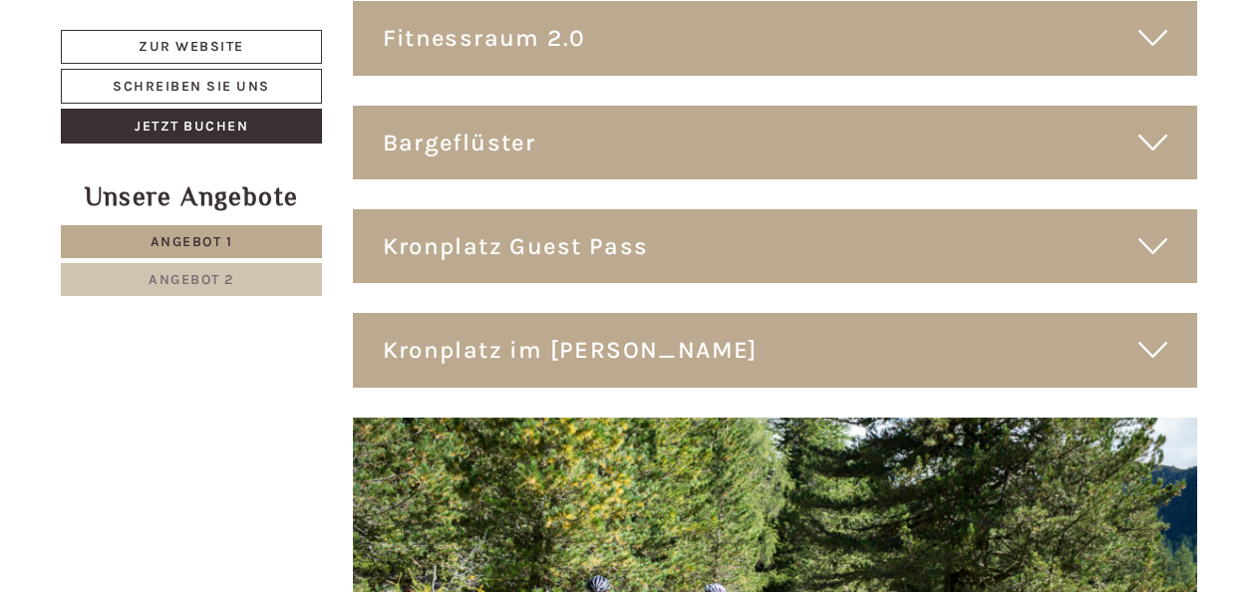
scroll to position [9668, 0]
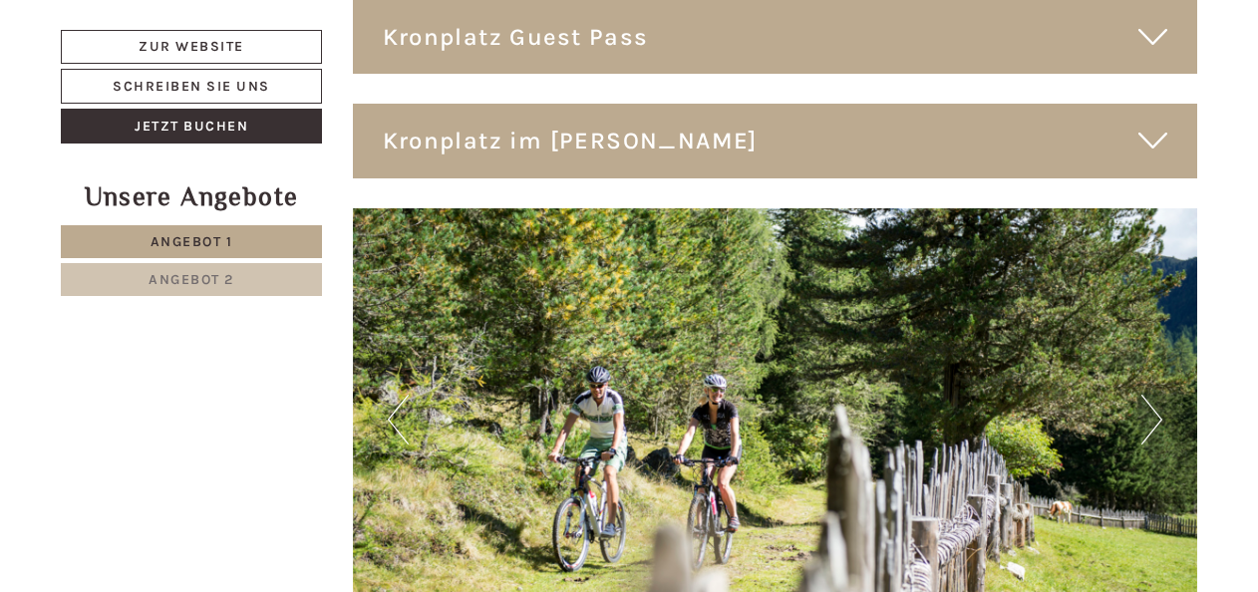
click at [1152, 395] on button "Next" at bounding box center [1151, 420] width 21 height 50
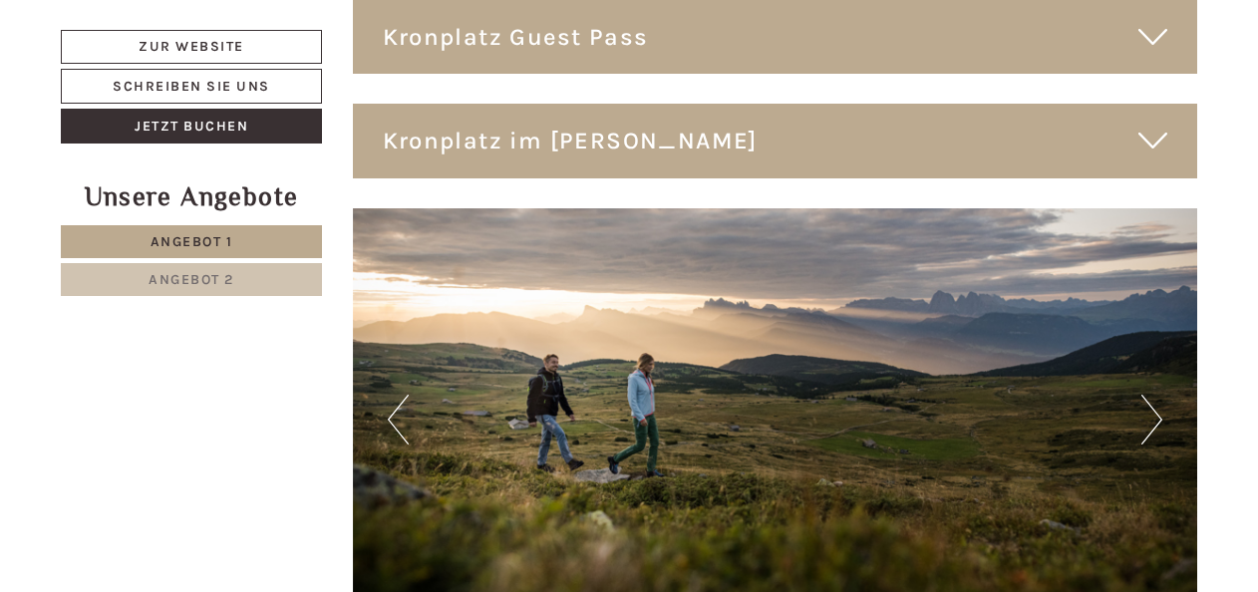
click at [1152, 395] on button "Next" at bounding box center [1151, 420] width 21 height 50
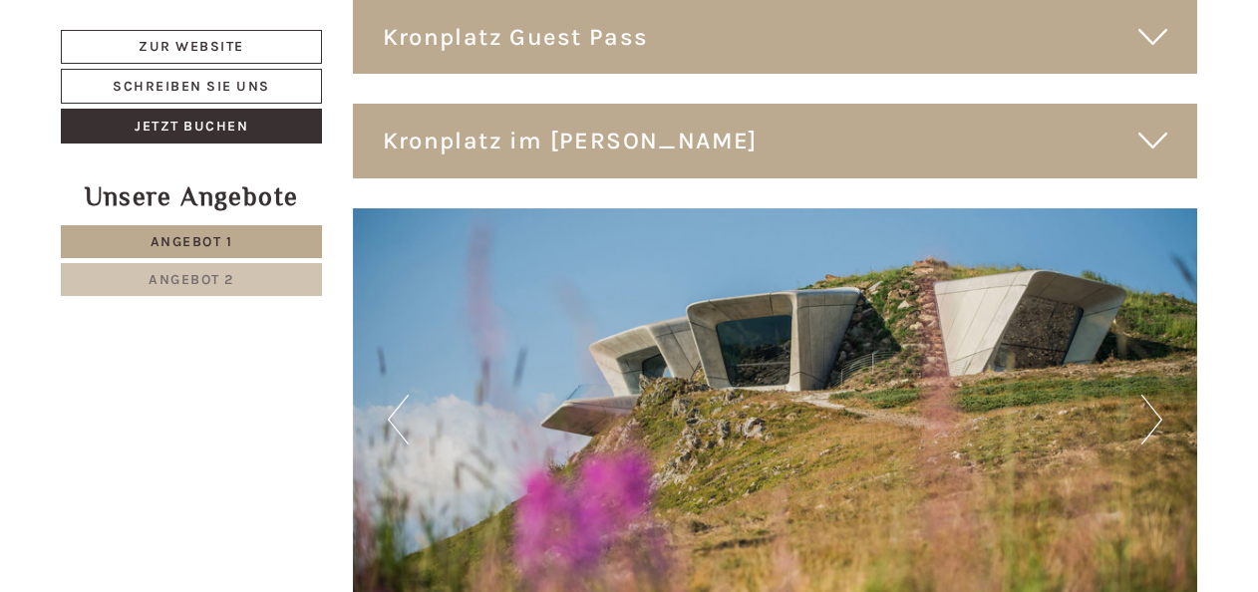
click at [1152, 395] on button "Next" at bounding box center [1151, 420] width 21 height 50
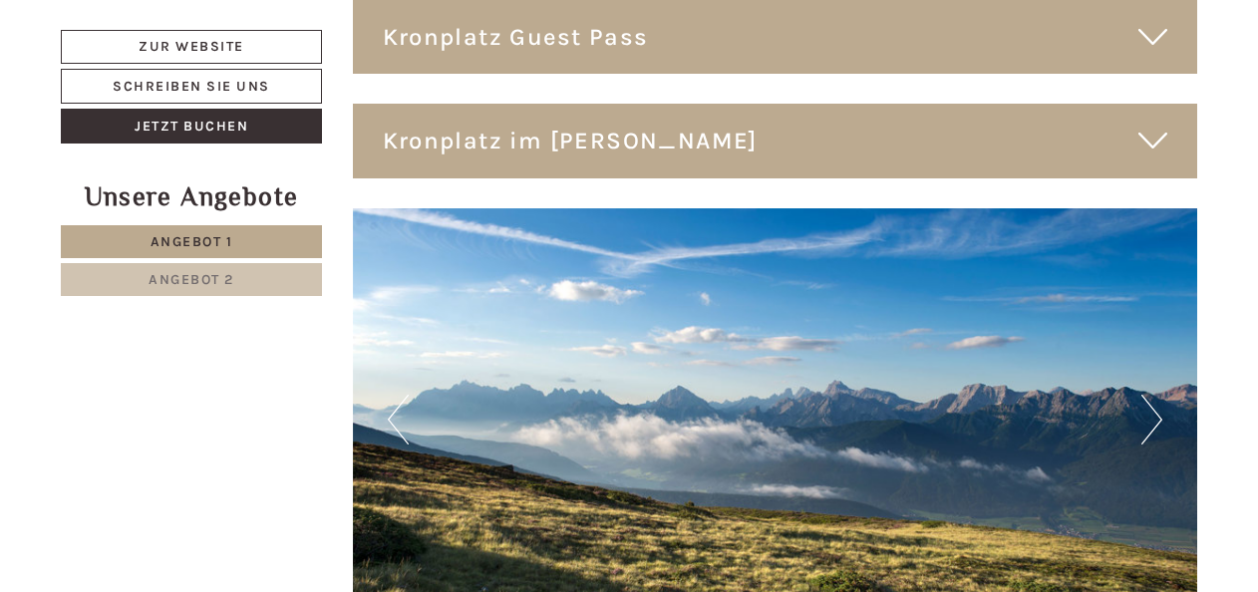
click at [1152, 395] on button "Next" at bounding box center [1151, 420] width 21 height 50
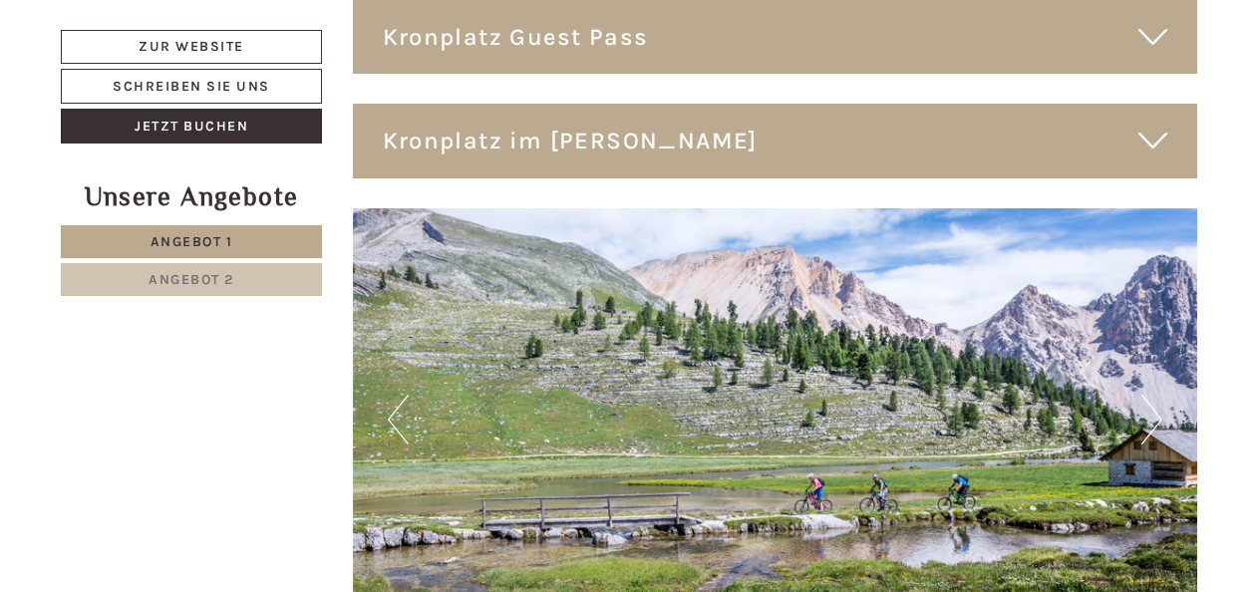
click at [1152, 395] on button "Next" at bounding box center [1151, 420] width 21 height 50
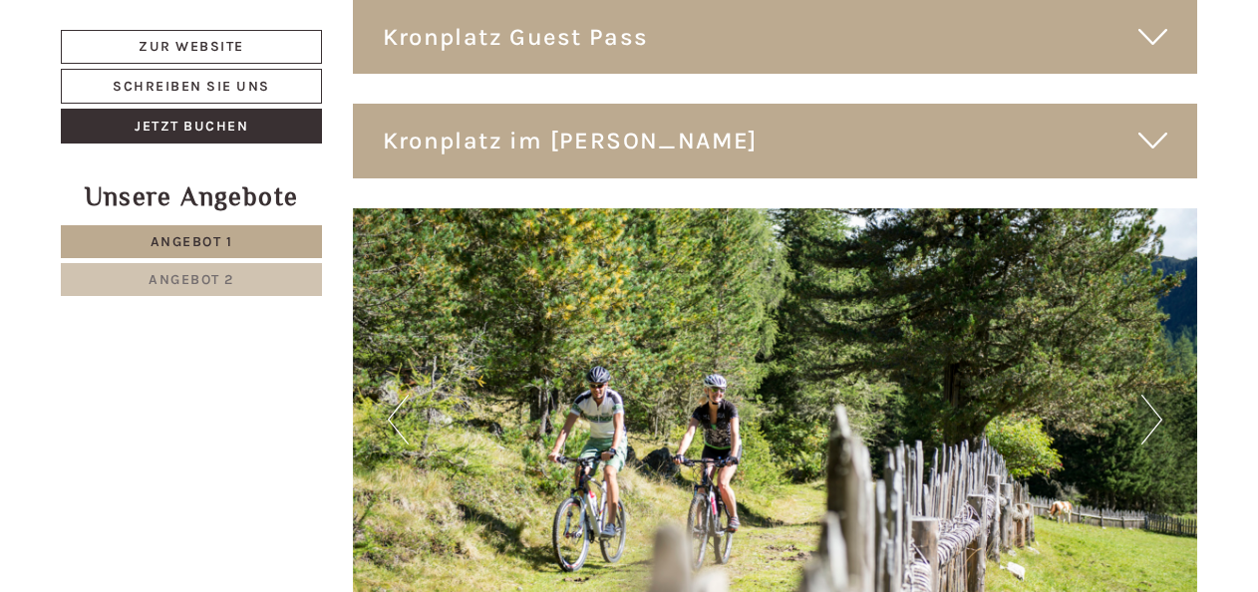
click at [1152, 395] on button "Next" at bounding box center [1151, 420] width 21 height 50
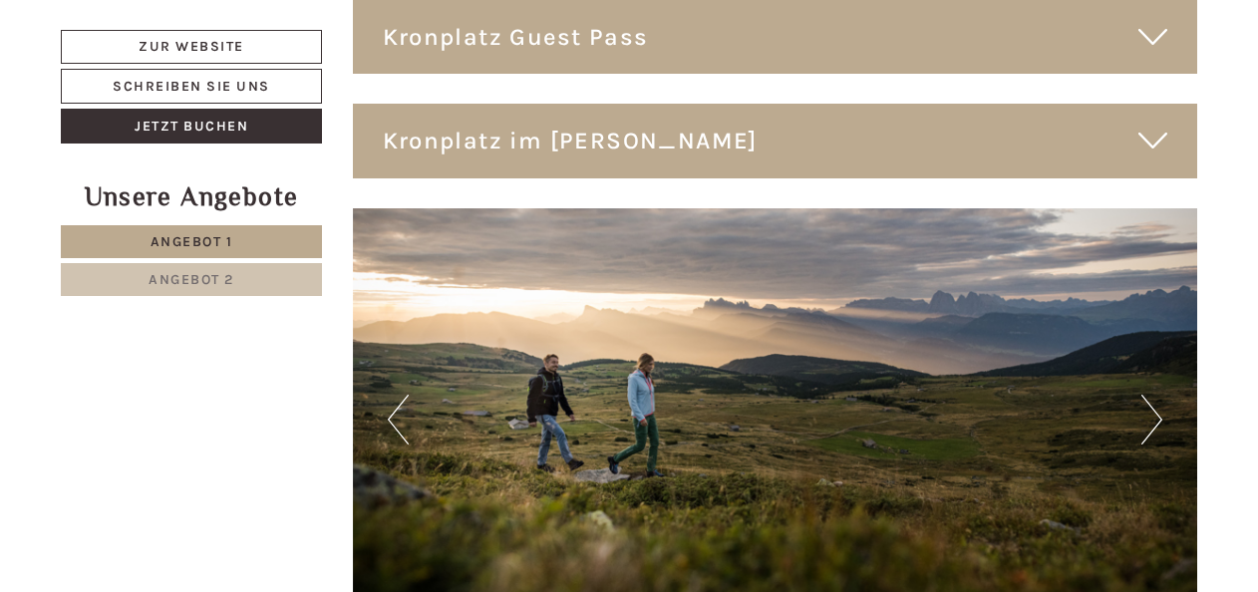
click at [1152, 395] on button "Next" at bounding box center [1151, 420] width 21 height 50
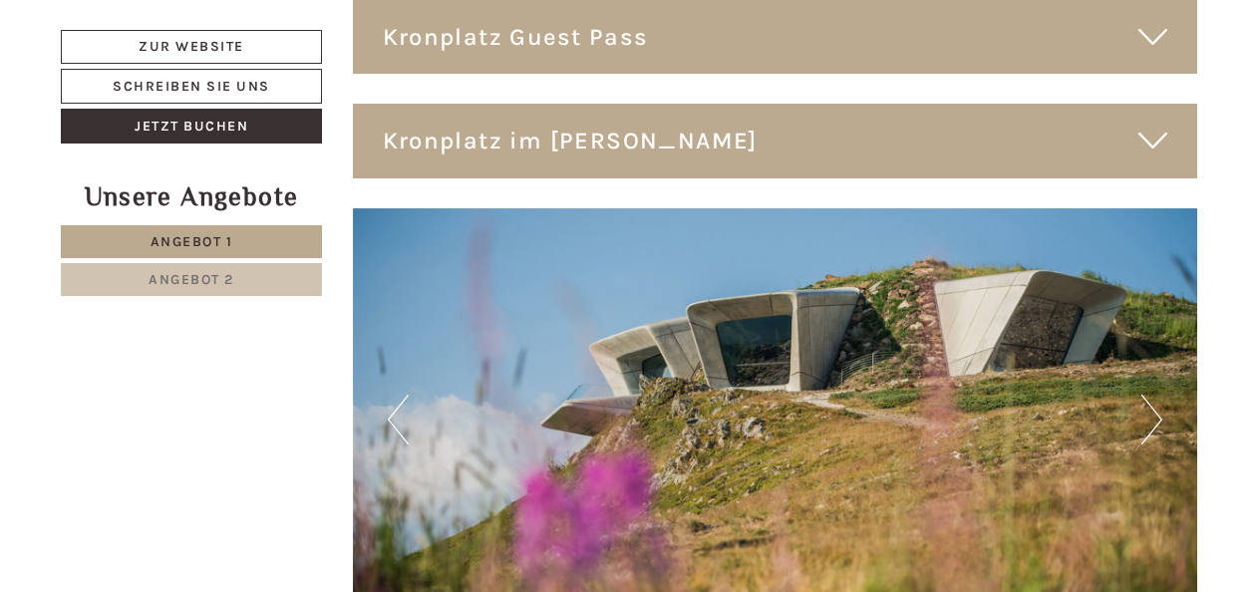
click at [1152, 395] on button "Next" at bounding box center [1151, 420] width 21 height 50
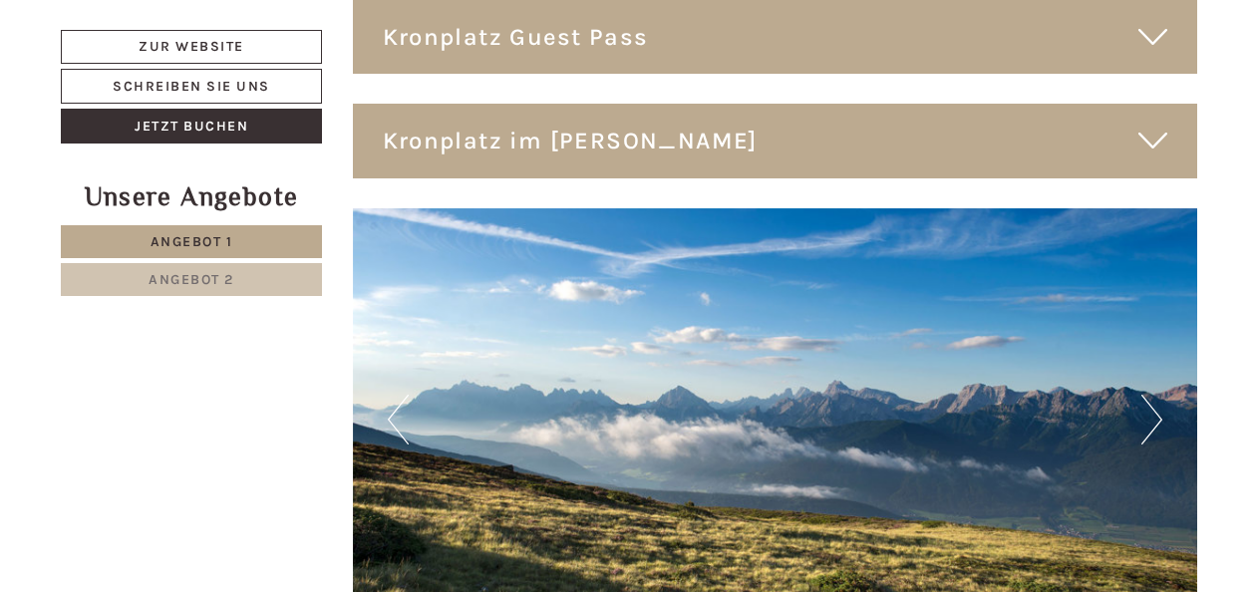
click at [1152, 395] on button "Next" at bounding box center [1151, 420] width 21 height 50
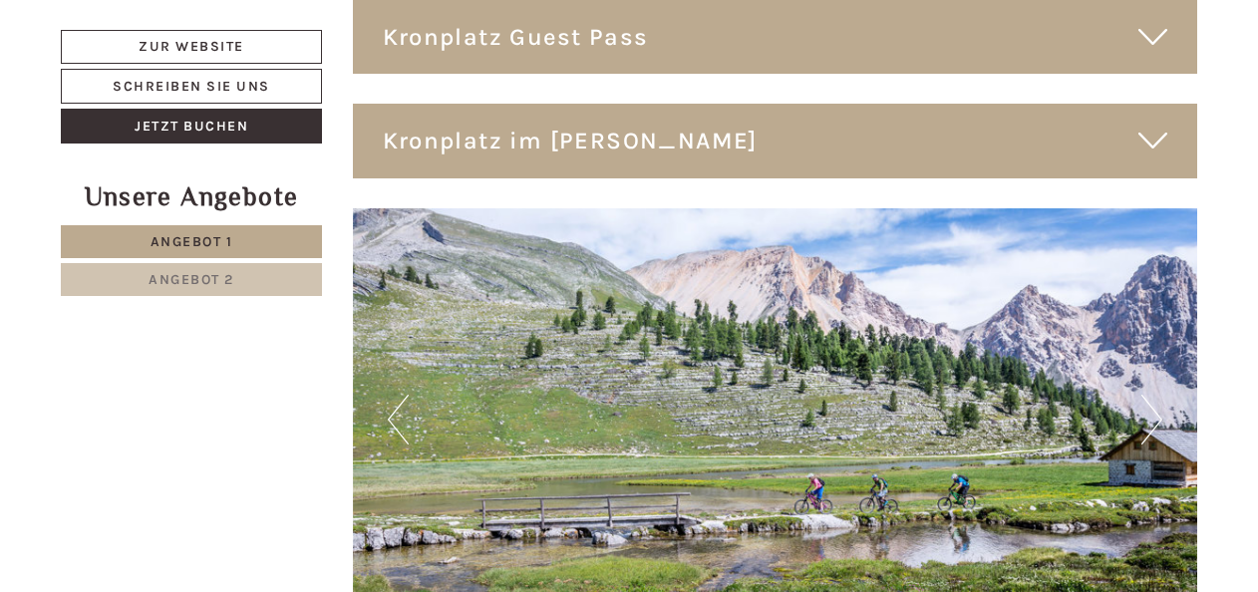
click at [1152, 395] on button "Next" at bounding box center [1151, 420] width 21 height 50
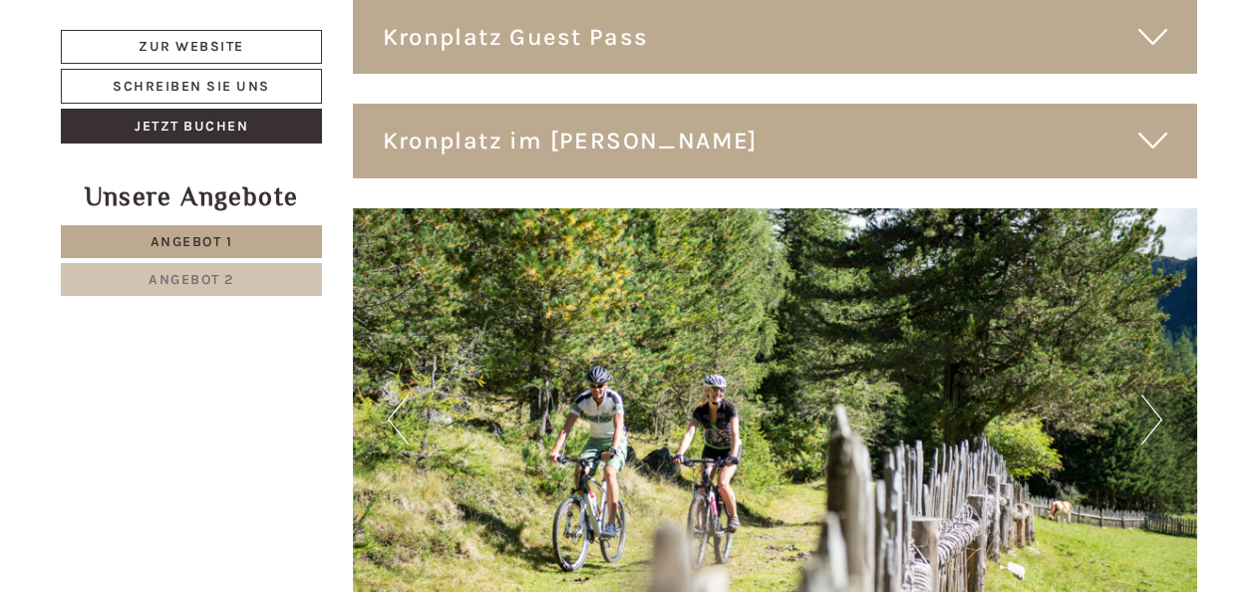
click at [1152, 395] on button "Next" at bounding box center [1151, 420] width 21 height 50
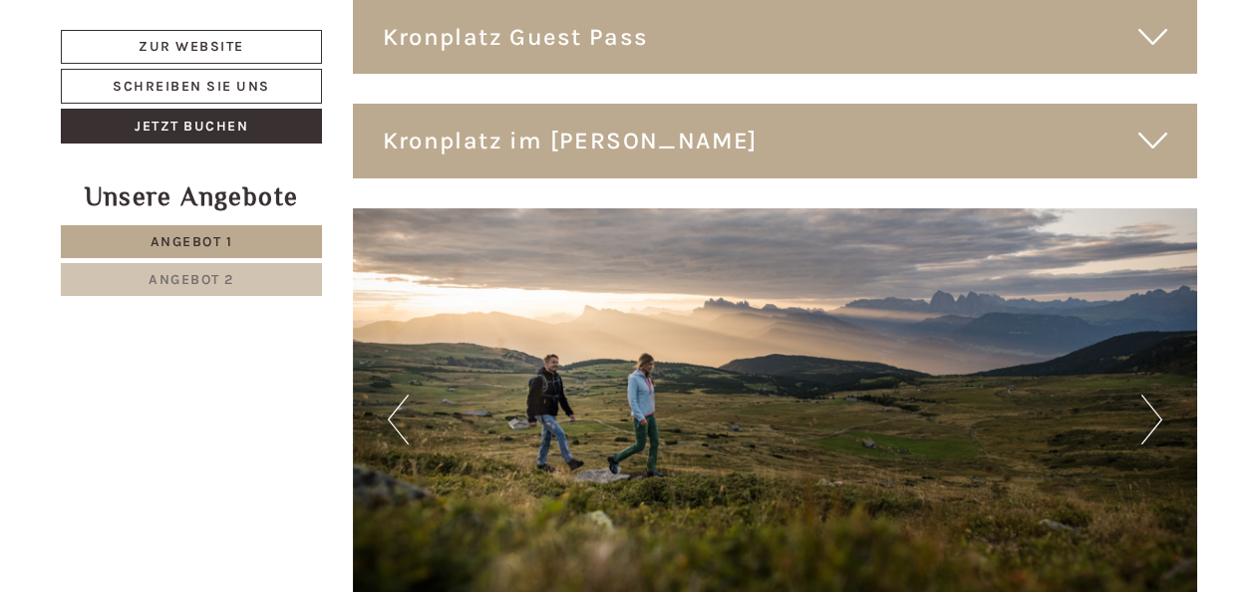
click at [1152, 395] on button "Next" at bounding box center [1151, 420] width 21 height 50
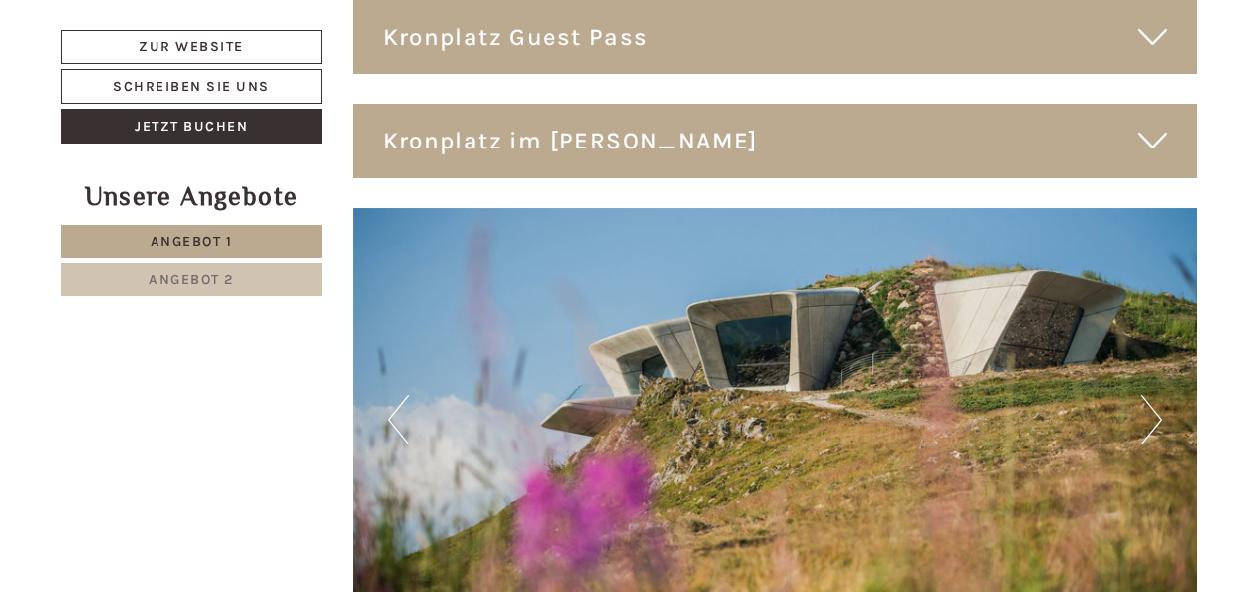
click at [1152, 395] on button "Next" at bounding box center [1151, 420] width 21 height 50
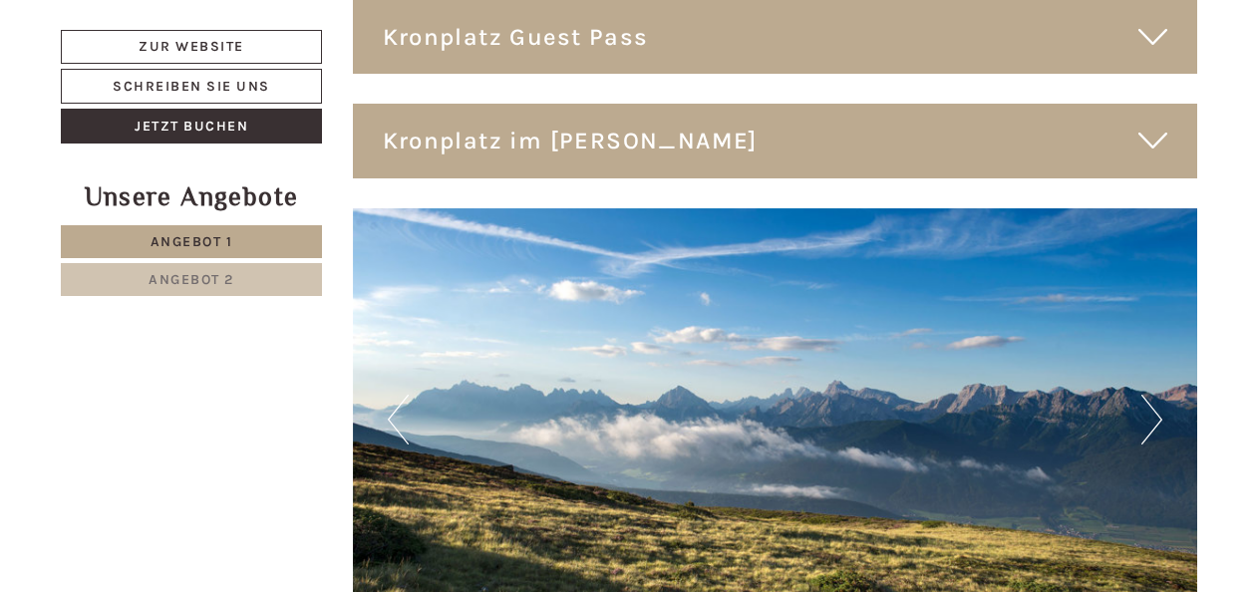
click at [1152, 395] on button "Next" at bounding box center [1151, 420] width 21 height 50
click at [1156, 395] on button "Next" at bounding box center [1151, 420] width 21 height 50
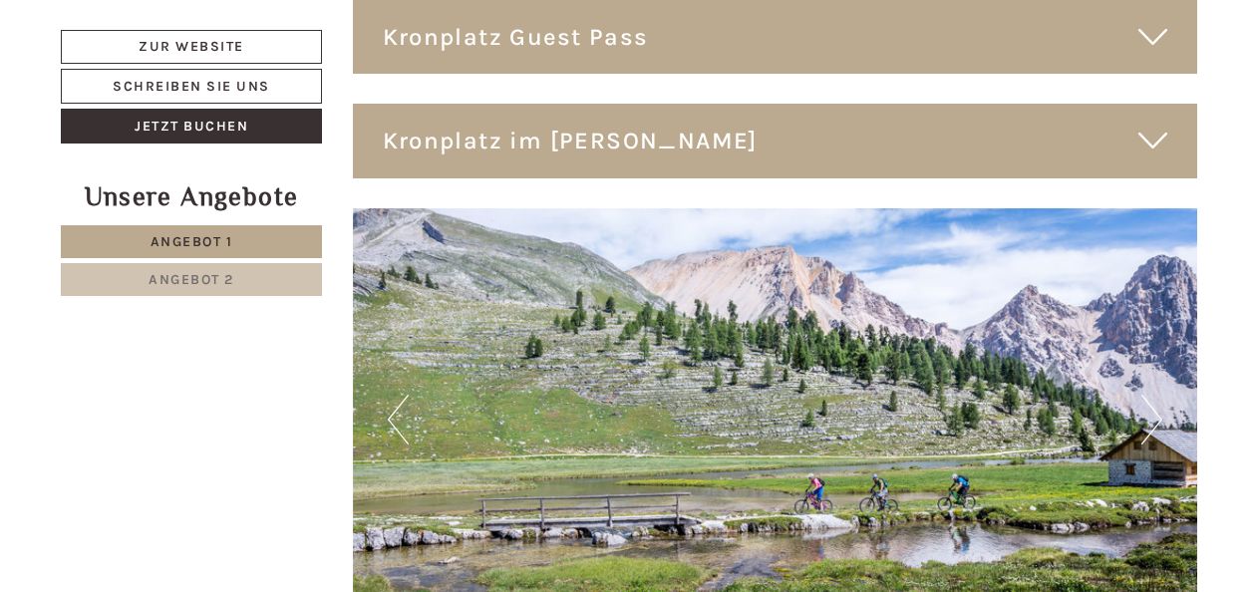
click at [1156, 395] on button "Next" at bounding box center [1151, 420] width 21 height 50
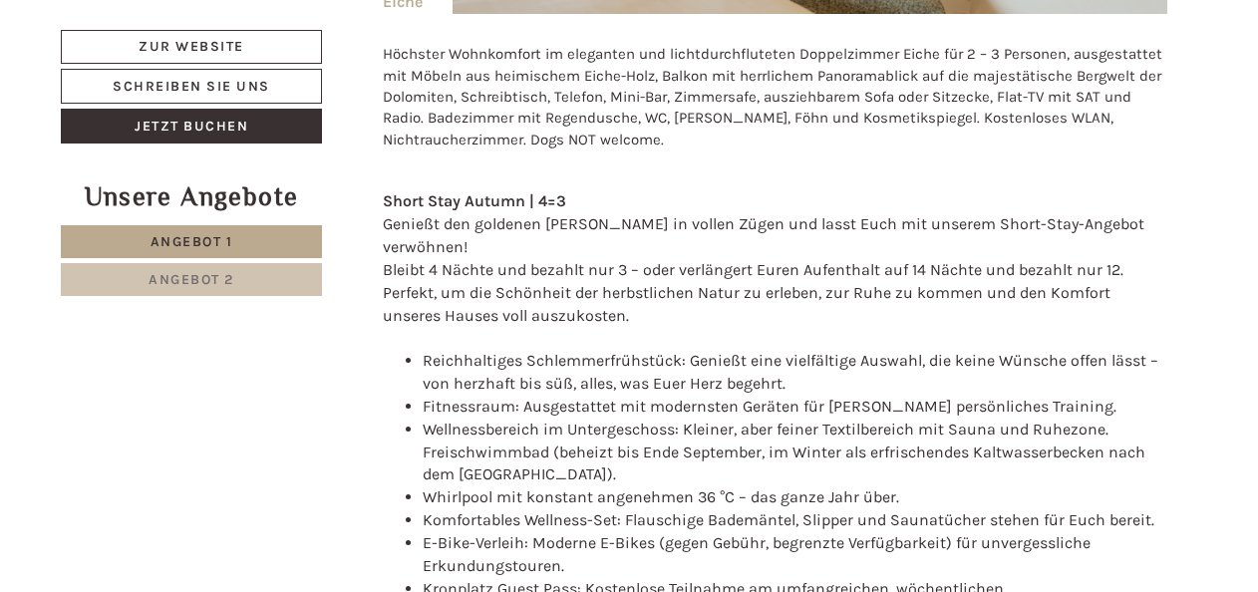
scroll to position [1296, 0]
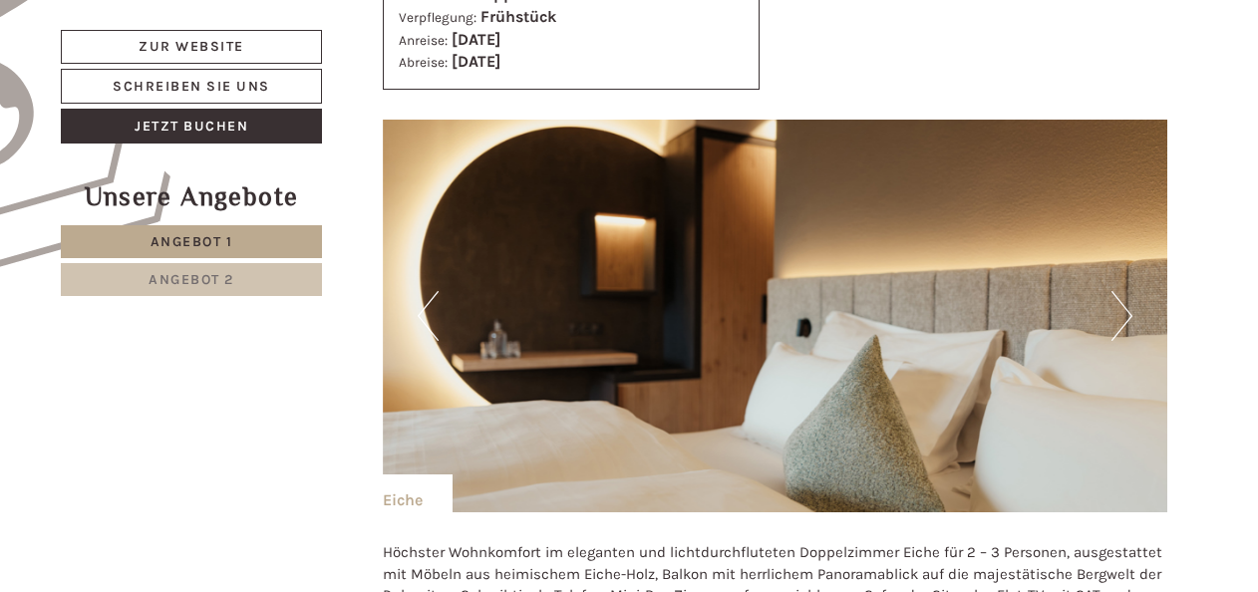
click at [1124, 300] on button "Next" at bounding box center [1121, 316] width 21 height 50
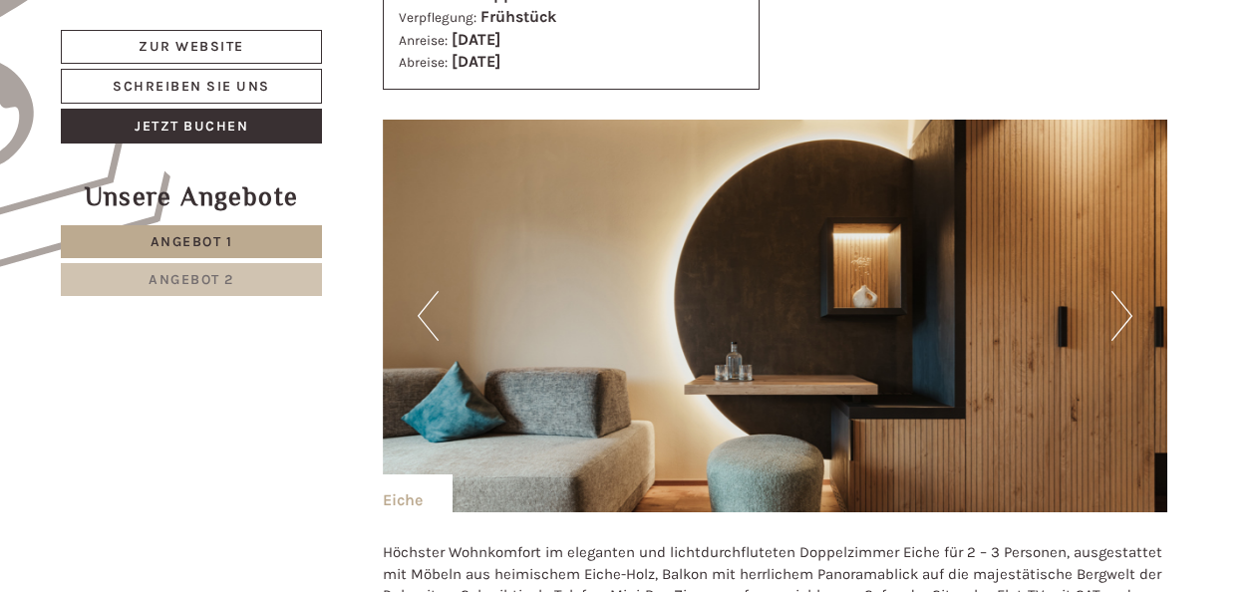
click at [1124, 300] on button "Next" at bounding box center [1121, 316] width 21 height 50
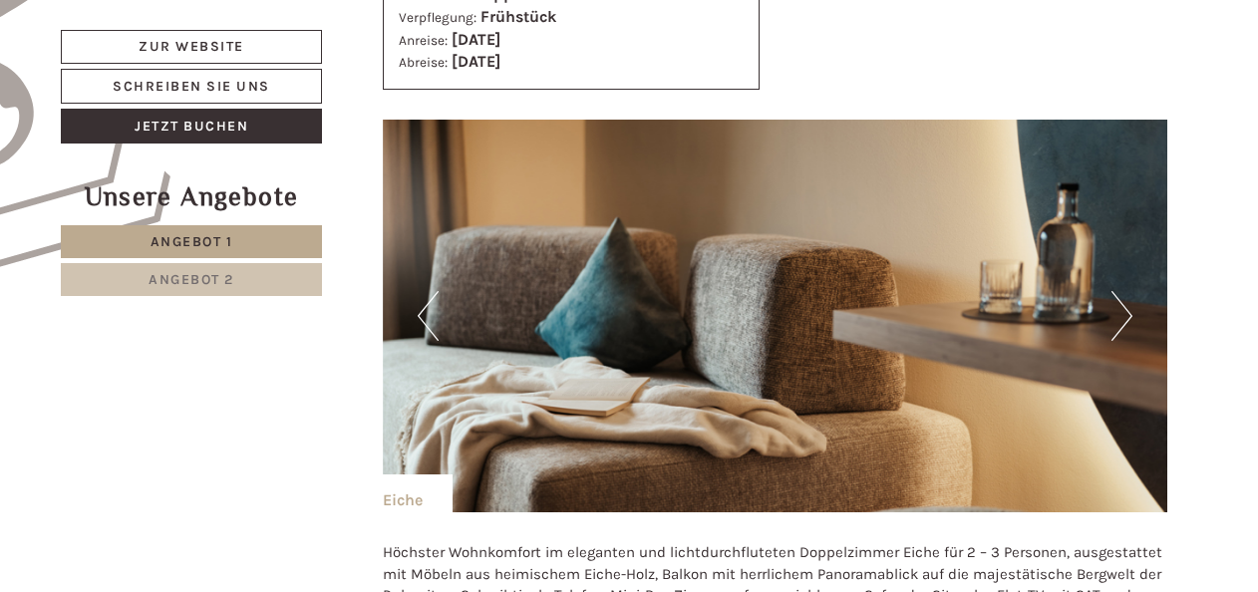
click at [1124, 300] on button "Next" at bounding box center [1121, 316] width 21 height 50
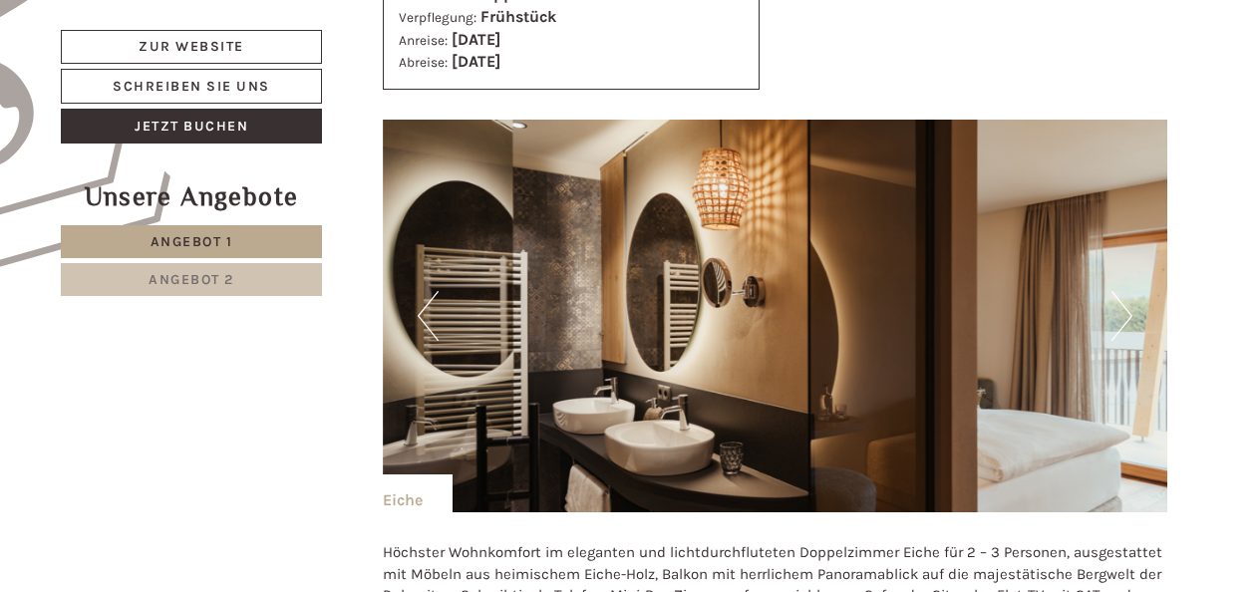
click at [1124, 300] on button "Next" at bounding box center [1121, 316] width 21 height 50
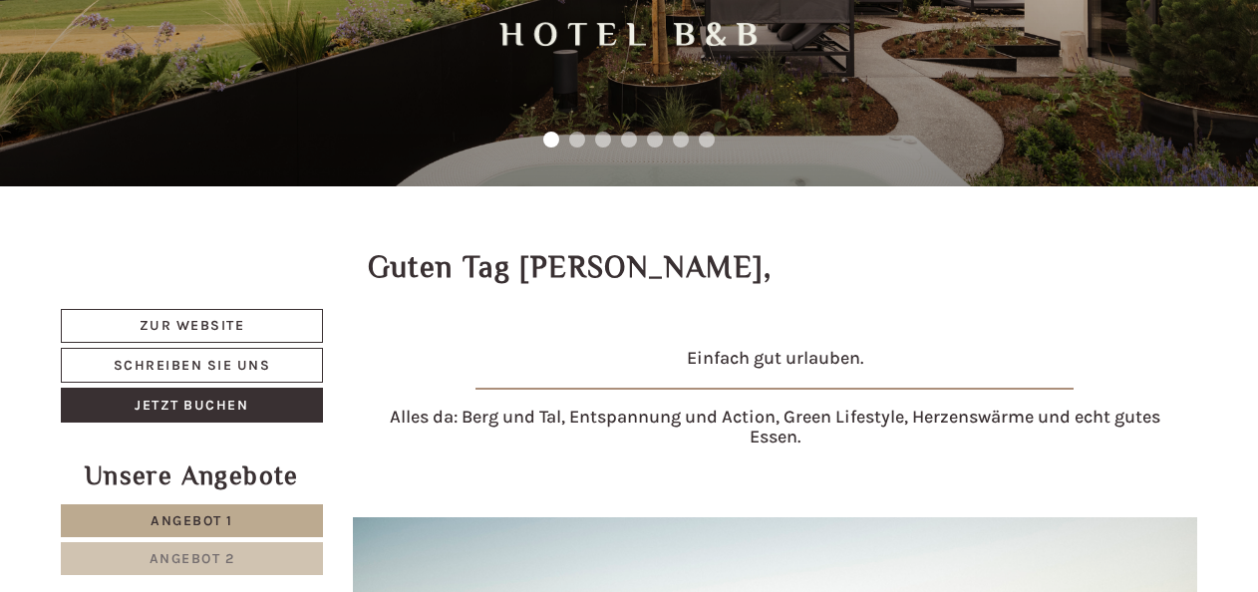
scroll to position [299, 0]
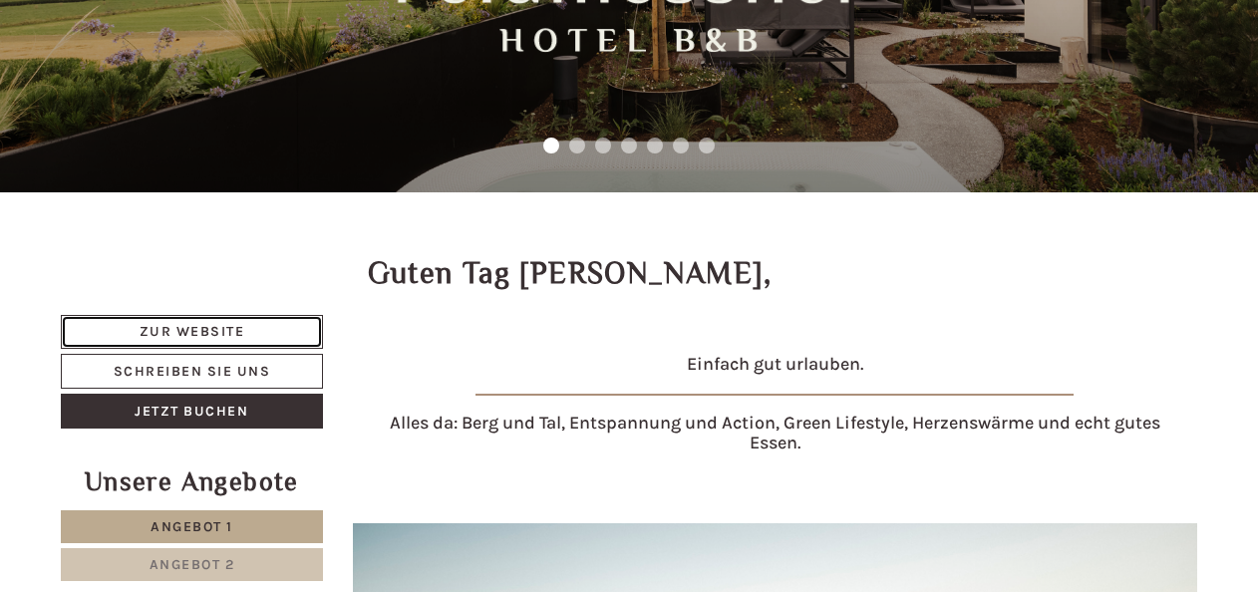
click at [161, 325] on link "Zur Website" at bounding box center [192, 332] width 262 height 34
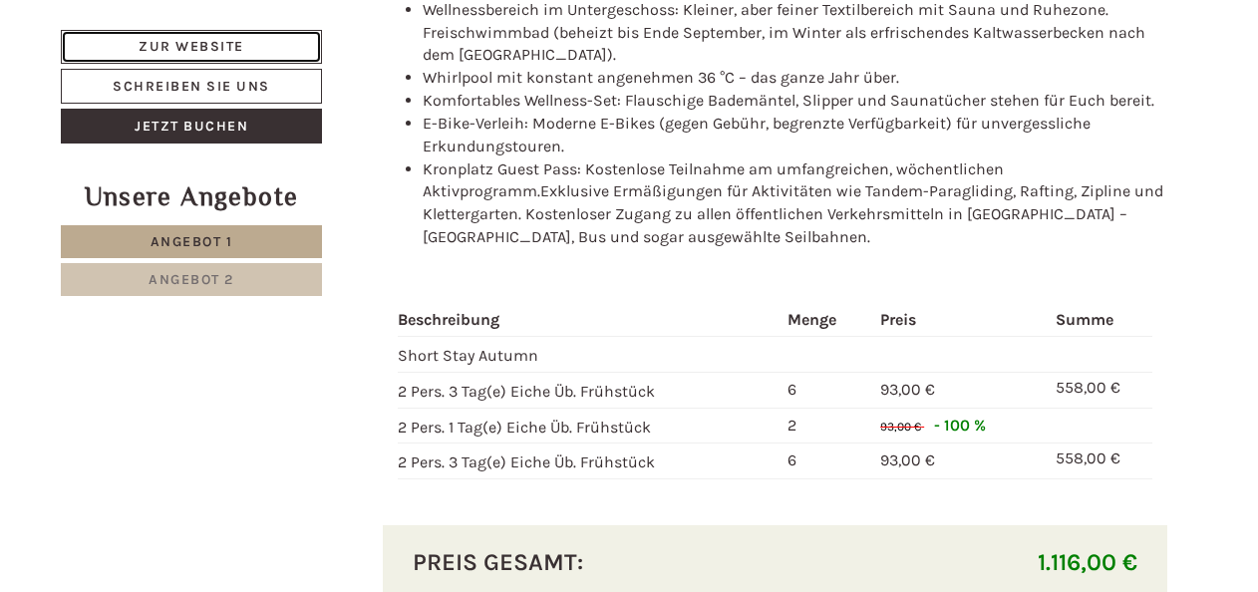
scroll to position [1993, 0]
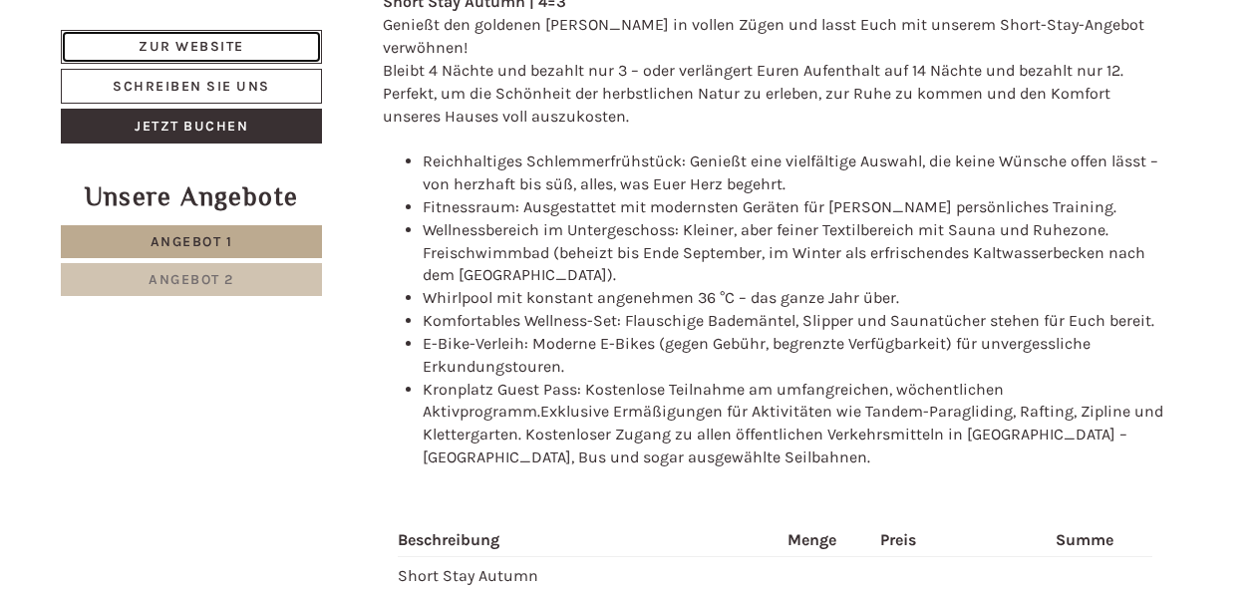
click at [147, 46] on link "Zur Website" at bounding box center [191, 47] width 261 height 34
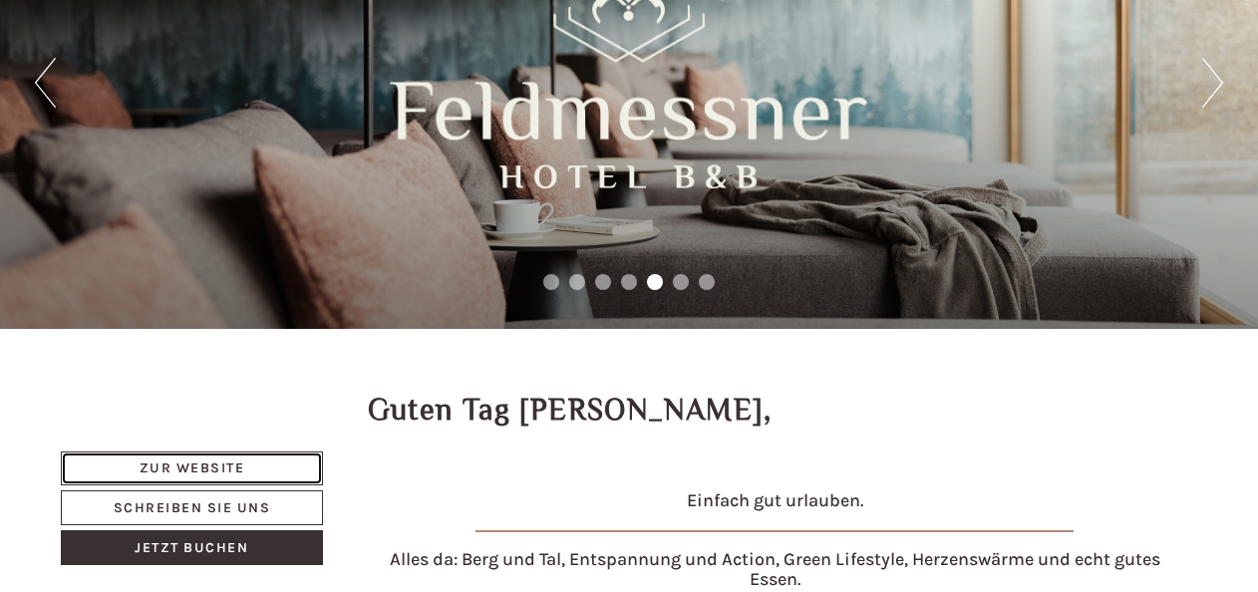
scroll to position [0, 0]
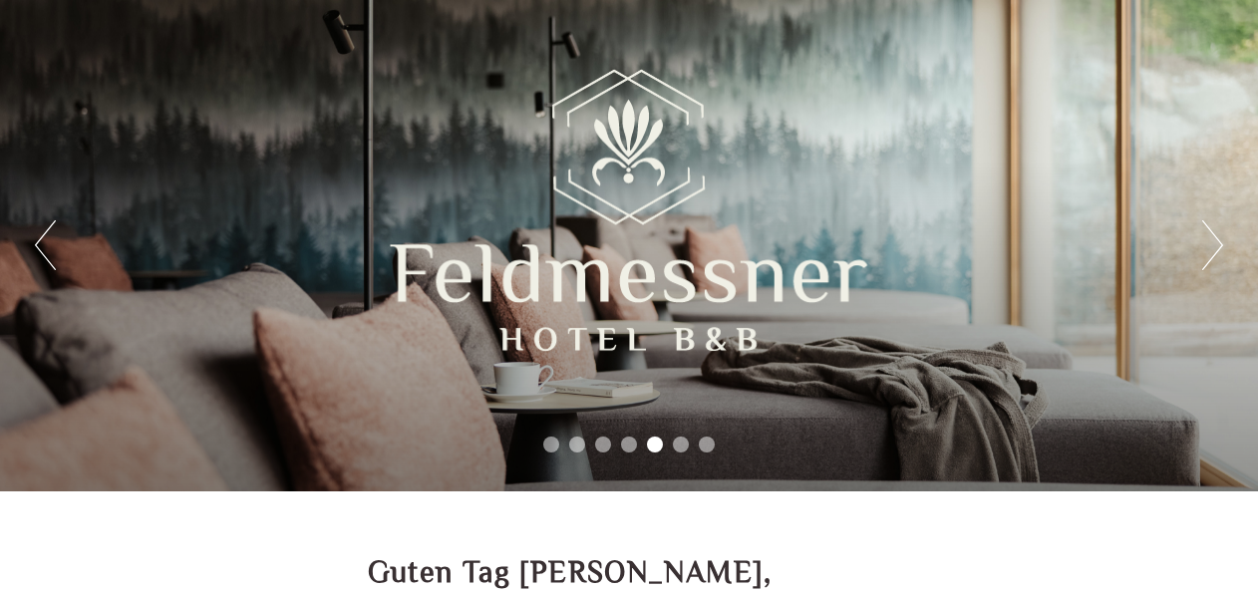
click at [1214, 237] on button "Next" at bounding box center [1212, 245] width 21 height 50
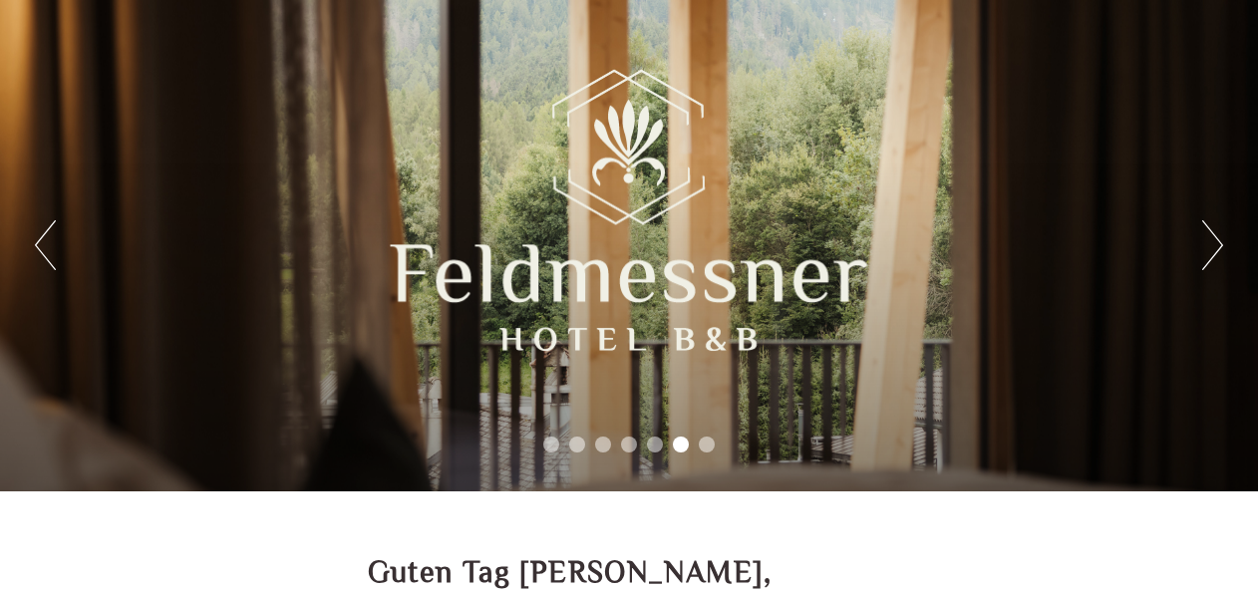
click at [1214, 237] on button "Next" at bounding box center [1212, 245] width 21 height 50
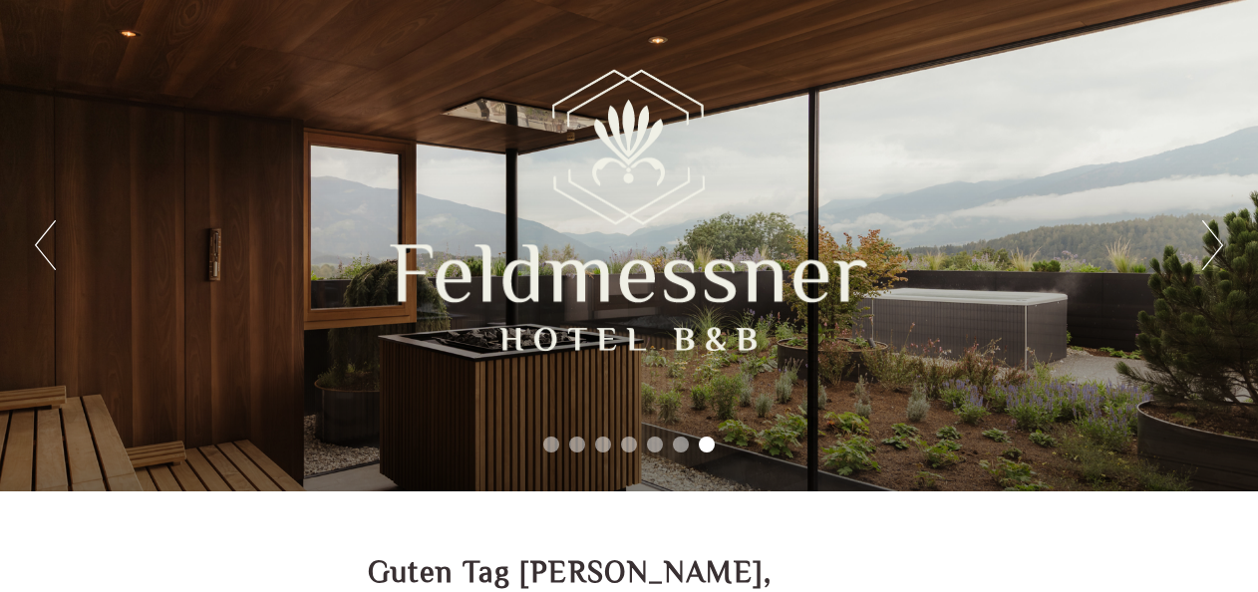
click at [1214, 237] on button "Next" at bounding box center [1212, 245] width 21 height 50
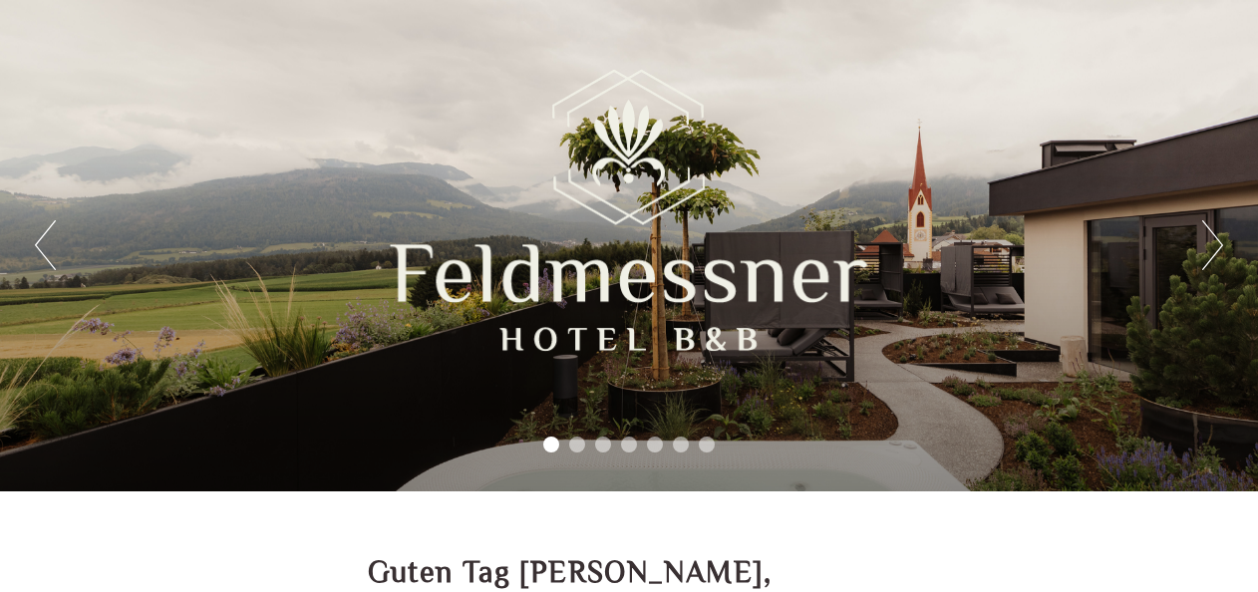
click at [1214, 237] on button "Next" at bounding box center [1212, 245] width 21 height 50
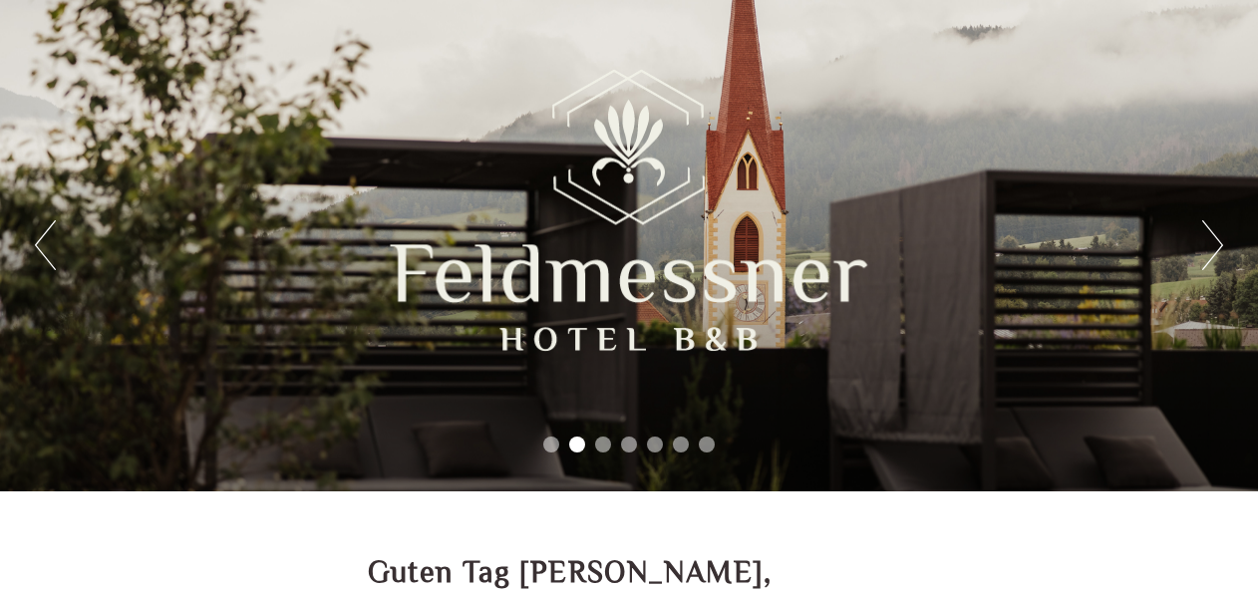
click at [1214, 237] on button "Next" at bounding box center [1212, 245] width 21 height 50
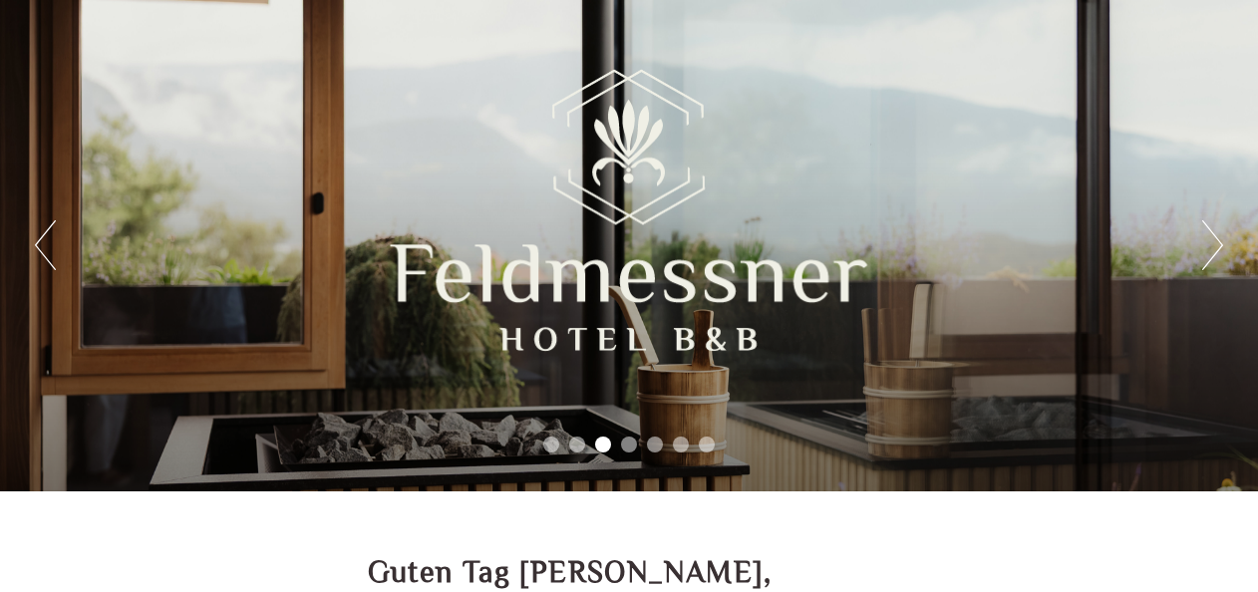
click at [1214, 237] on button "Next" at bounding box center [1212, 245] width 21 height 50
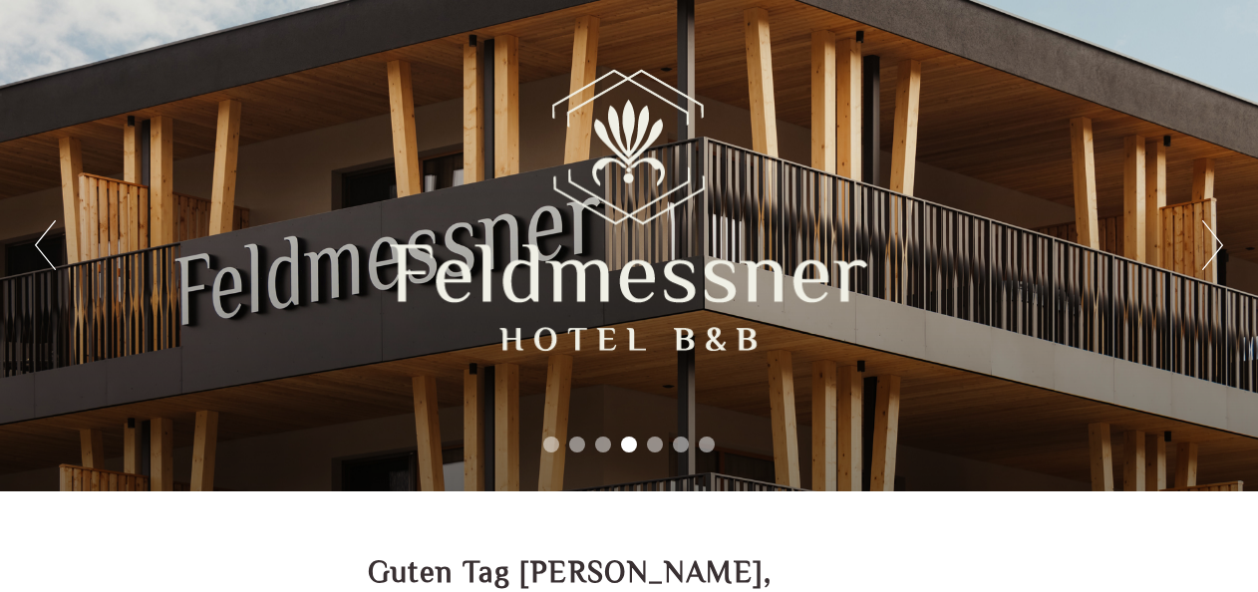
click at [1214, 237] on button "Next" at bounding box center [1212, 245] width 21 height 50
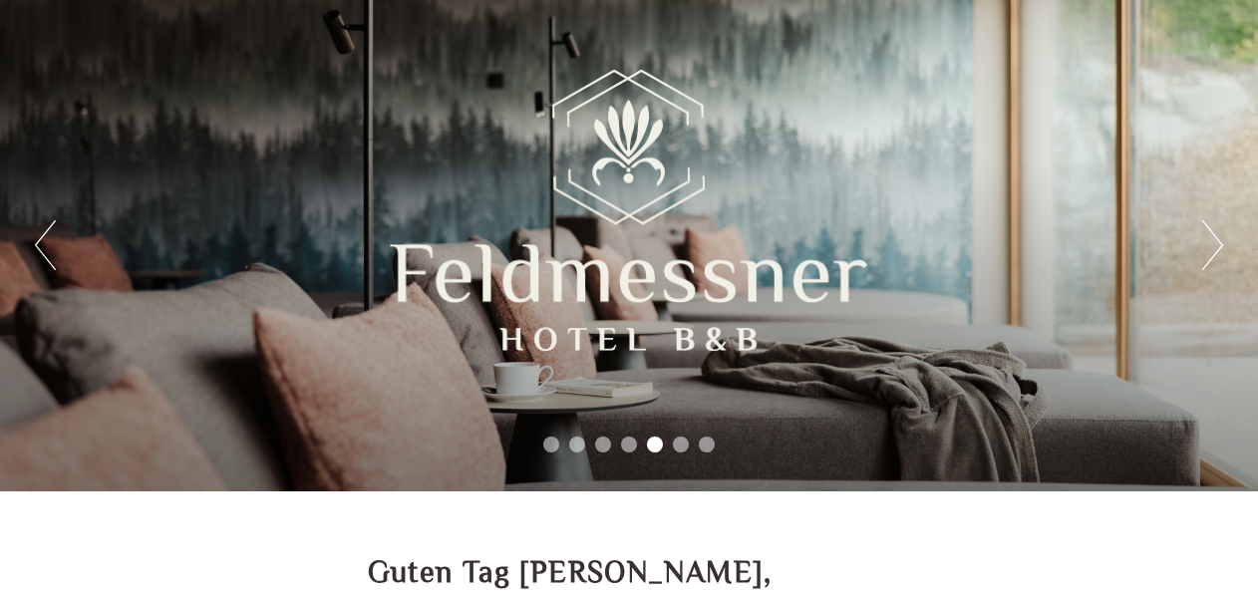
click at [1214, 237] on button "Next" at bounding box center [1212, 245] width 21 height 50
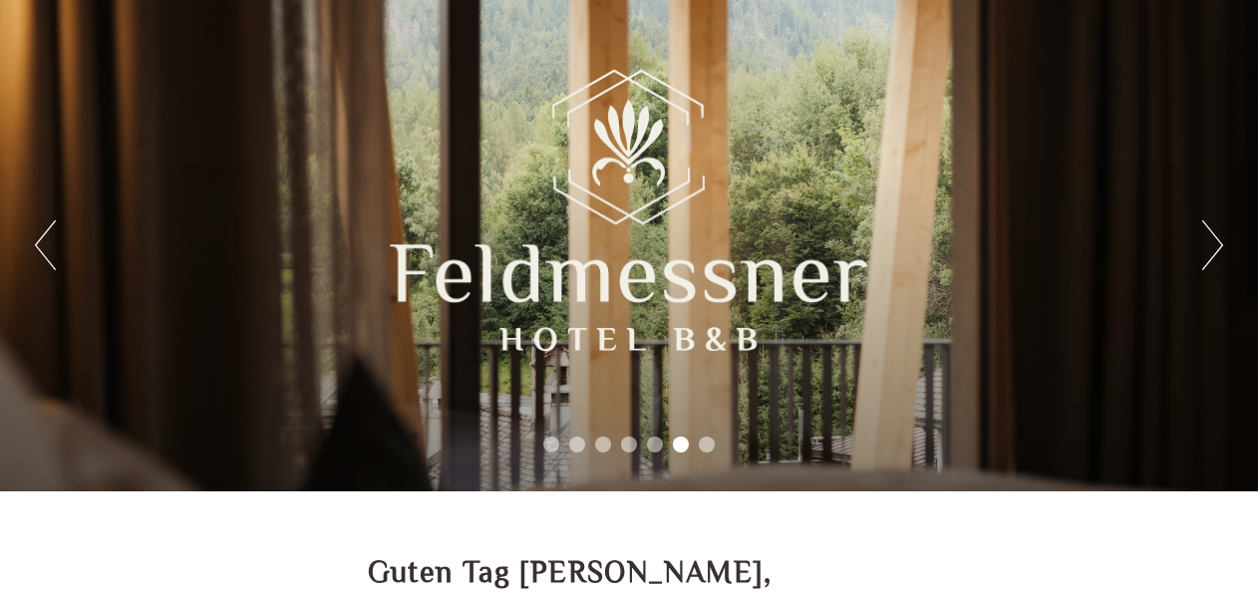
click at [1214, 237] on button "Next" at bounding box center [1212, 245] width 21 height 50
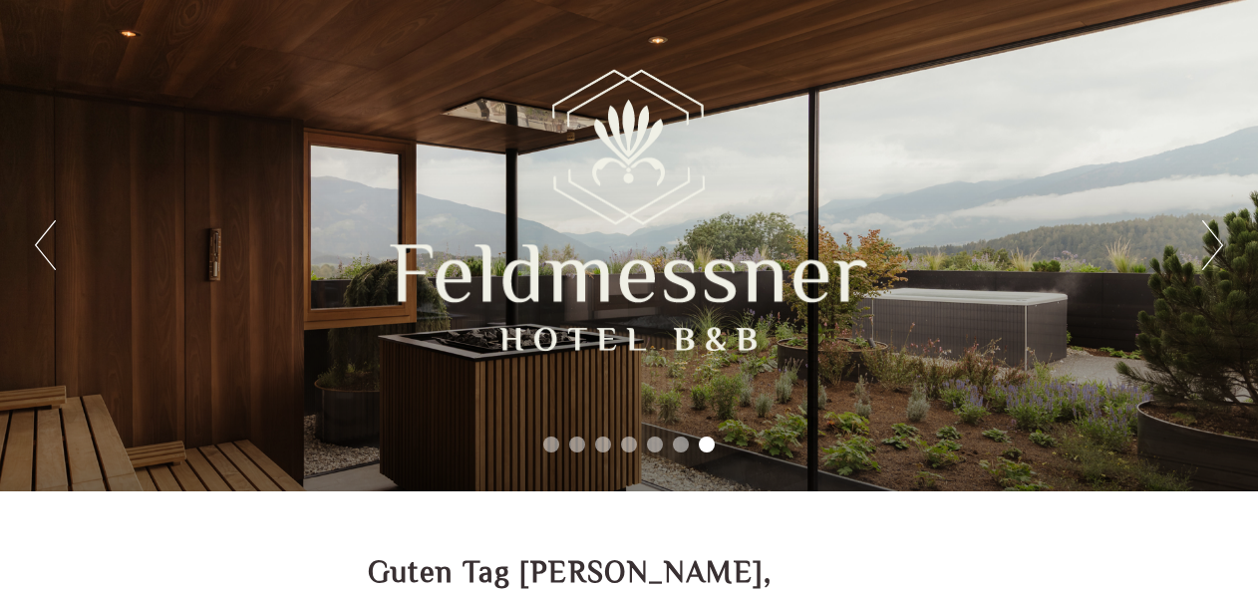
click at [1214, 237] on button "Next" at bounding box center [1212, 245] width 21 height 50
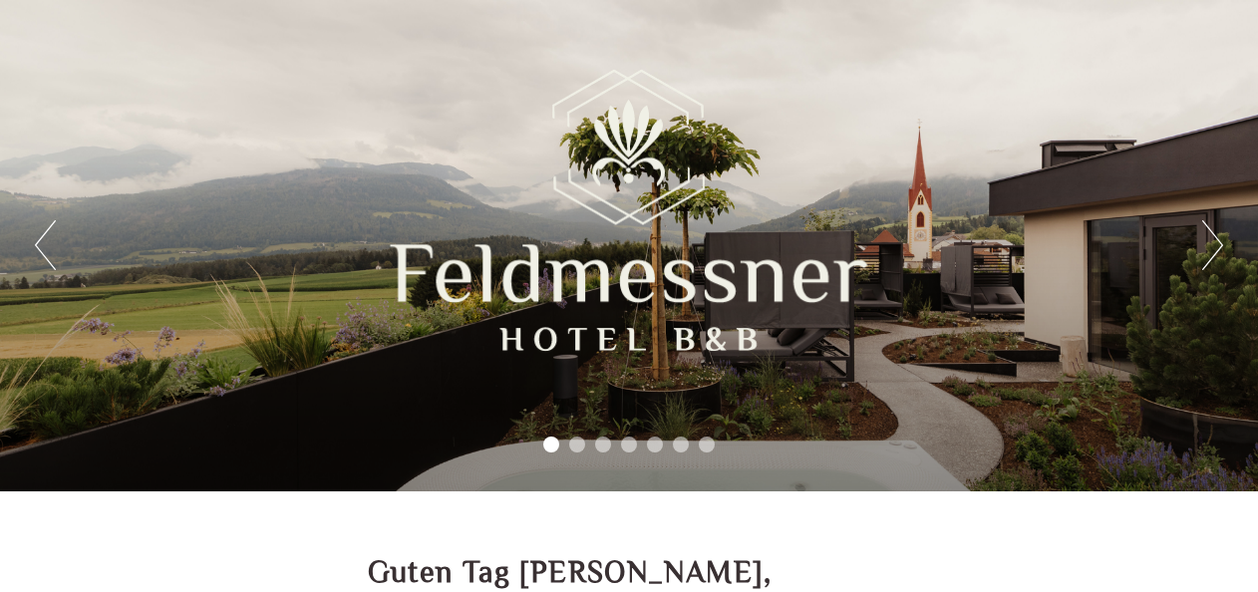
click at [1214, 237] on button "Next" at bounding box center [1212, 245] width 21 height 50
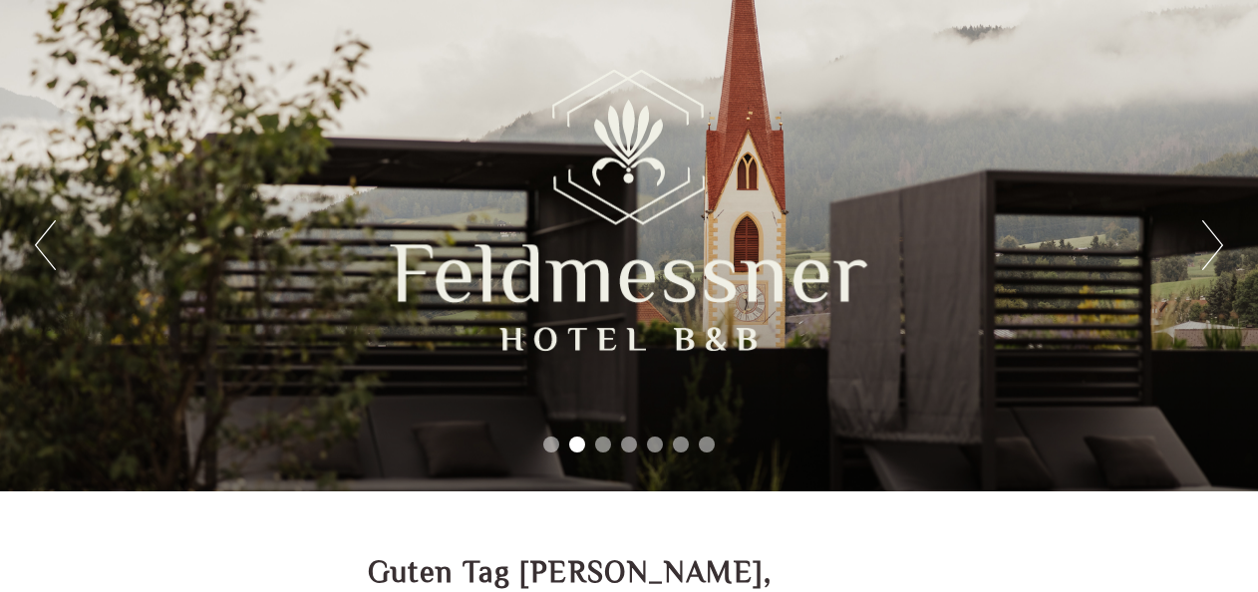
click at [1214, 237] on button "Next" at bounding box center [1212, 245] width 21 height 50
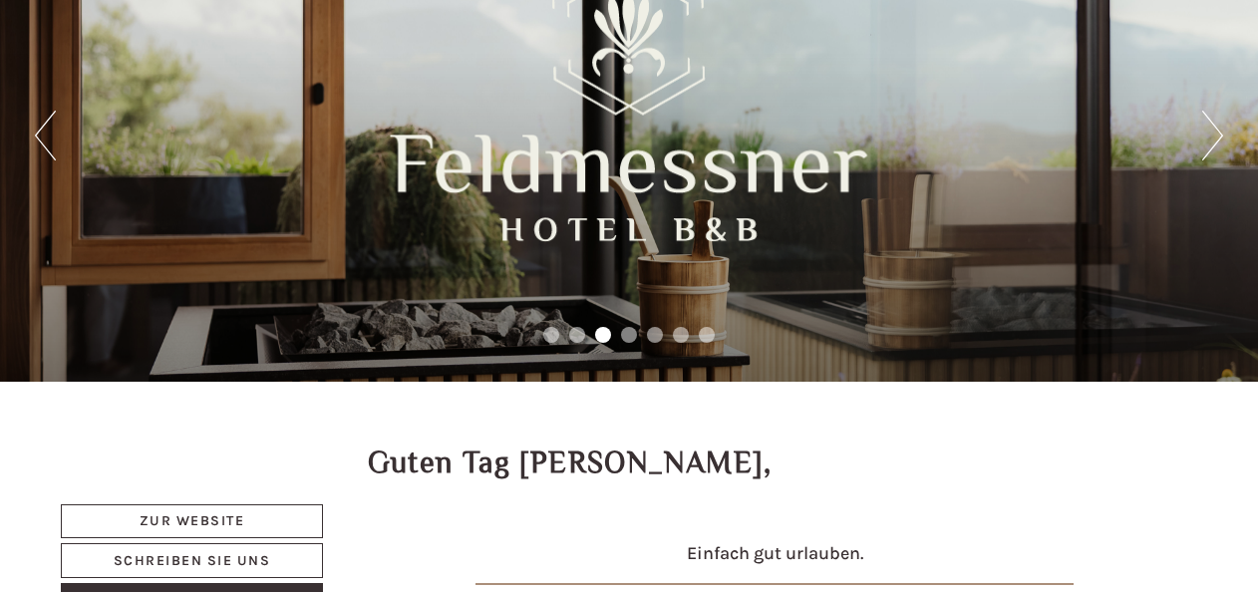
scroll to position [100, 0]
